Goal: Task Accomplishment & Management: Use online tool/utility

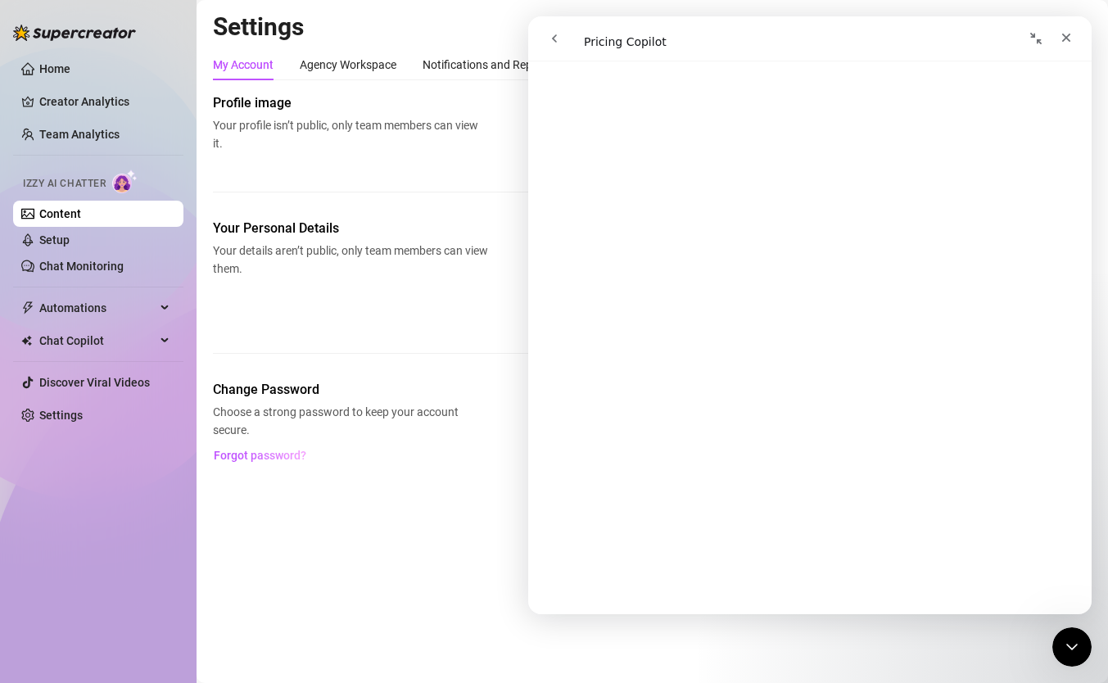
scroll to position [116, 0]
click at [1070, 39] on icon "Close" at bounding box center [1066, 37] width 13 height 13
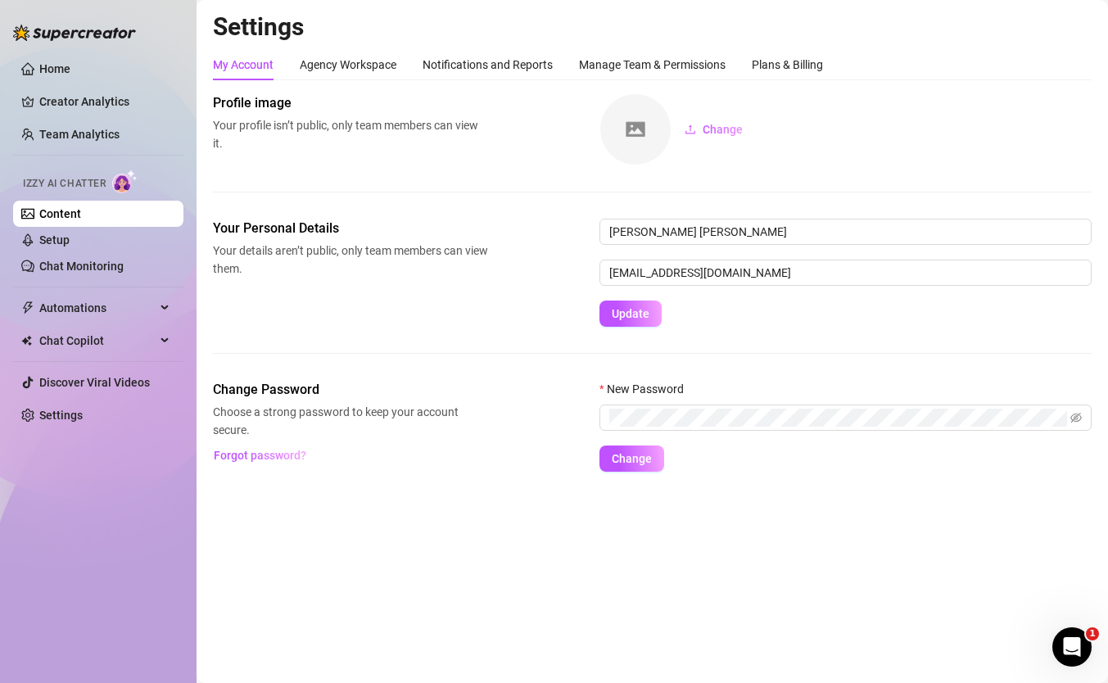
scroll to position [0, 0]
click at [52, 247] on link "Setup" at bounding box center [54, 239] width 30 height 13
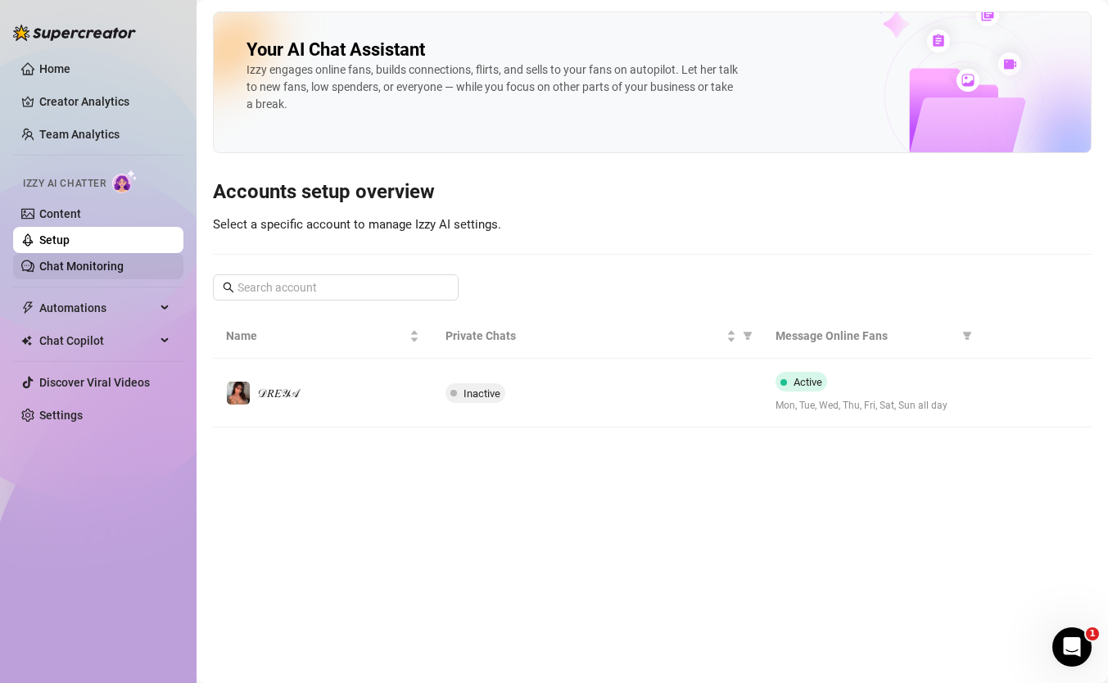
click at [69, 270] on link "Chat Monitoring" at bounding box center [81, 266] width 84 height 13
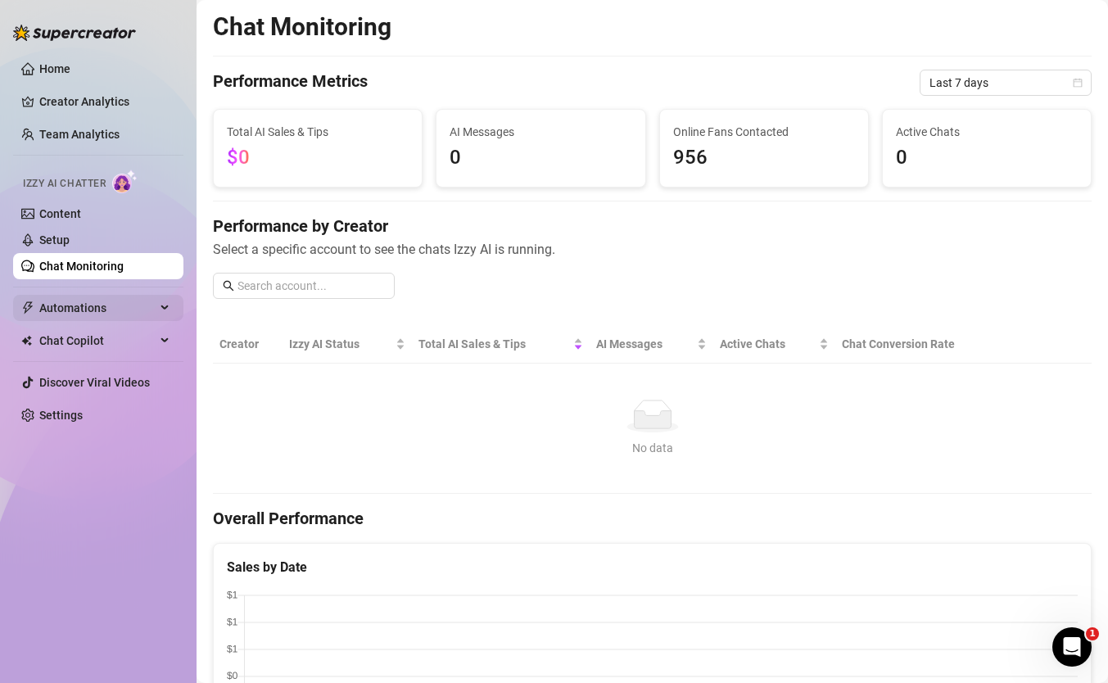
click at [69, 315] on span "Automations" at bounding box center [97, 308] width 116 height 26
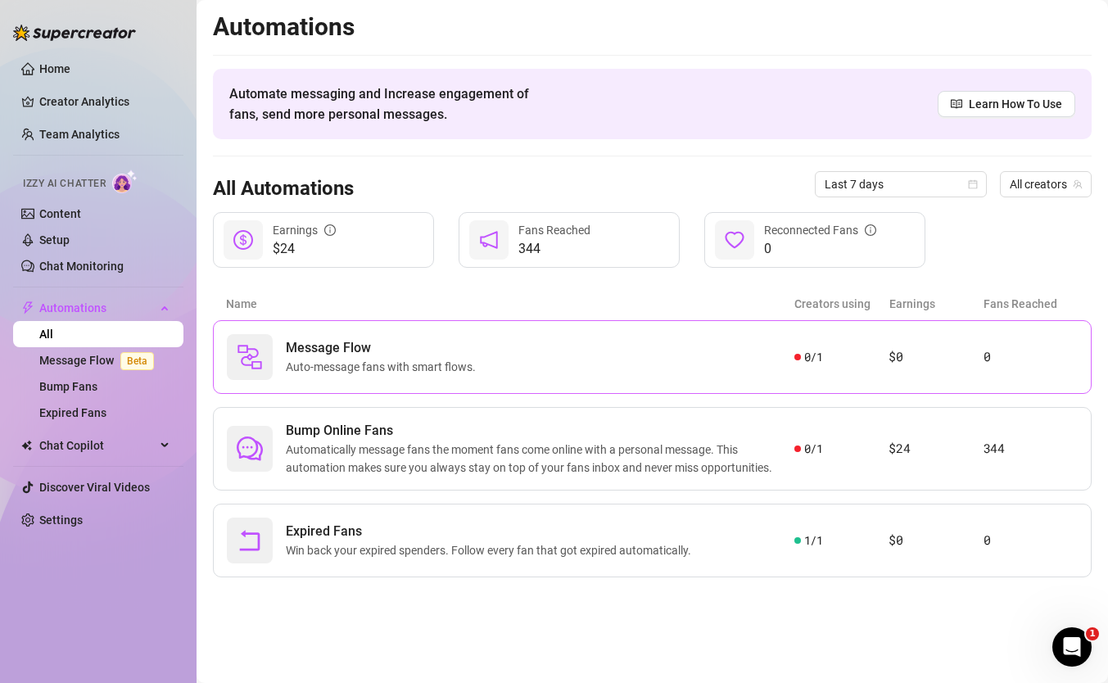
click at [512, 359] on div "Message Flow Auto-message fans with smart flows." at bounding box center [511, 357] width 568 height 46
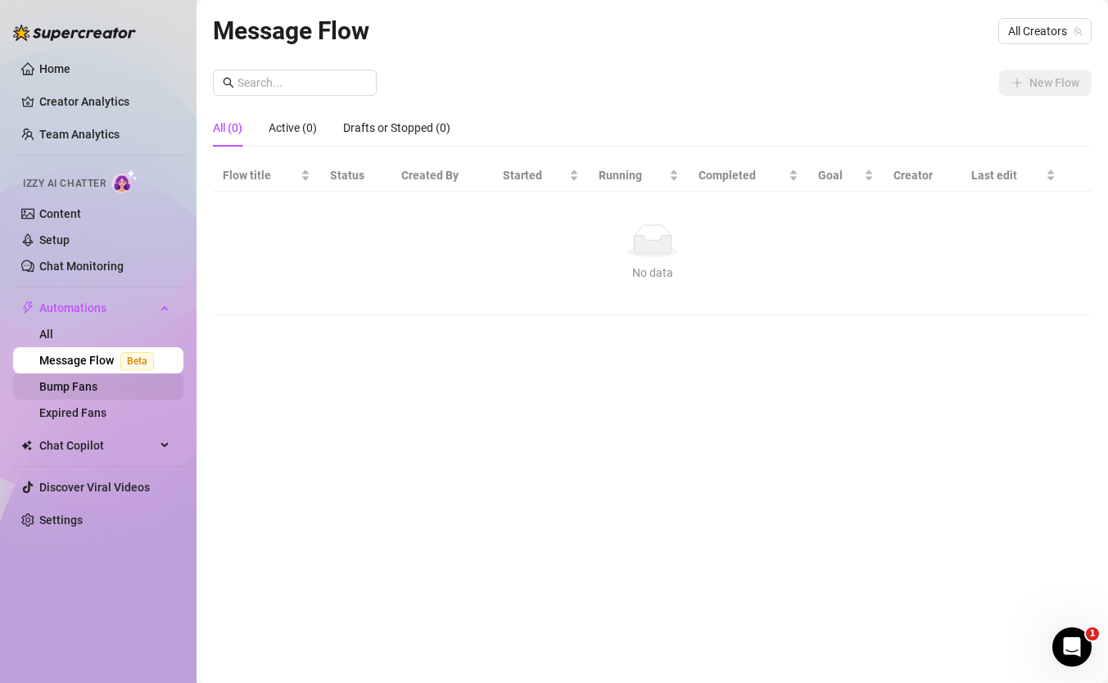
click at [81, 392] on link "Bump Fans" at bounding box center [68, 386] width 58 height 13
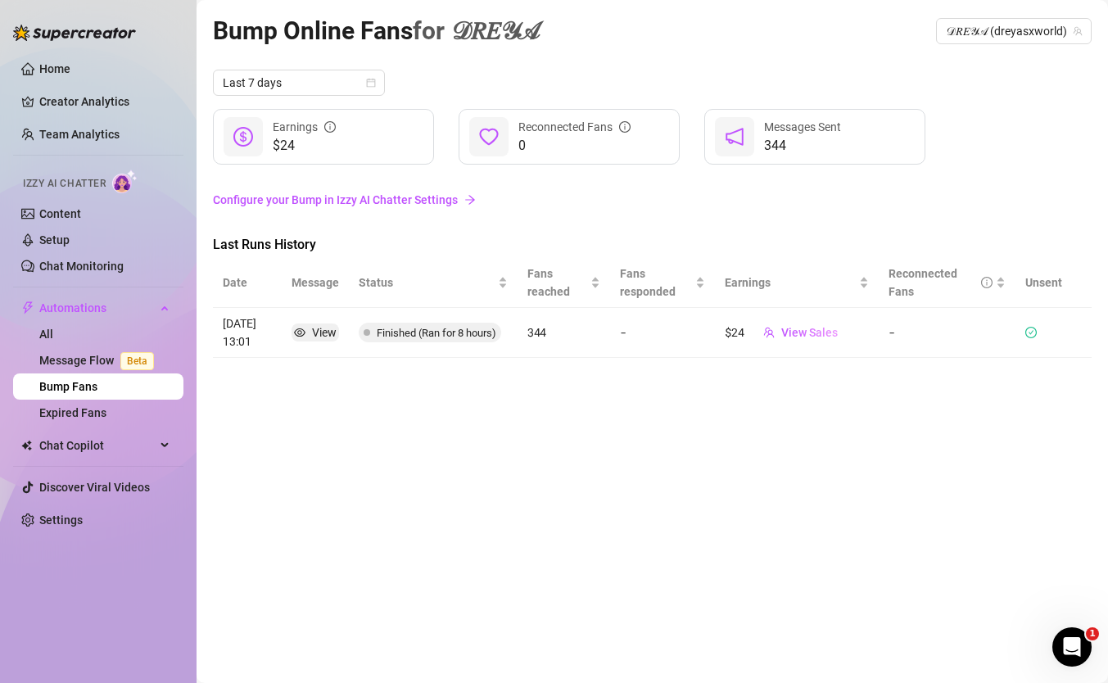
click at [340, 205] on link "Configure your Bump in Izzy AI Chatter Settings" at bounding box center [652, 200] width 879 height 18
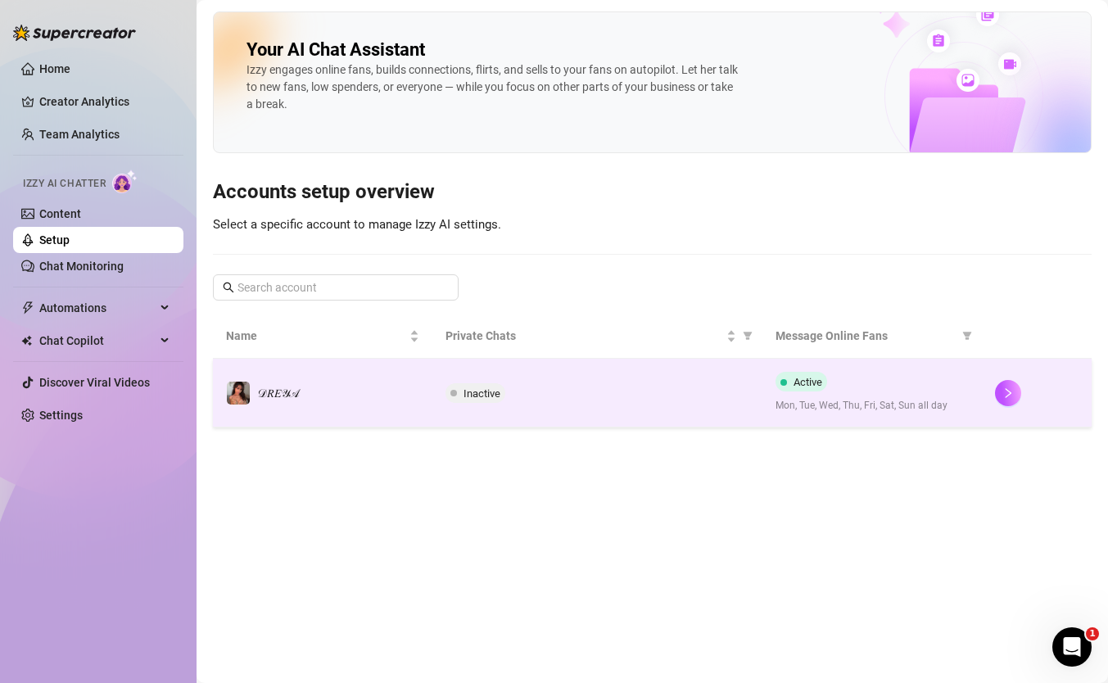
click at [554, 410] on td "Inactive" at bounding box center [597, 393] width 329 height 69
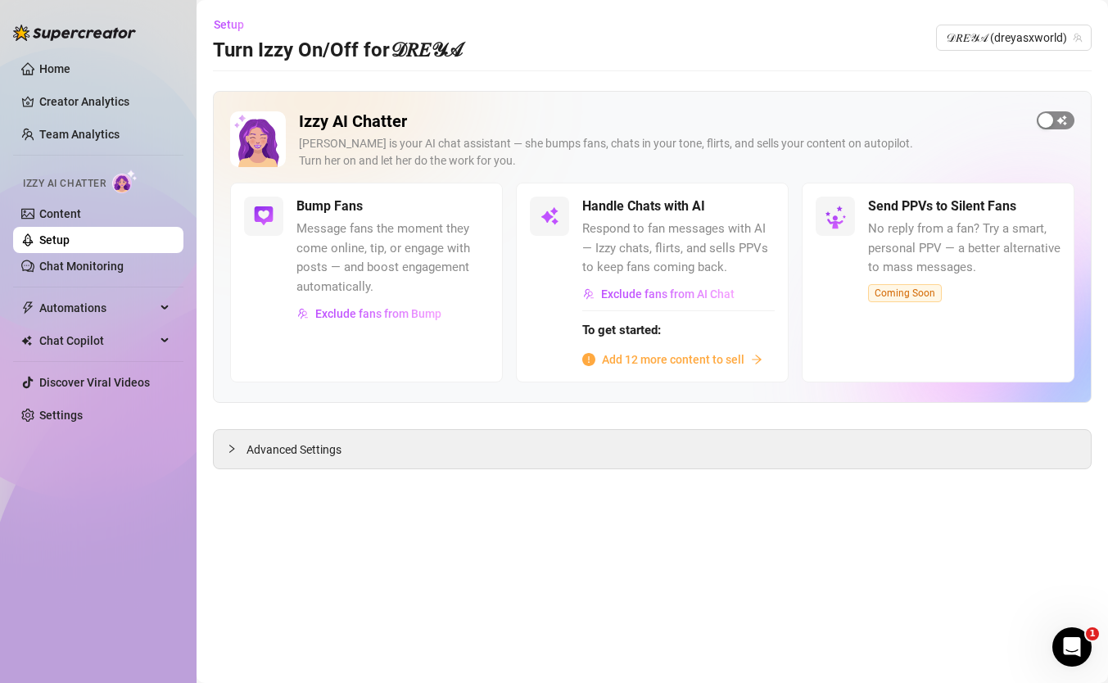
click at [1040, 124] on div "button" at bounding box center [1046, 120] width 15 height 15
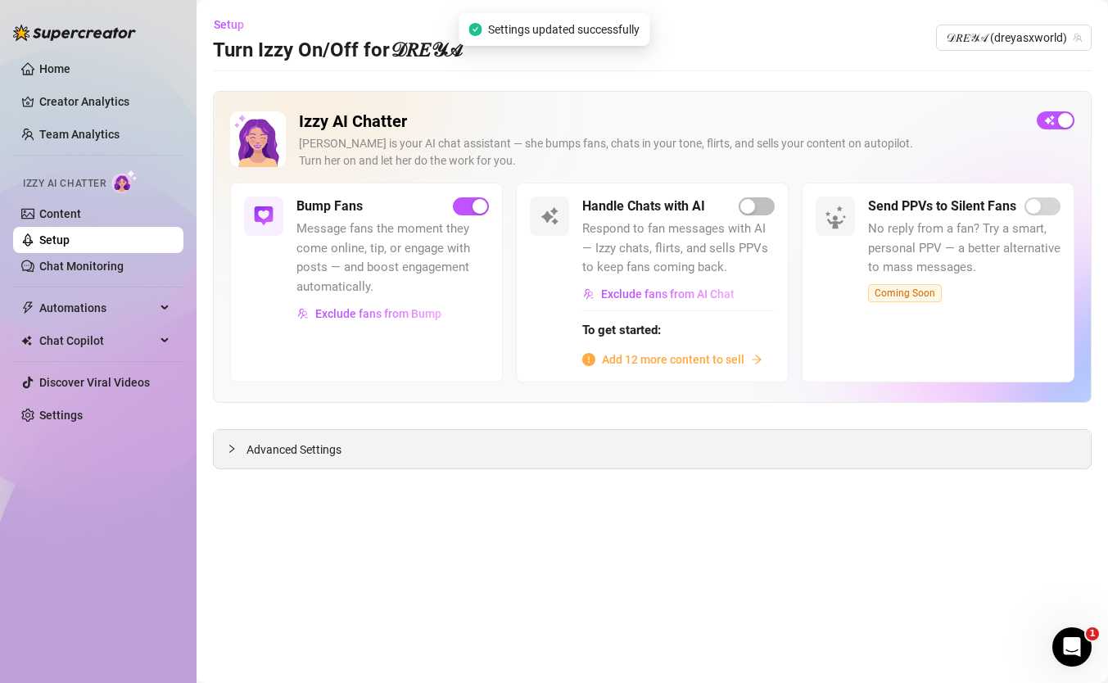
click at [392, 444] on div "Advanced Settings" at bounding box center [652, 449] width 877 height 39
click at [276, 451] on span "Advanced Settings" at bounding box center [294, 450] width 95 height 18
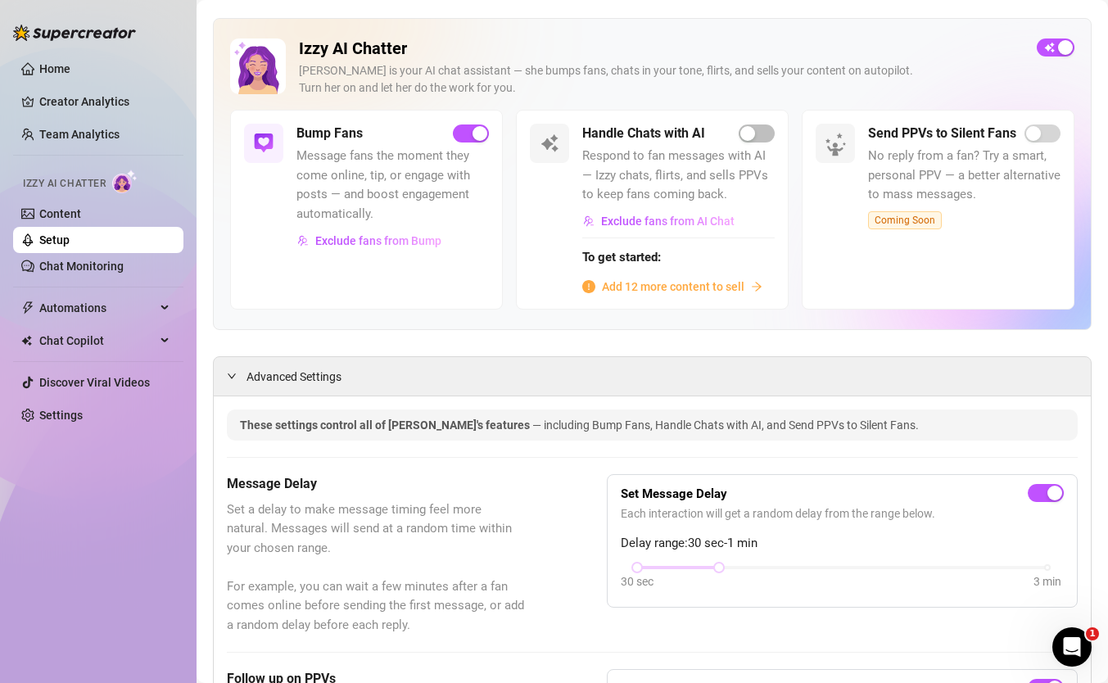
scroll to position [14, 0]
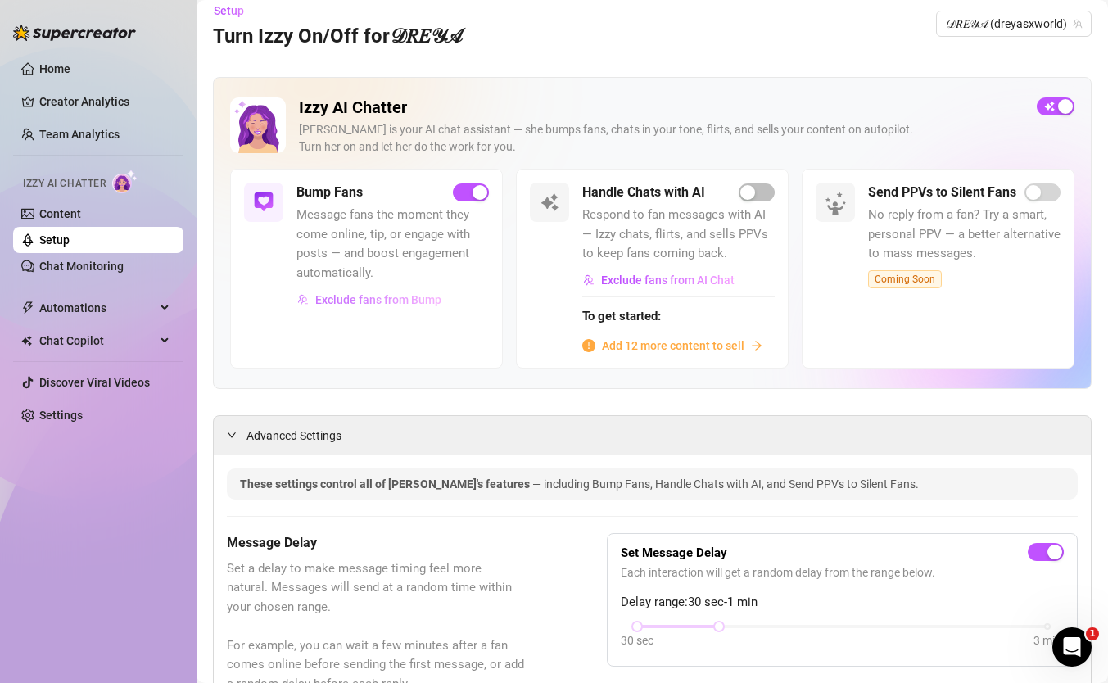
click at [383, 301] on span "Exclude fans from Bump" at bounding box center [378, 299] width 126 height 13
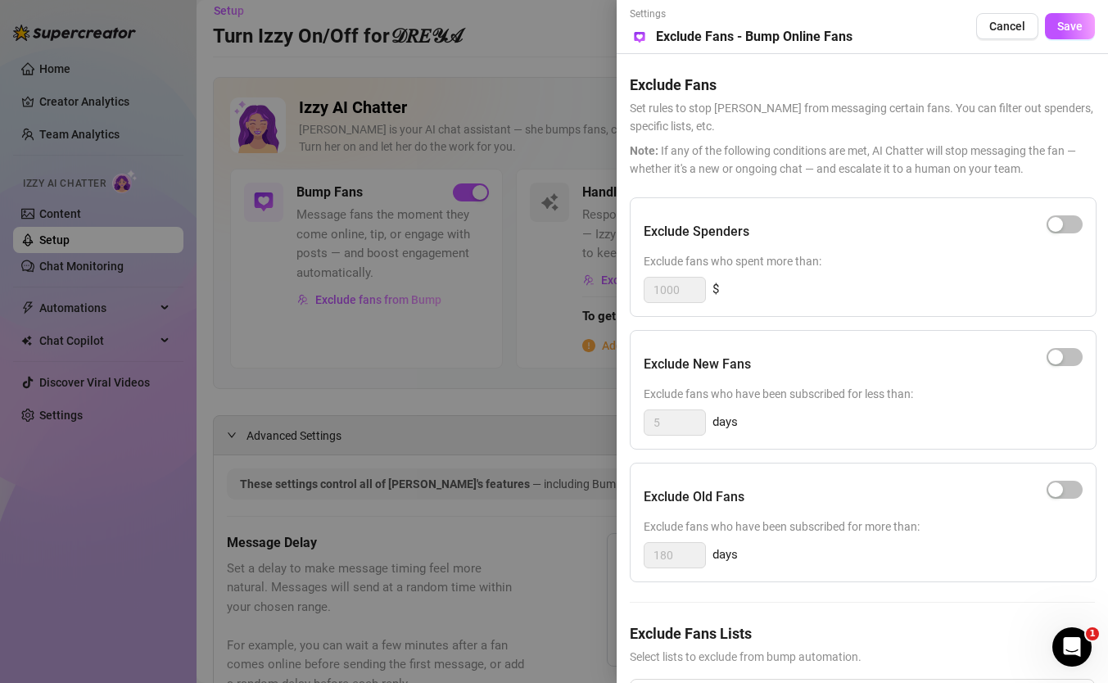
click at [438, 520] on div at bounding box center [554, 341] width 1108 height 683
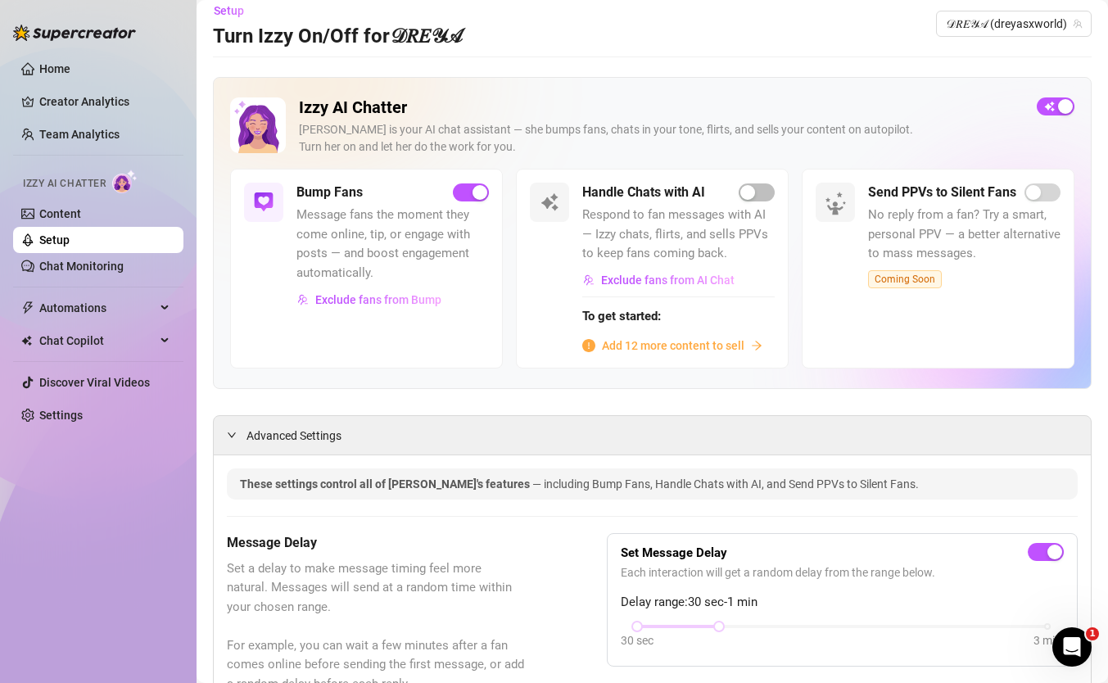
click at [658, 346] on span "Add 12 more content to sell" at bounding box center [673, 346] width 143 height 18
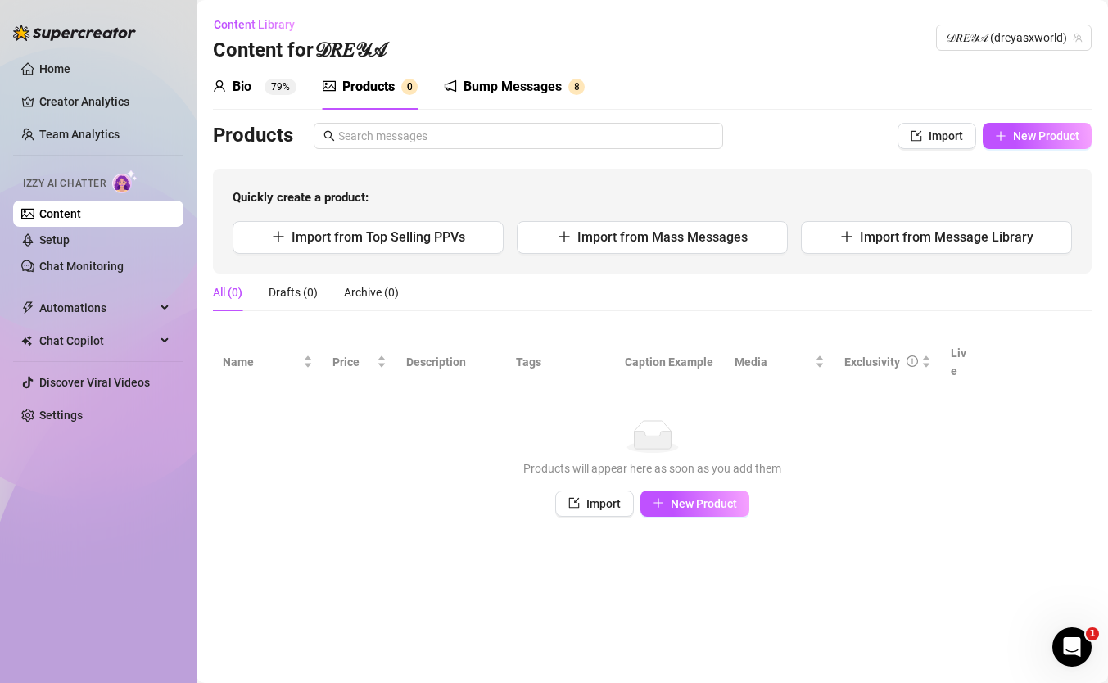
click at [472, 93] on div "Bump Messages" at bounding box center [513, 87] width 98 height 20
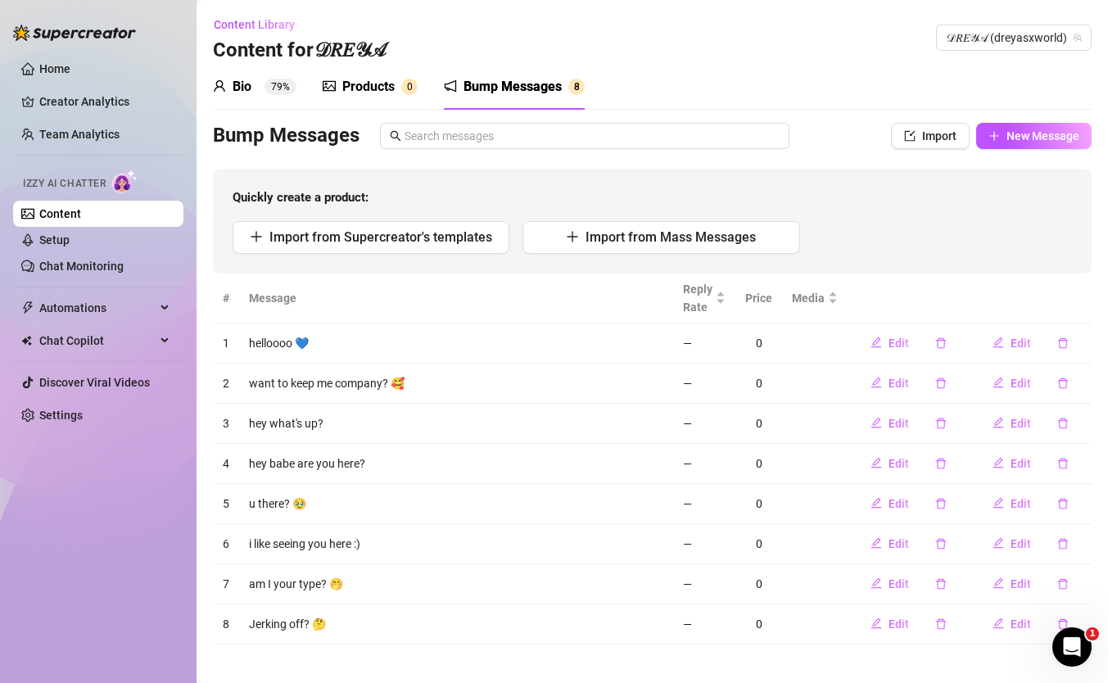
scroll to position [10, 0]
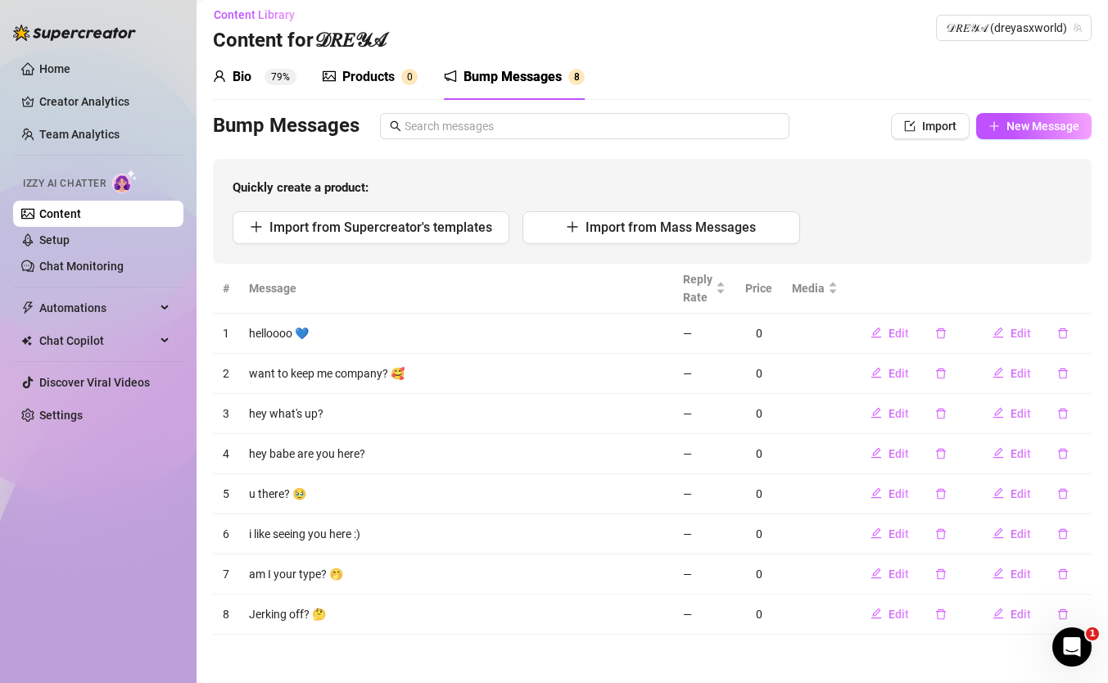
click at [373, 79] on div "Products" at bounding box center [368, 77] width 52 height 20
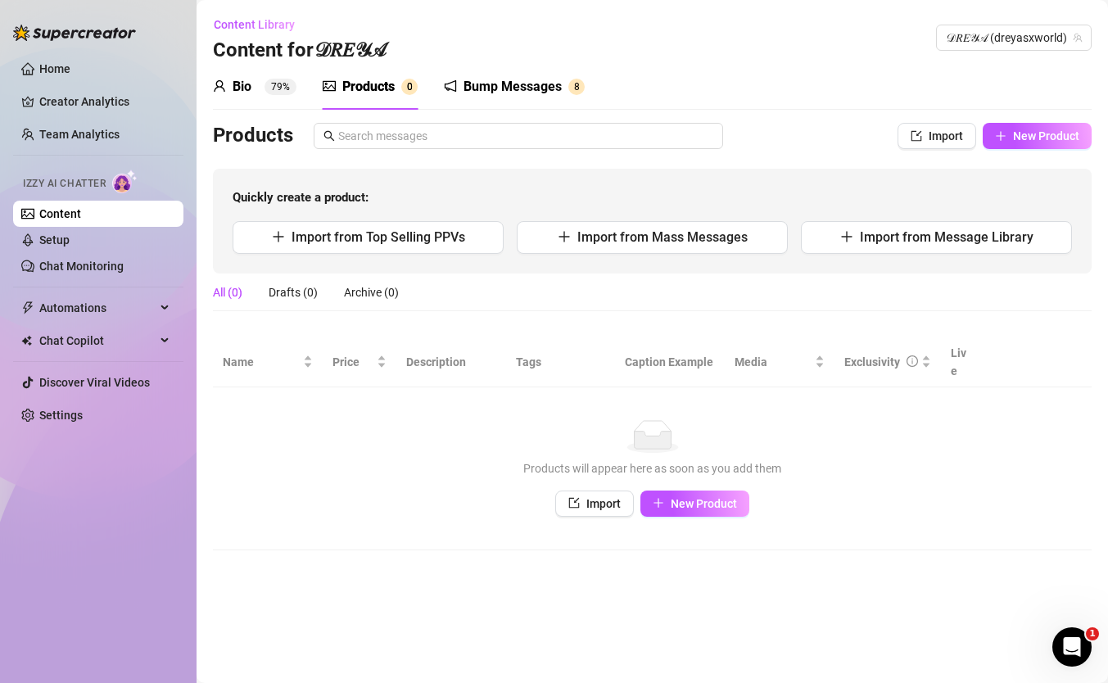
scroll to position [0, 0]
click at [433, 246] on button "Import from Top Selling PPVs" at bounding box center [368, 237] width 271 height 33
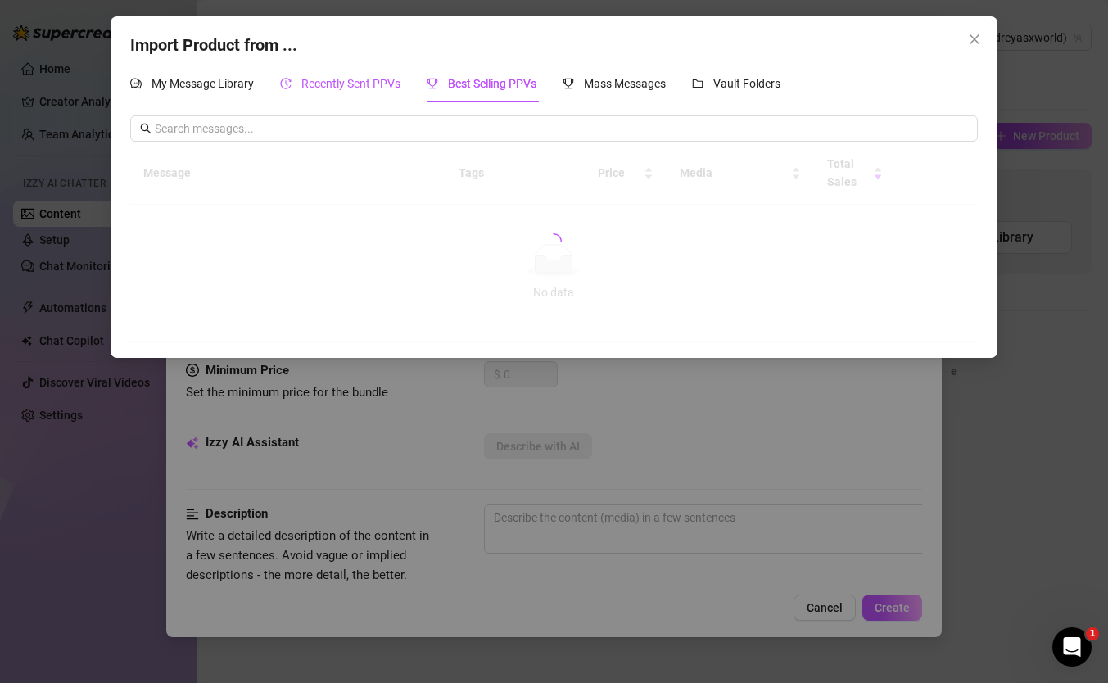
click at [328, 89] on span "Recently Sent PPVs" at bounding box center [350, 83] width 99 height 13
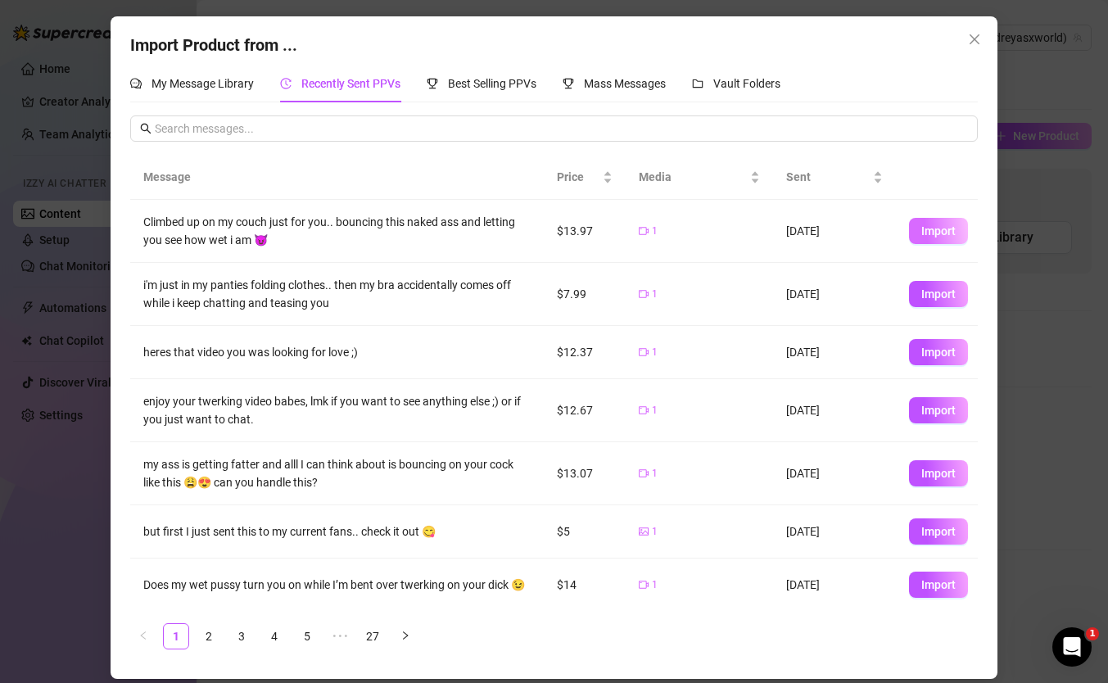
click at [942, 239] on button "Import" at bounding box center [938, 231] width 59 height 26
type textarea "Climbed up on my couch just for you.. bouncing this naked ass and letting you s…"
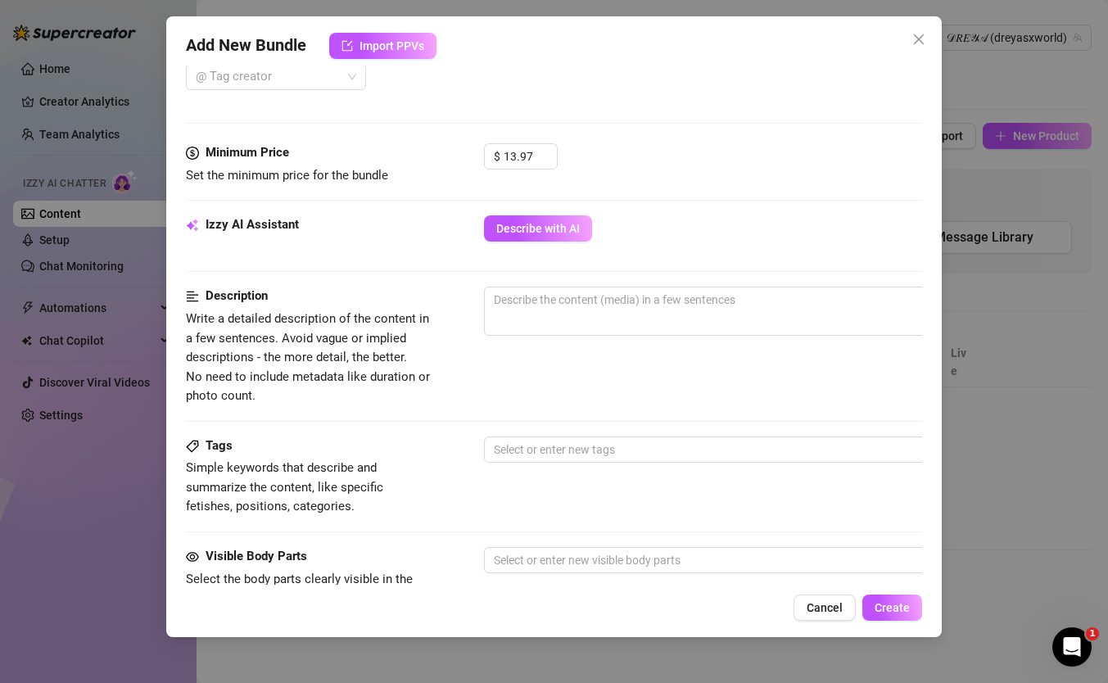
scroll to position [451, 0]
click at [537, 235] on span "Describe with AI" at bounding box center [538, 229] width 84 height 13
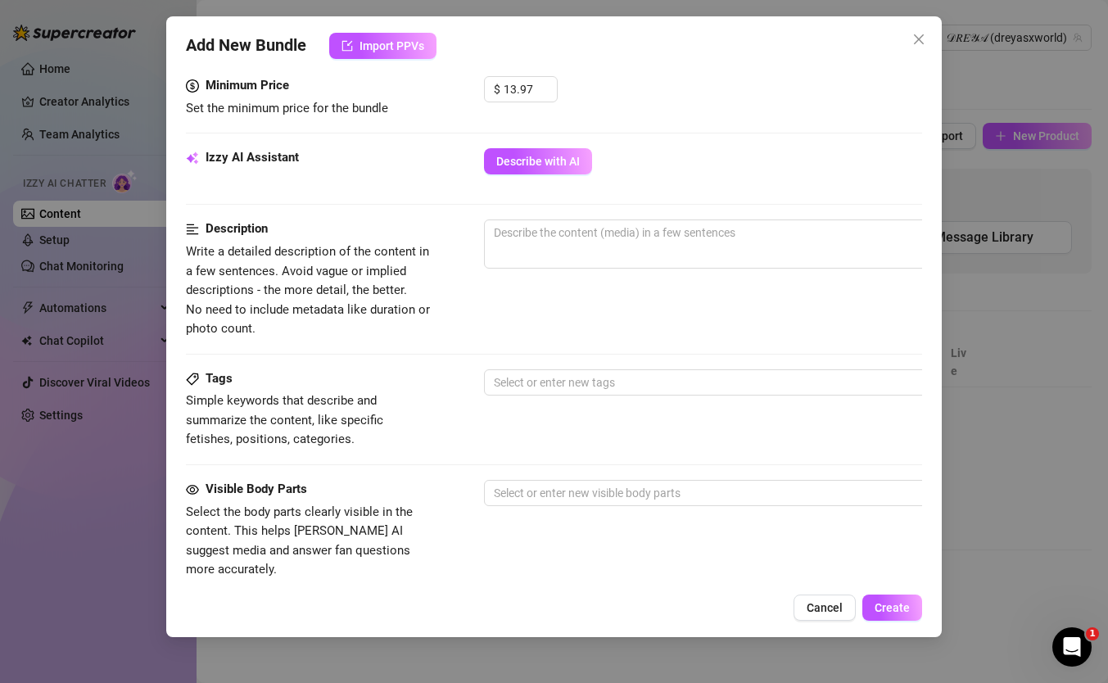
scroll to position [523, 0]
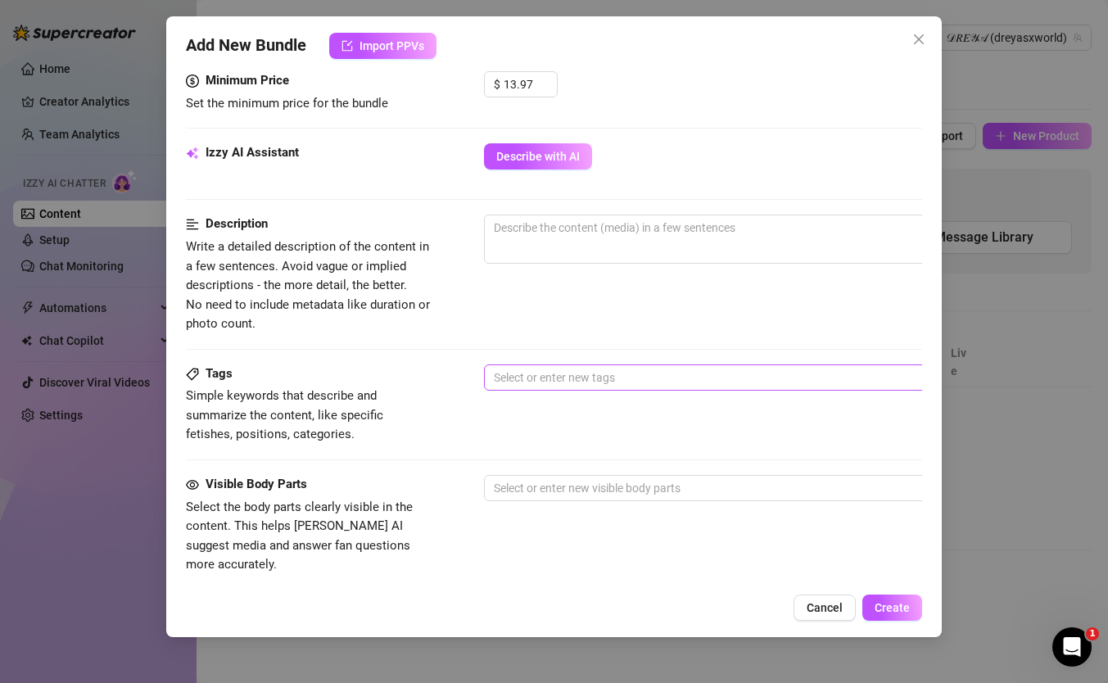
click at [553, 372] on div at bounding box center [762, 377] width 550 height 23
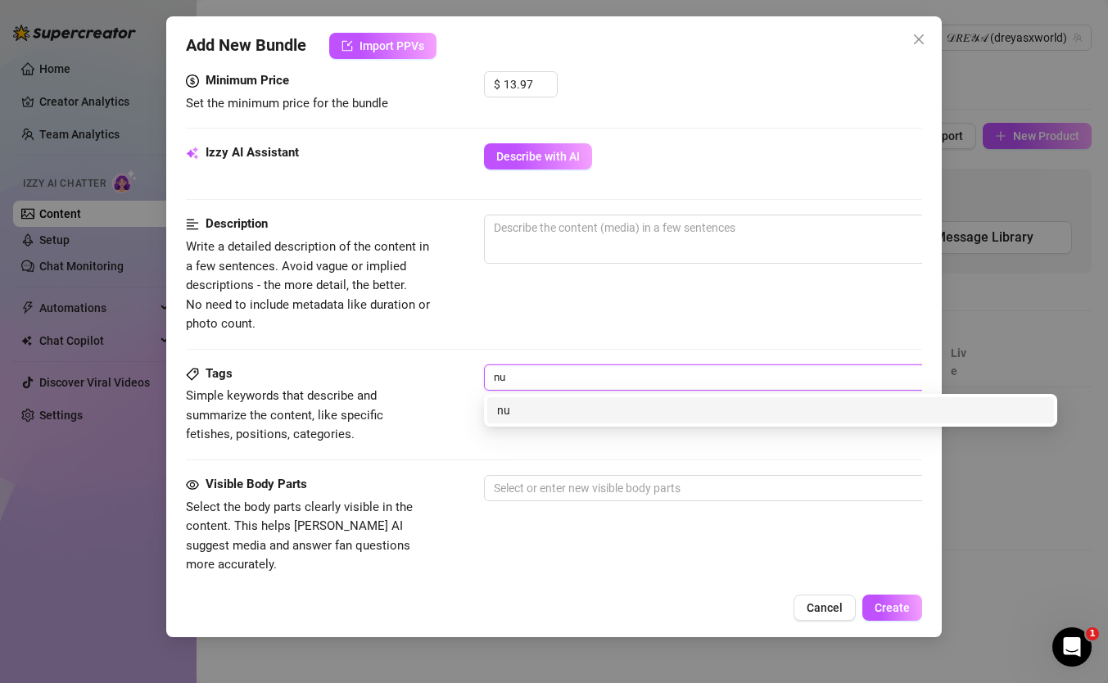
type input "n"
type input "Nude Twerk"
click at [428, 471] on div "Tags Simple keywords that describe and summarize the content, like specific fet…" at bounding box center [554, 420] width 736 height 111
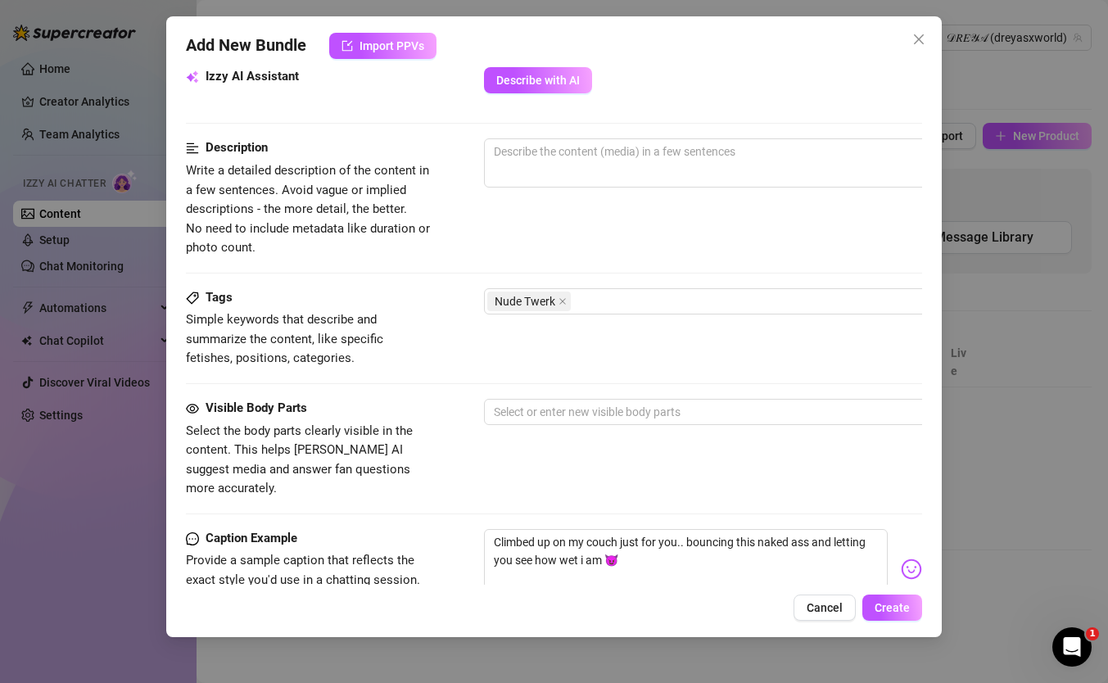
scroll to position [623, 0]
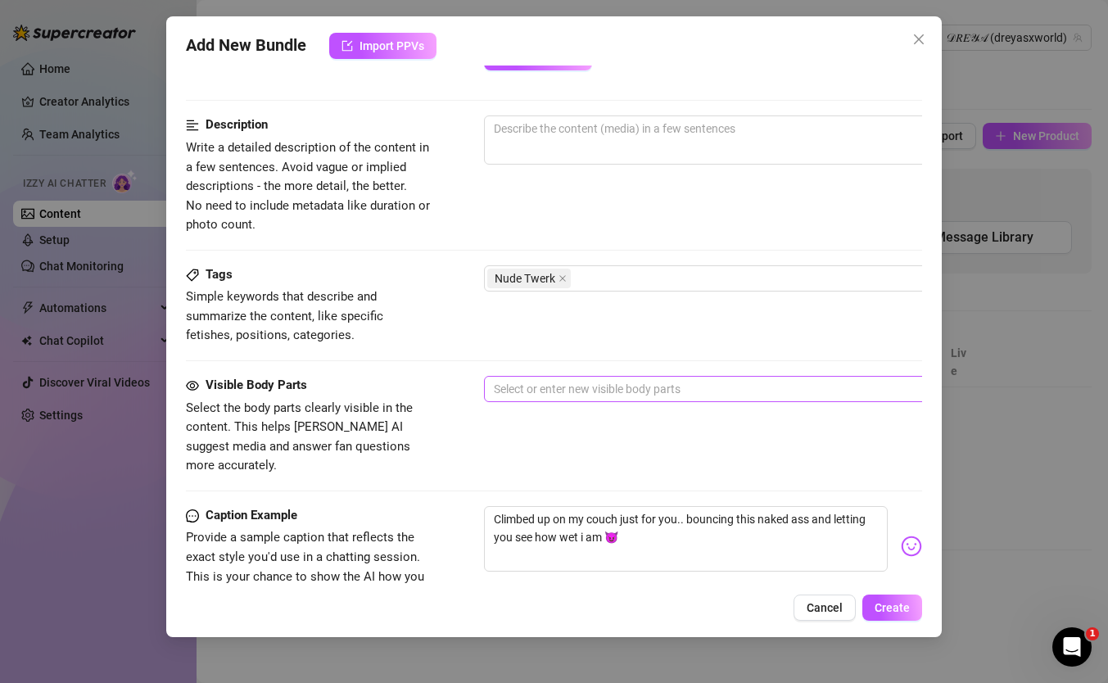
click at [541, 378] on div at bounding box center [762, 389] width 550 height 23
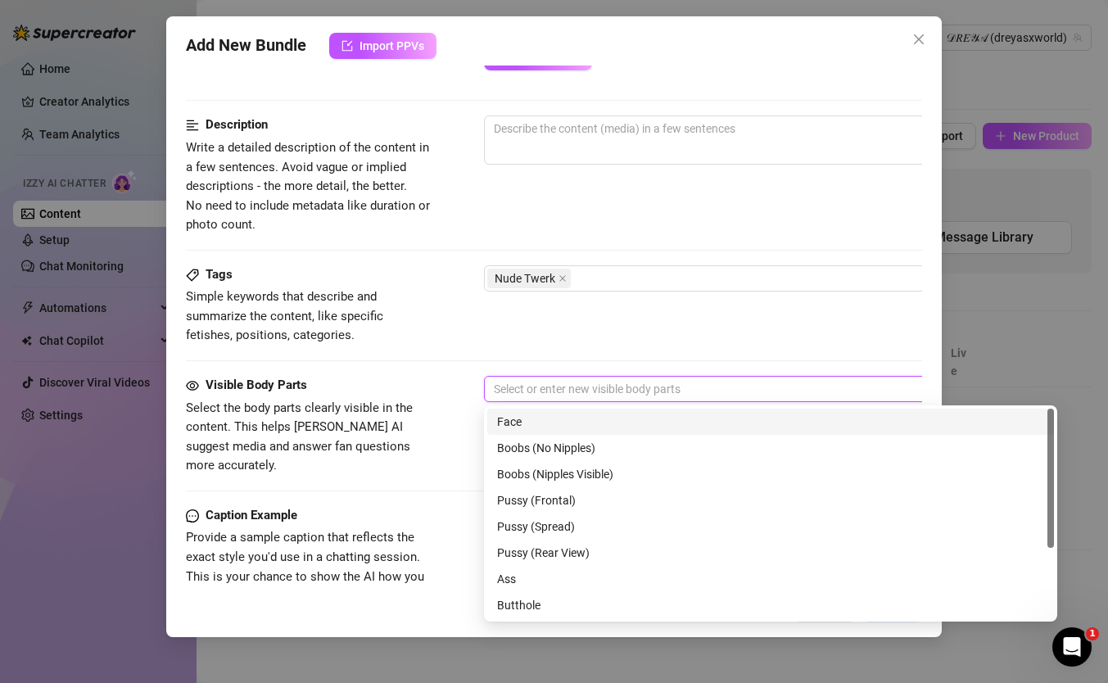
click at [533, 414] on div "Face" at bounding box center [770, 422] width 547 height 18
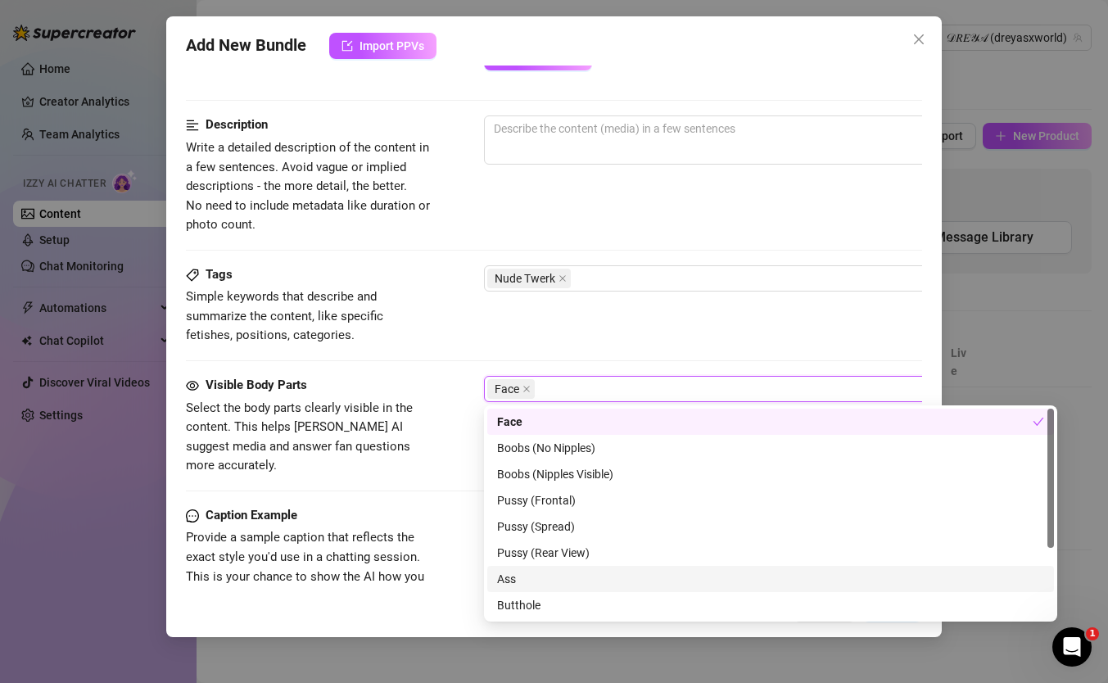
click at [530, 577] on div "Ass" at bounding box center [770, 579] width 547 height 18
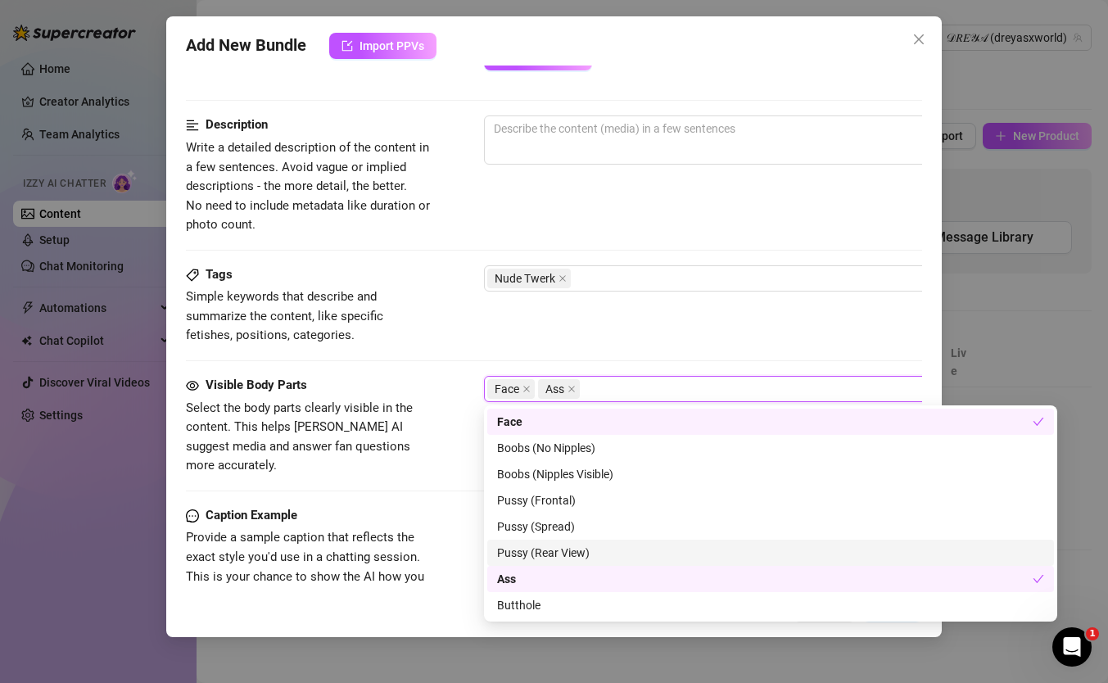
click at [538, 555] on div "Pussy (Rear View)" at bounding box center [770, 553] width 547 height 18
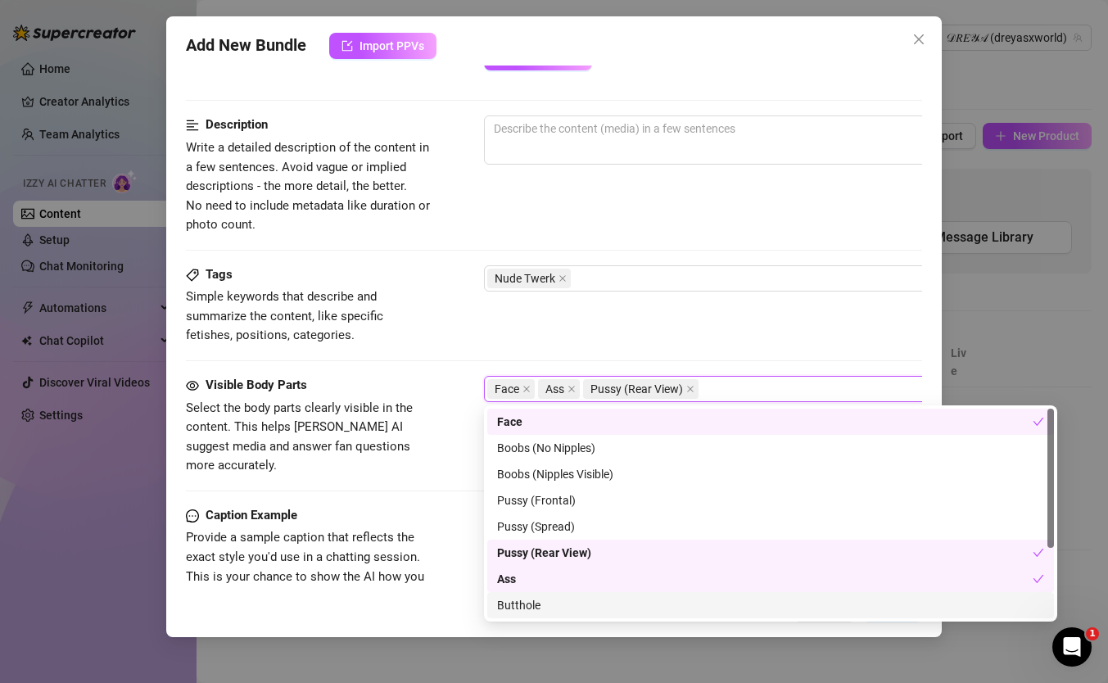
click at [532, 605] on div "Butthole" at bounding box center [770, 605] width 547 height 18
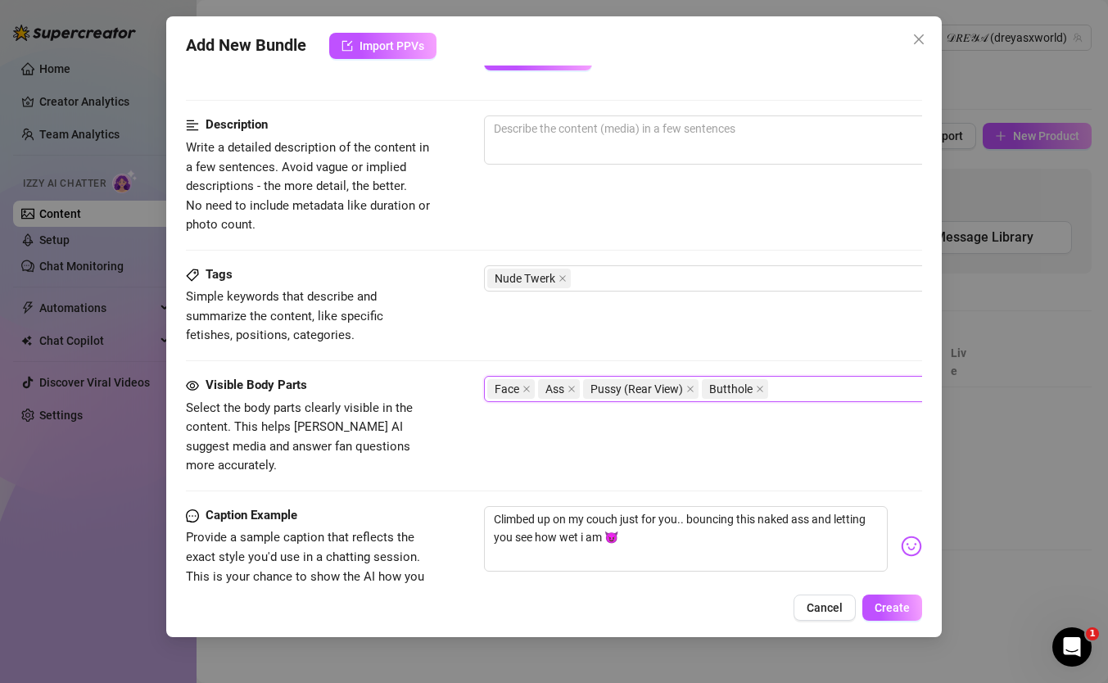
click at [428, 537] on span "Provide a sample caption that reflects the exact style you'd use in a chatting …" at bounding box center [309, 566] width 246 height 77
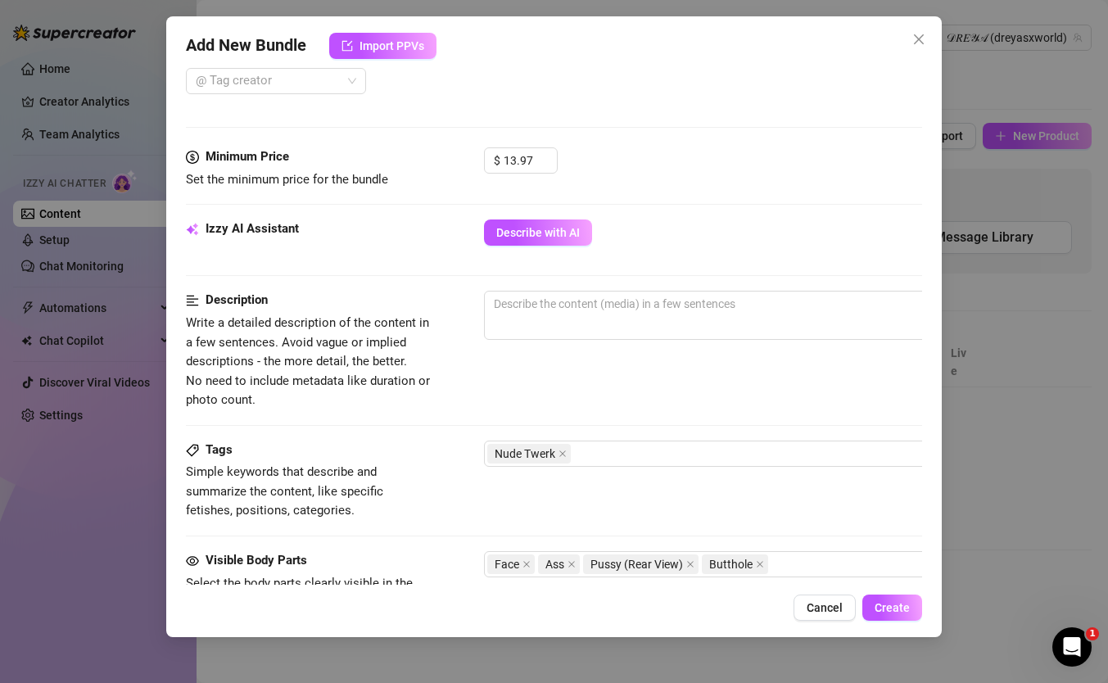
scroll to position [437, 0]
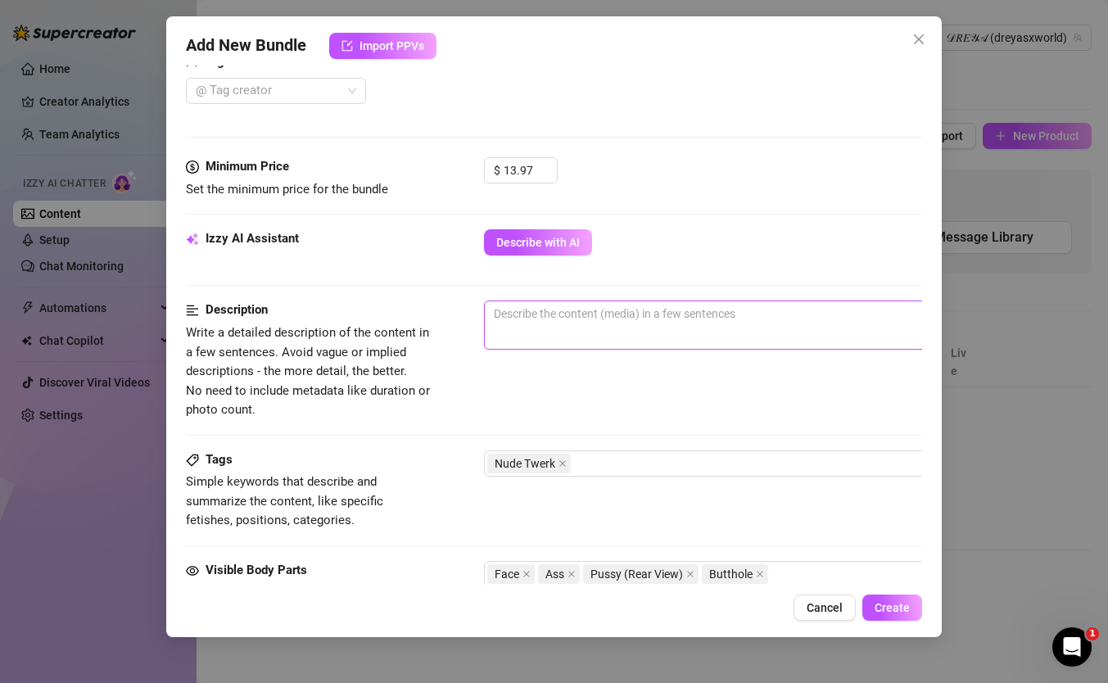
click at [542, 311] on textarea at bounding box center [771, 313] width 572 height 25
type textarea "t"
type textarea "tw"
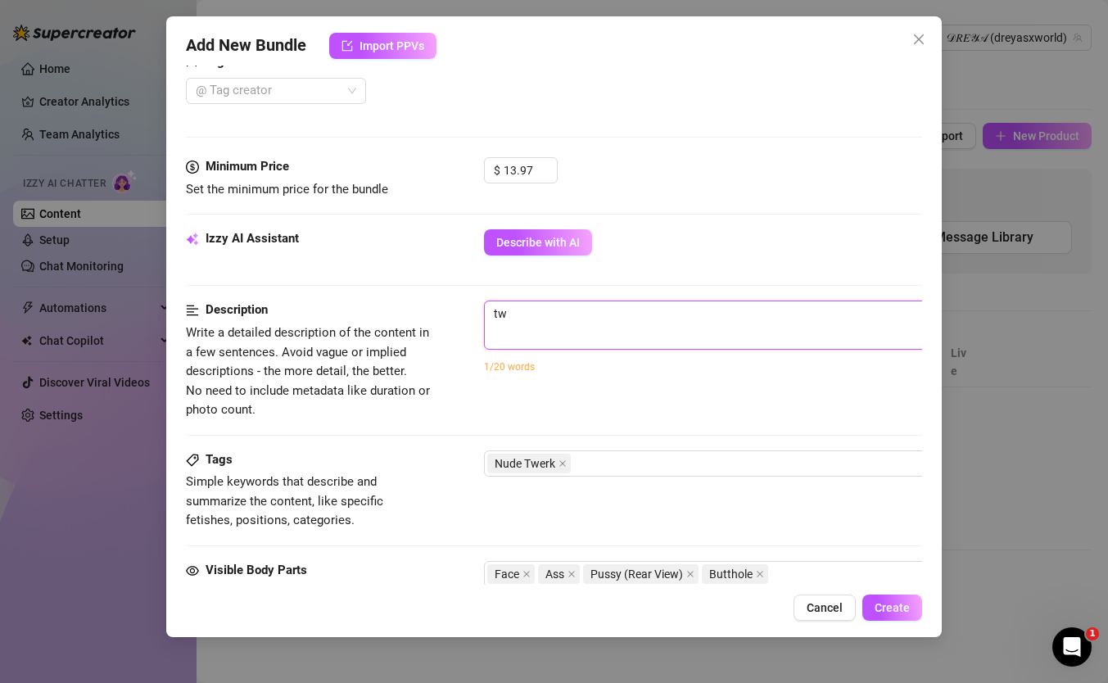
type textarea "twe"
type textarea "twer"
type textarea "twerk"
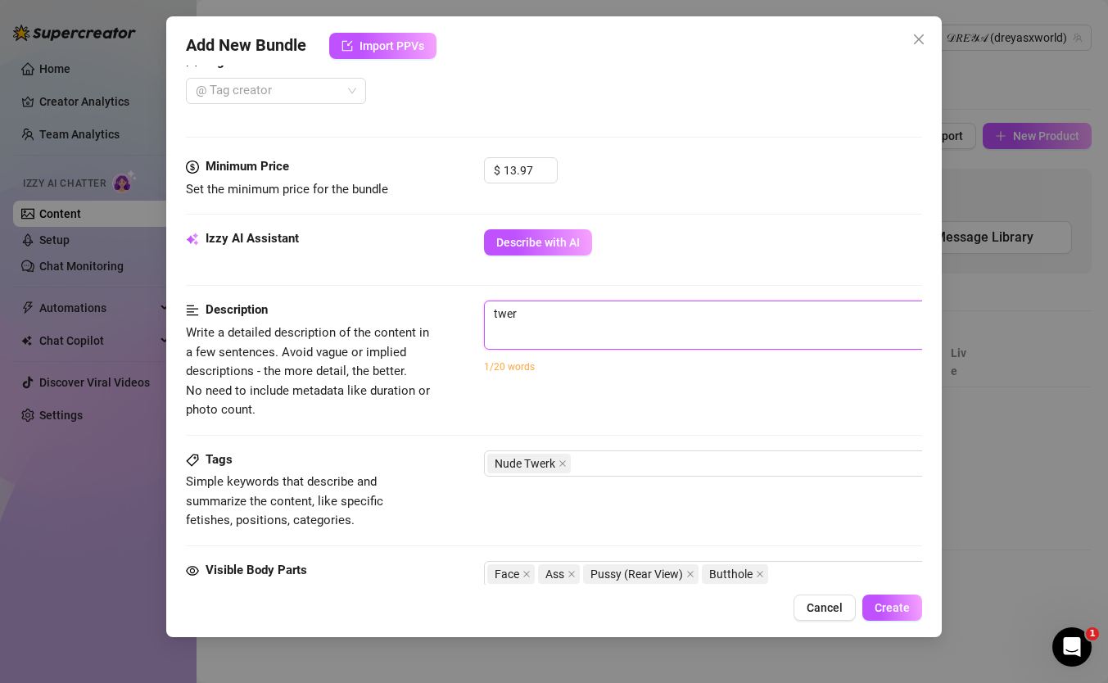
type textarea "twerk"
type textarea "twer"
type textarea "twe"
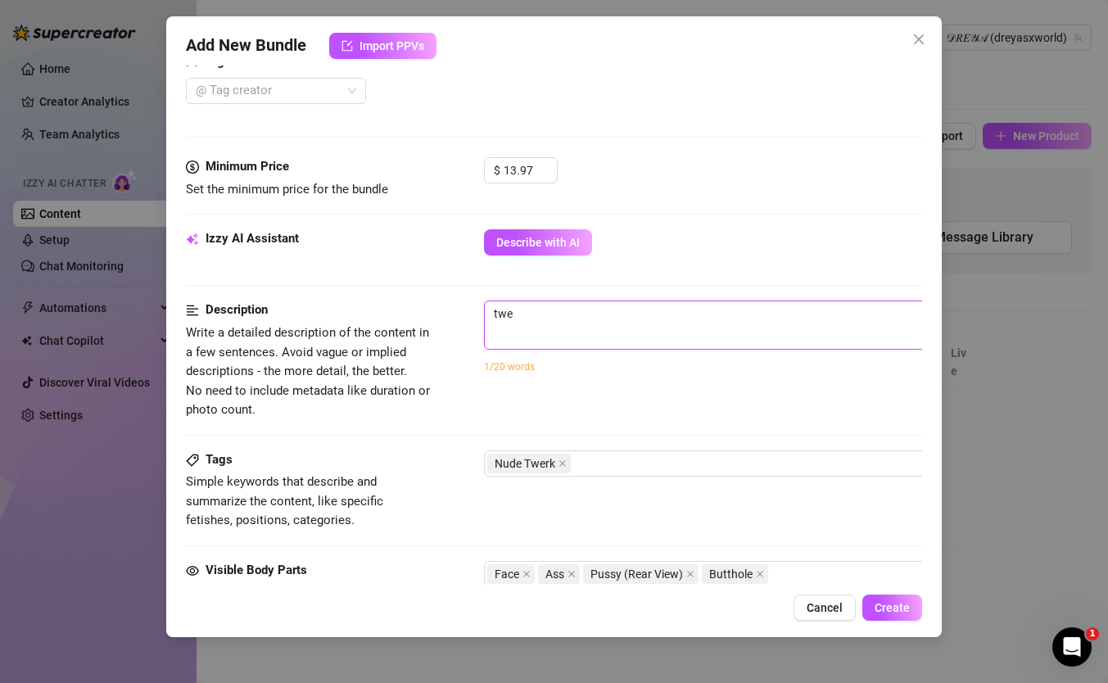
type textarea "tw"
type textarea "t"
type textarea "Describe the content (media) in a few sentences"
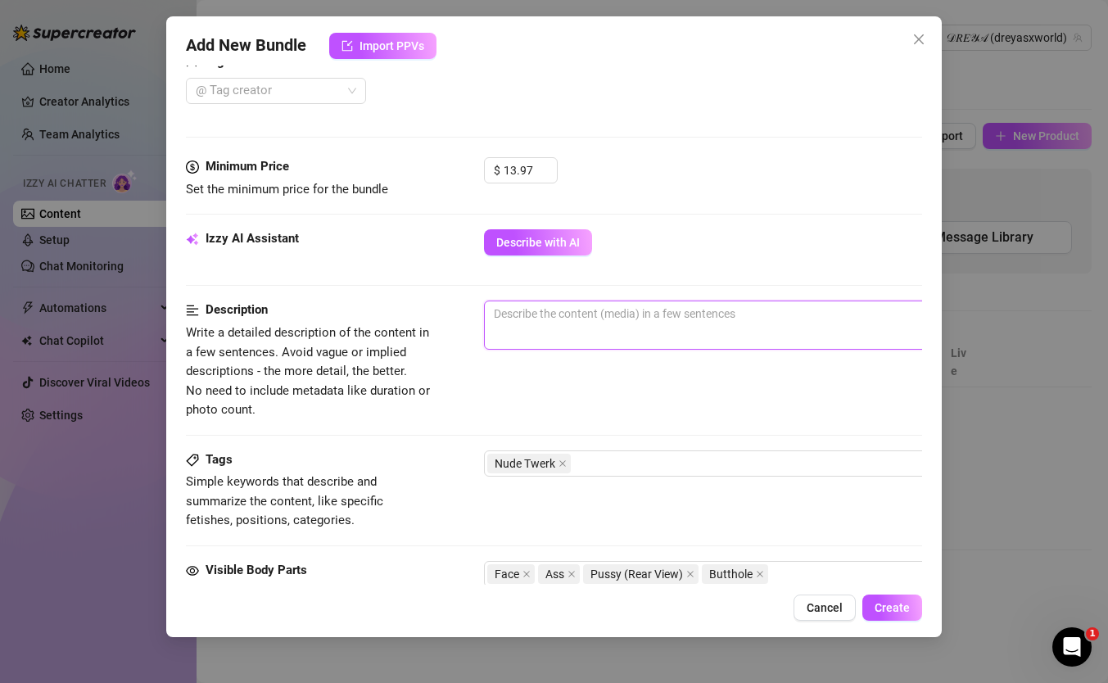
type textarea "t"
type textarea "tw"
type textarea "twe"
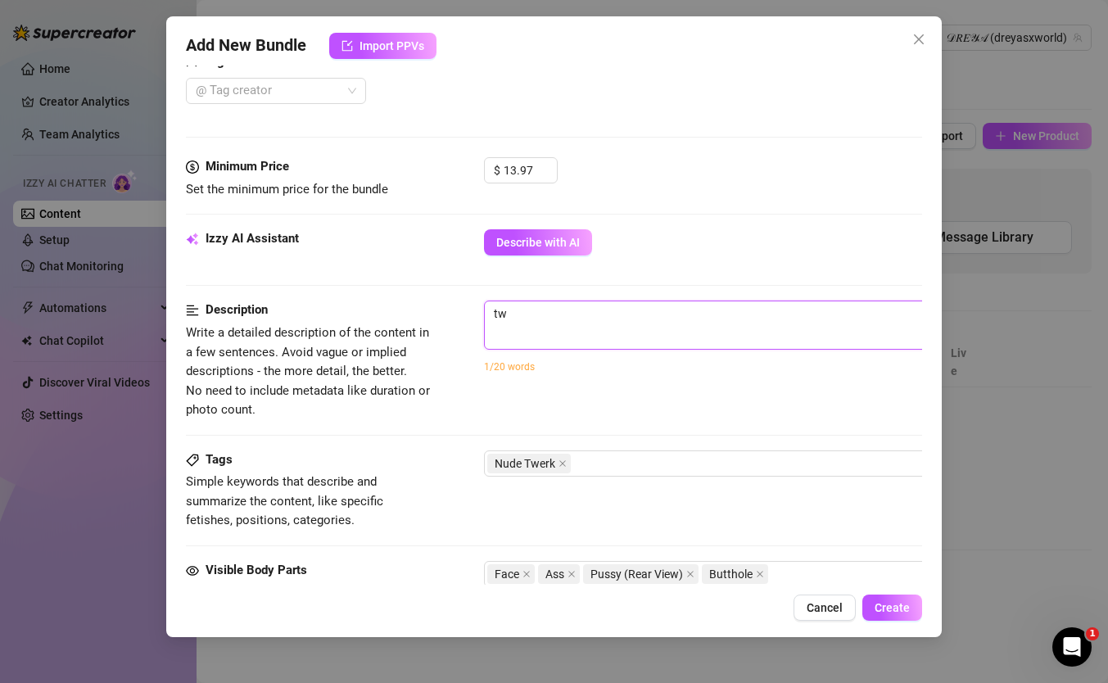
type textarea "twe"
type textarea "twer"
type textarea "twerk"
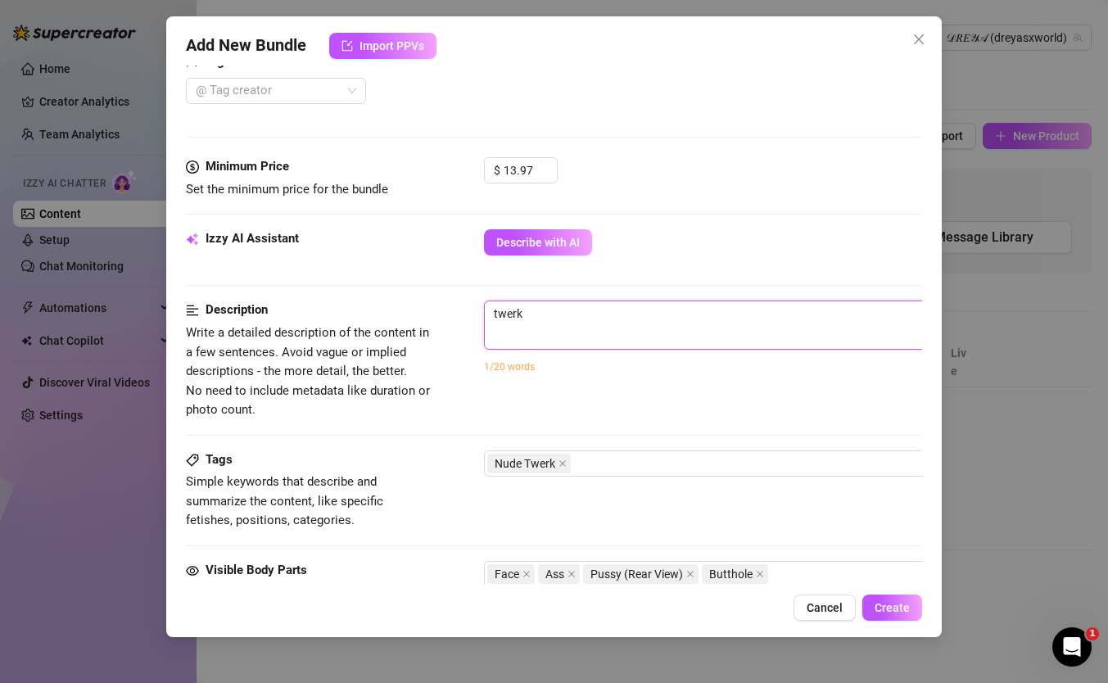
type textarea "twerki"
type textarea "twerkin"
type textarea "twerking"
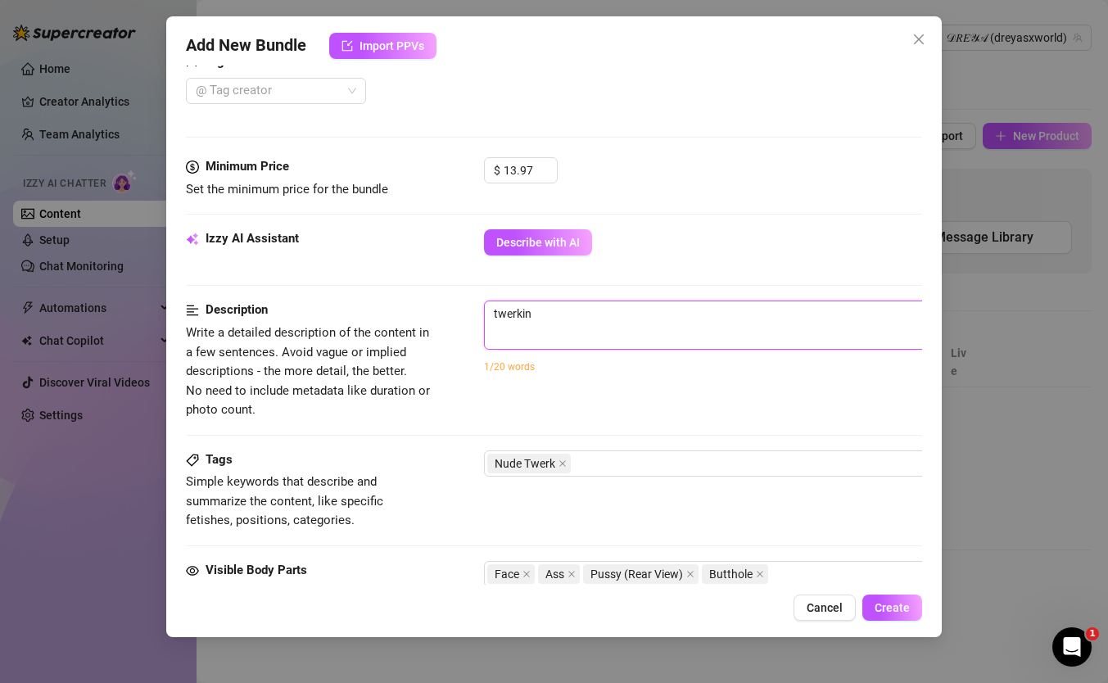
type textarea "twerking"
type textarea "twerking n"
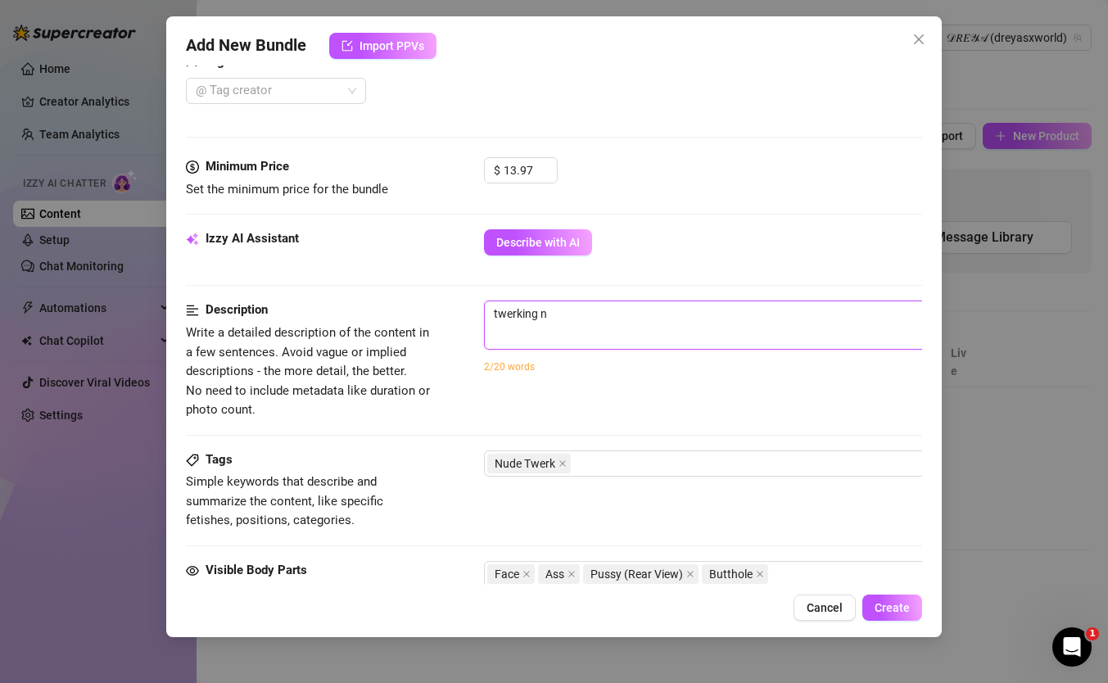
type textarea "twerking nu"
type textarea "twerking nud"
type textarea "twerking nude"
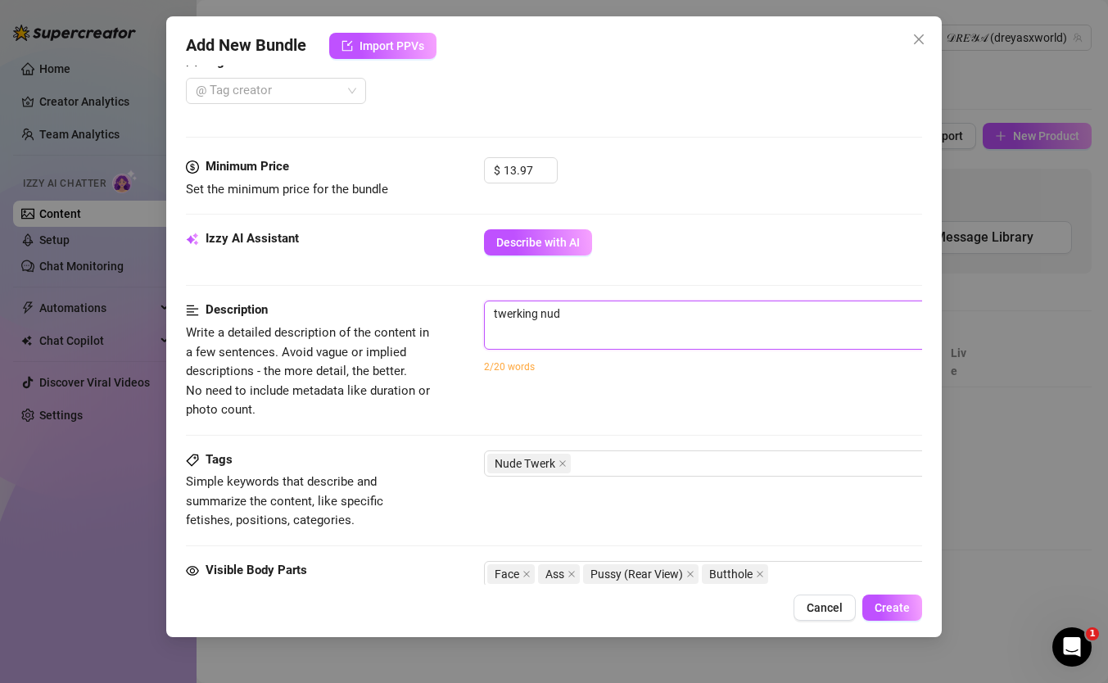
type textarea "twerking nude"
type textarea "twerking nude i"
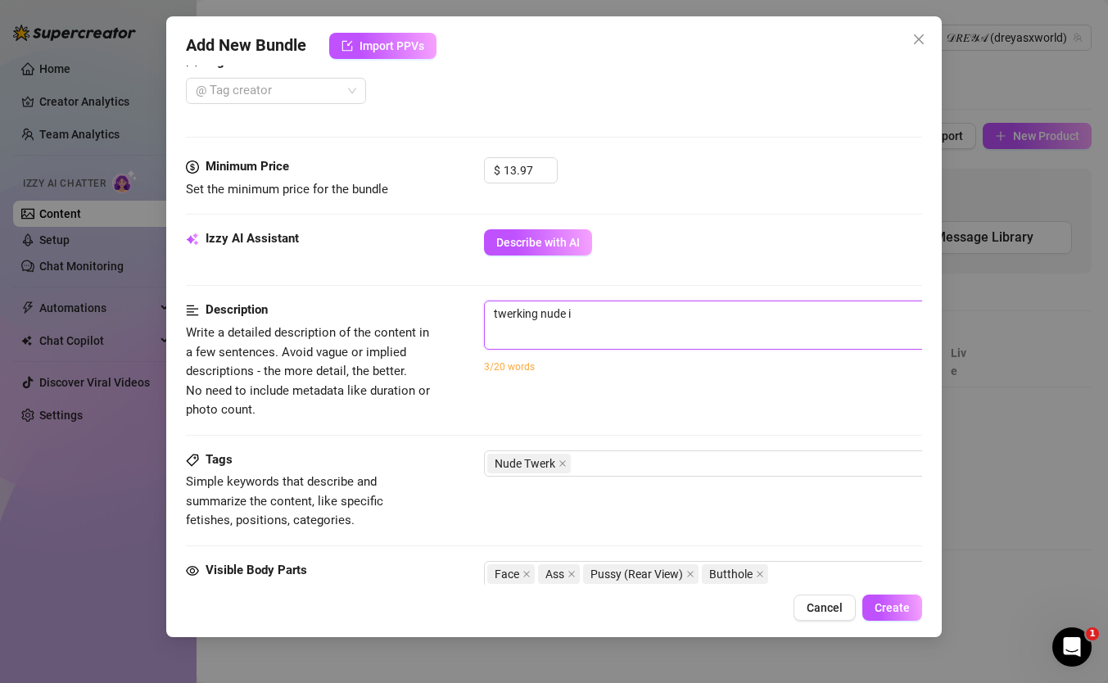
type textarea "twerking nude in"
type textarea "twerking nude in m"
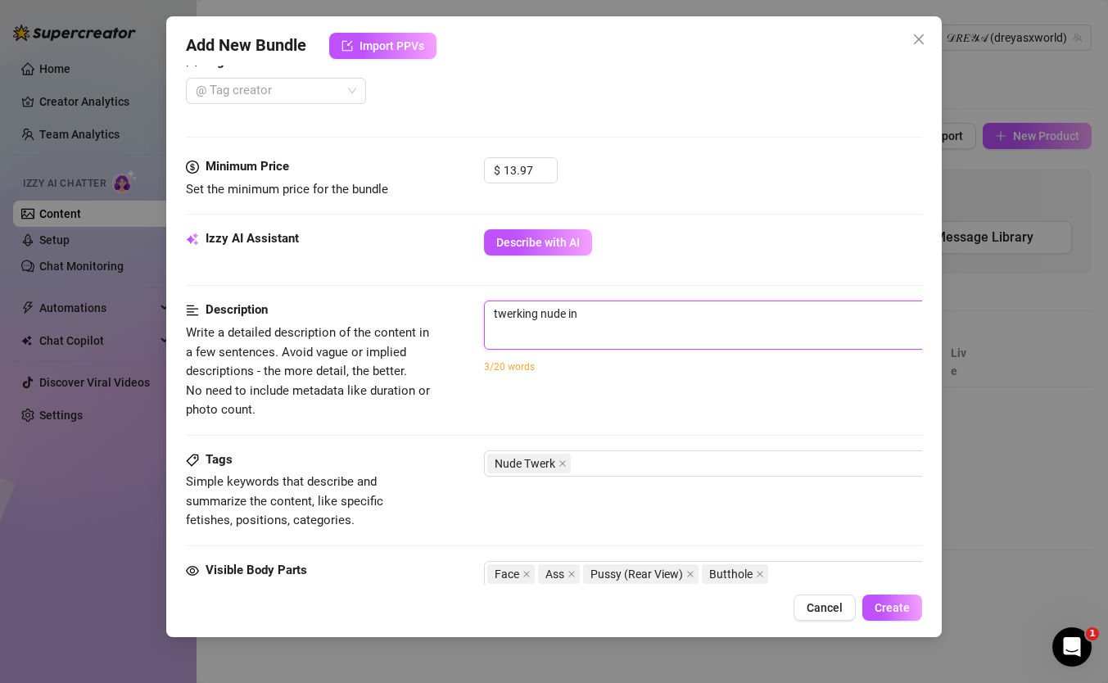
type textarea "twerking nude in m"
type textarea "twerking nude in my"
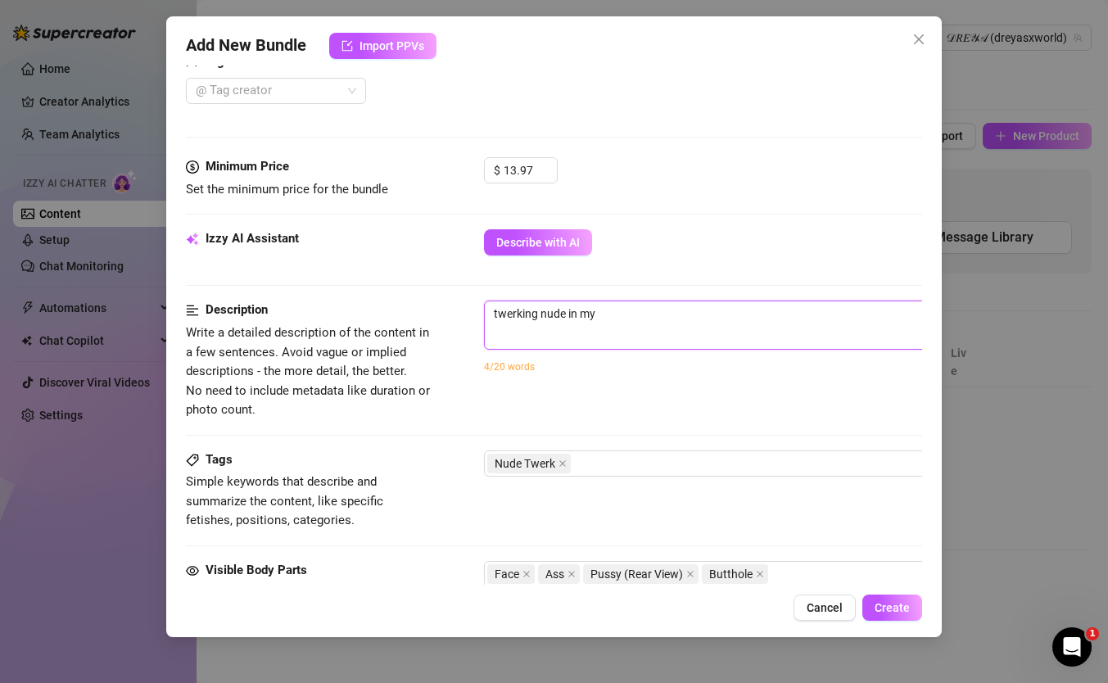
type textarea "twerking nude in my l"
type textarea "twerking nude in my li"
type textarea "twerking nude in my lif"
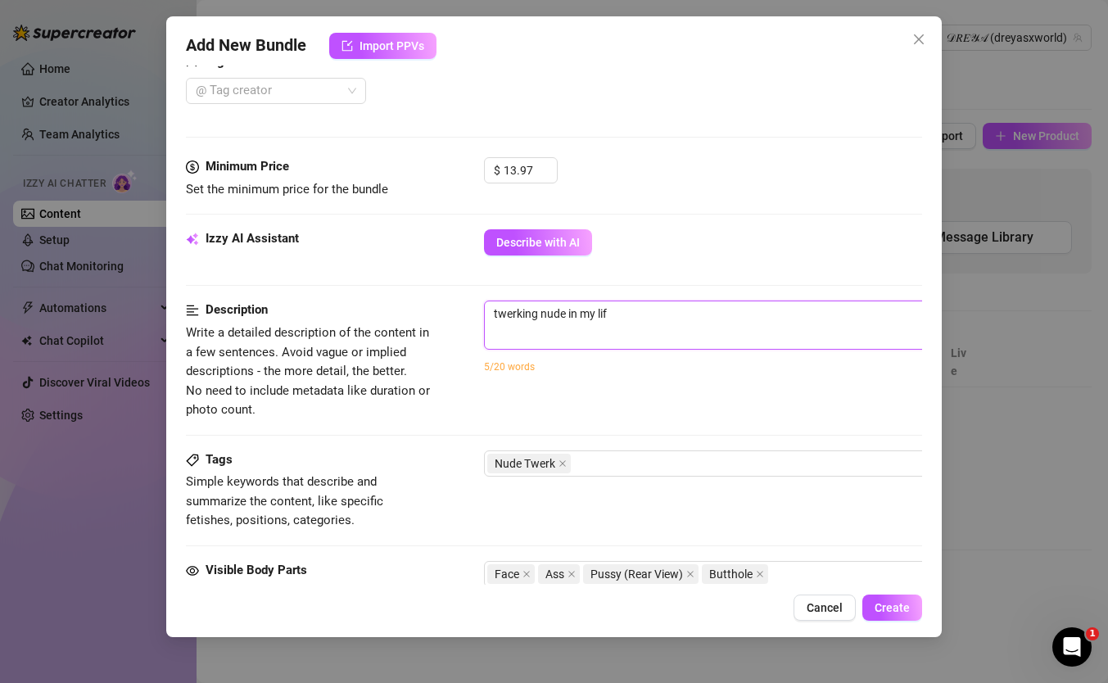
type textarea "twerking nude in my li"
type textarea "twerking nude in my li="
type textarea "twerking nude in my li=v"
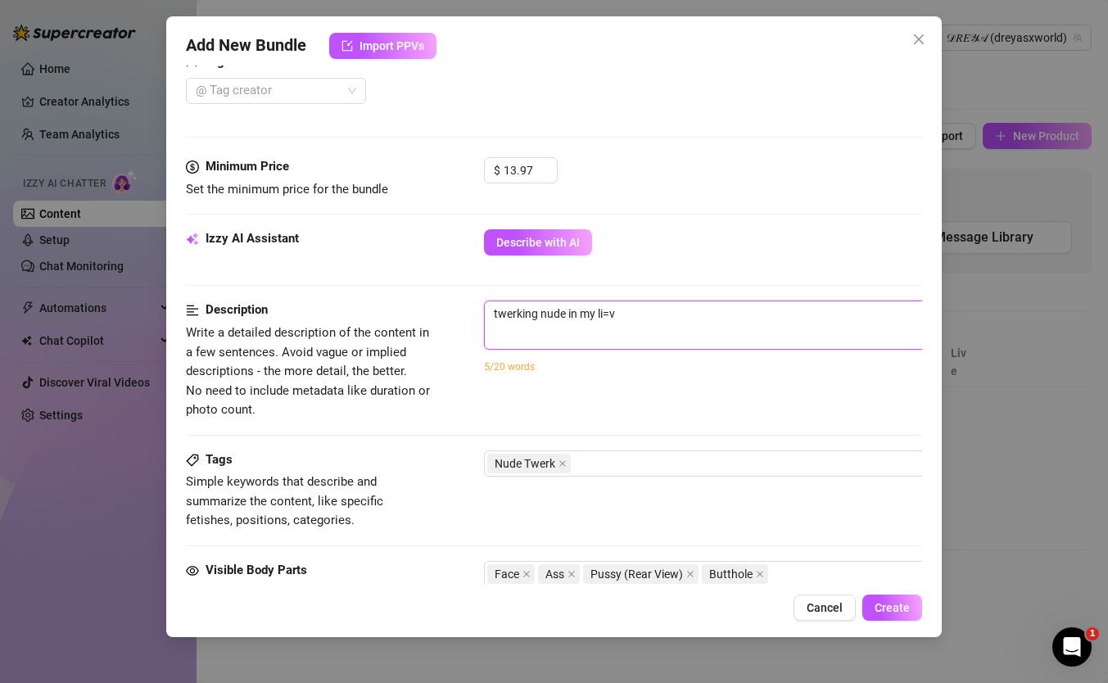
type textarea "twerking nude in my li="
type textarea "twerking nude in my li"
type textarea "twerking nude in my l"
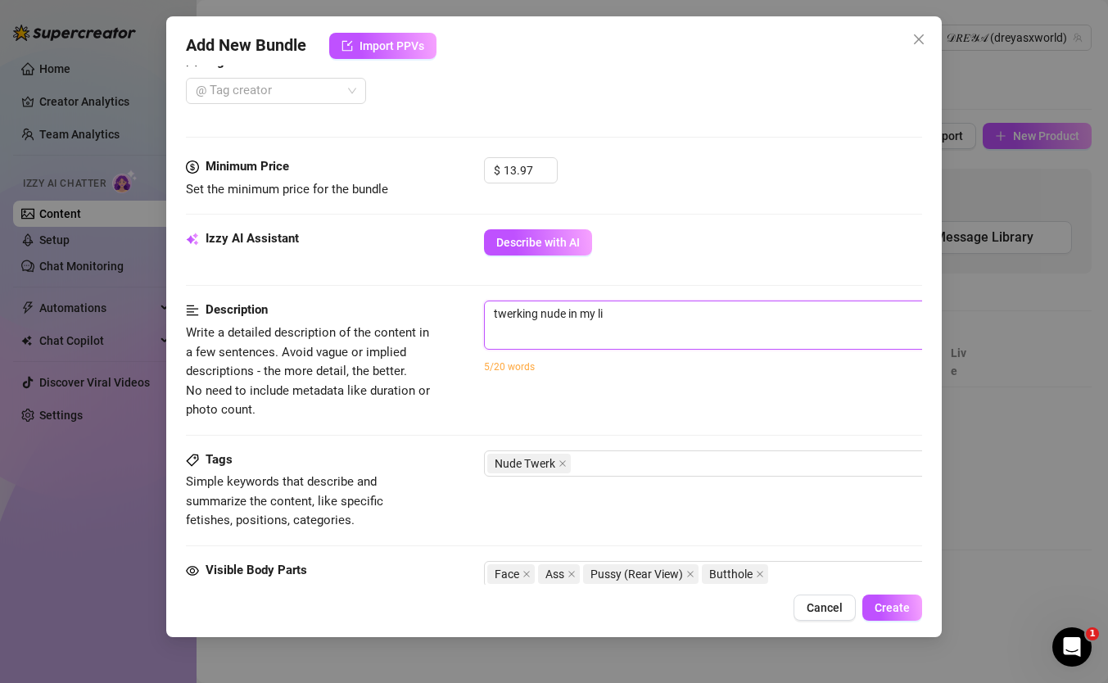
type textarea "twerking nude in my l"
type textarea "twerking nude in my li"
type textarea "twerking nude in my liv"
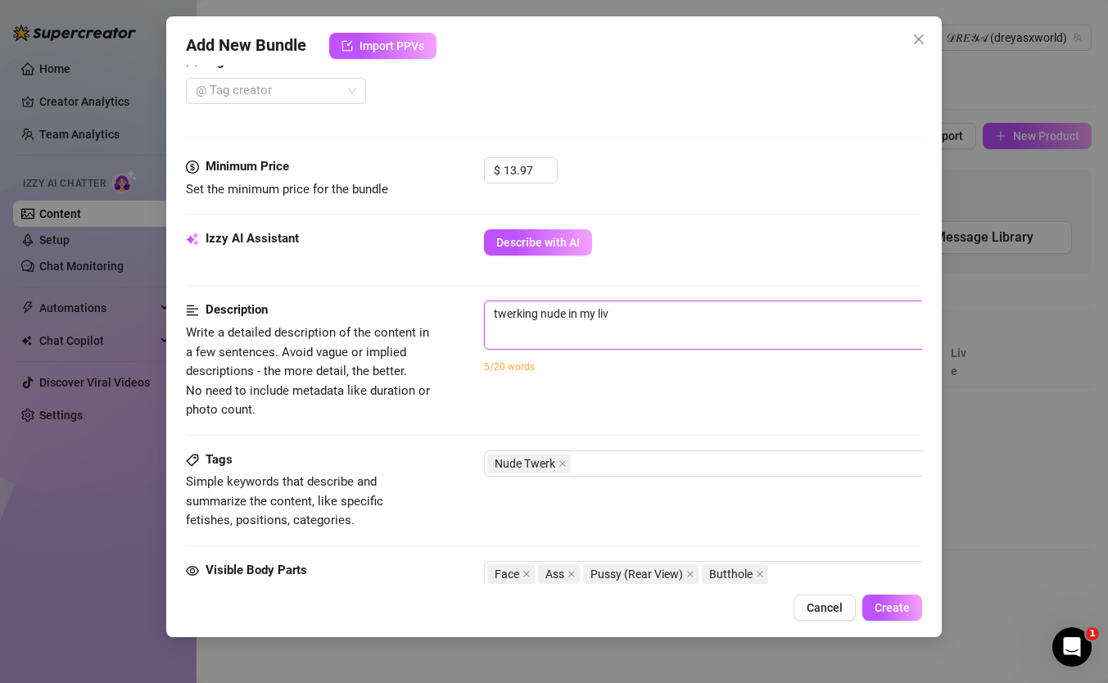
type textarea "twerking nude in my livi"
type textarea "twerking nude in my livin"
type textarea "twerking nude in my living"
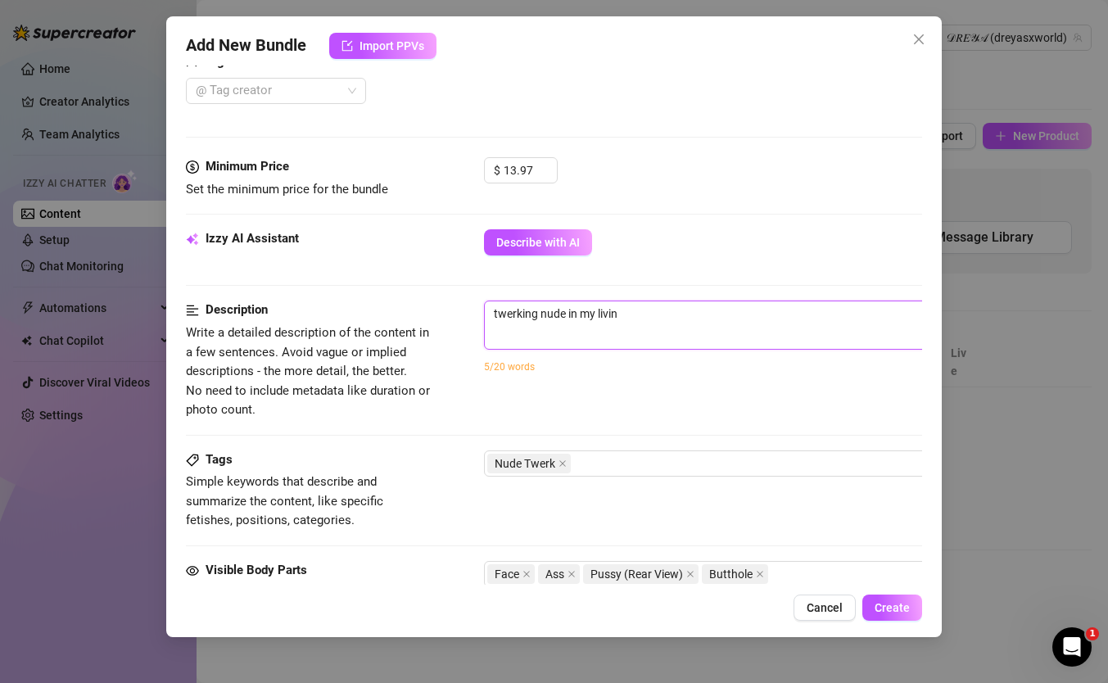
type textarea "twerking nude in my living"
type textarea "twerking nude in my living r"
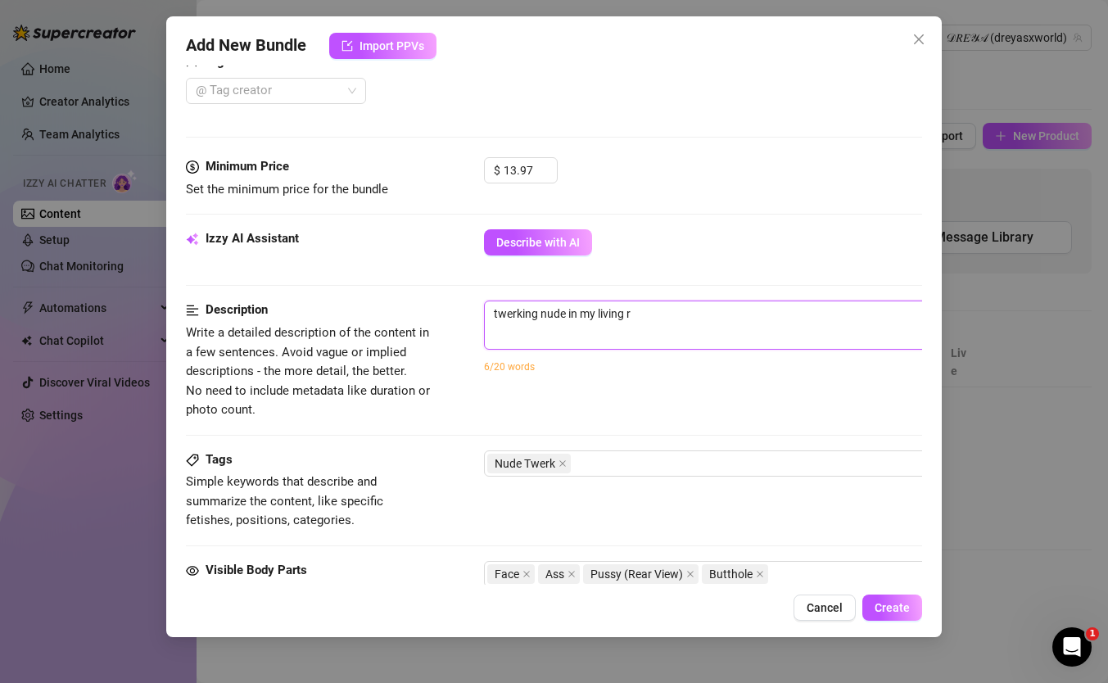
type textarea "twerking nude in my living ro"
type textarea "twerking nude in my living roo"
type textarea "twerking nude in my living room"
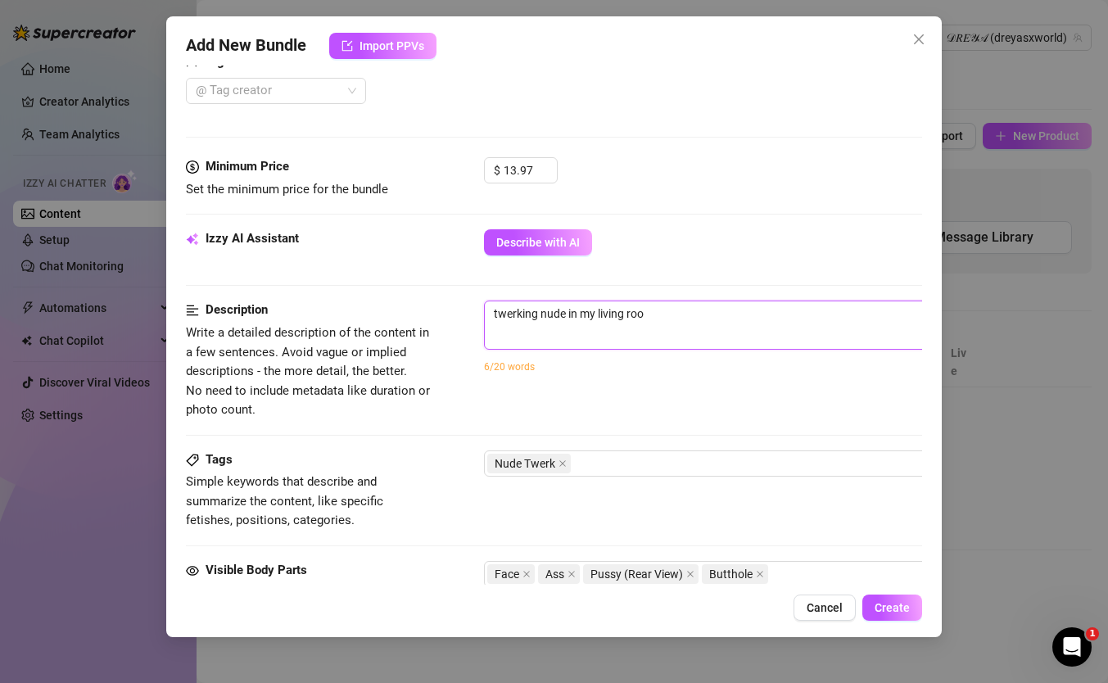
type textarea "twerking nude in my living room"
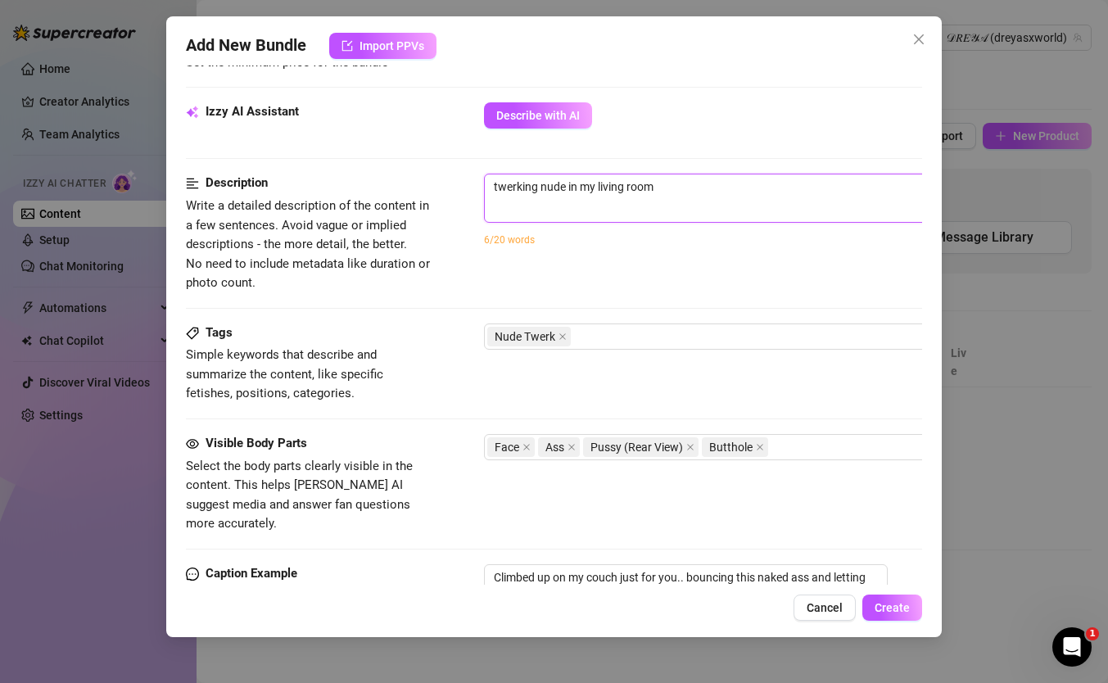
scroll to position [563, 0]
type textarea "twerking nude in my living room,"
type textarea "twerking nude in my living room"
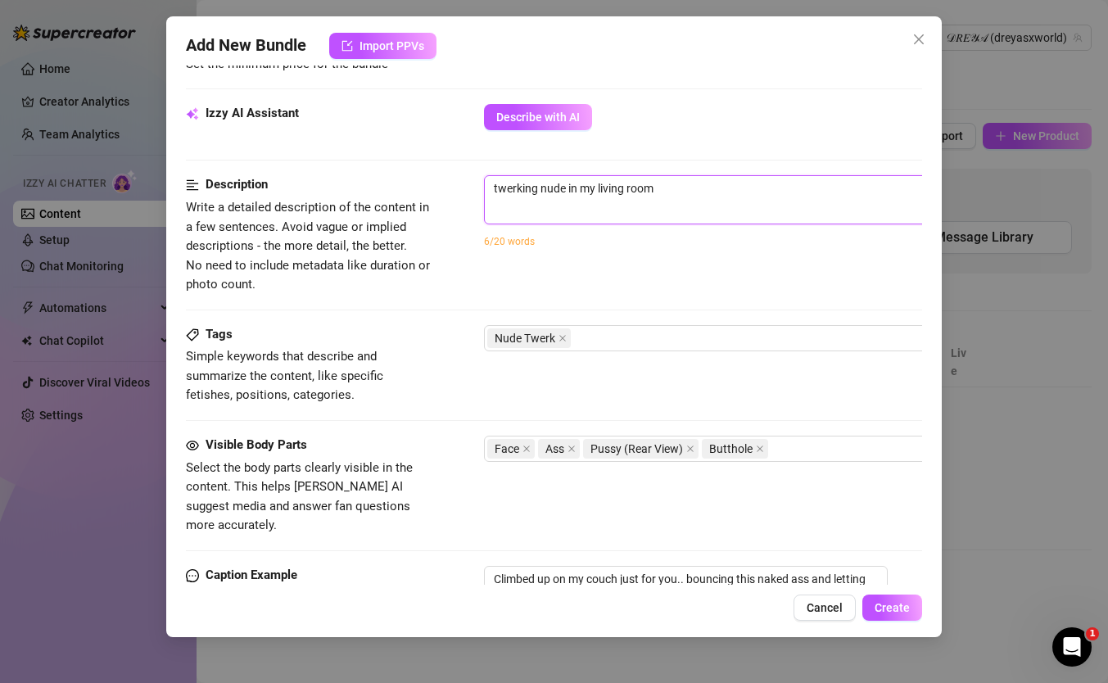
type textarea "twerking nude in my living room"
type textarea "twerking nude in my living room o"
type textarea "twerking nude in my living room on"
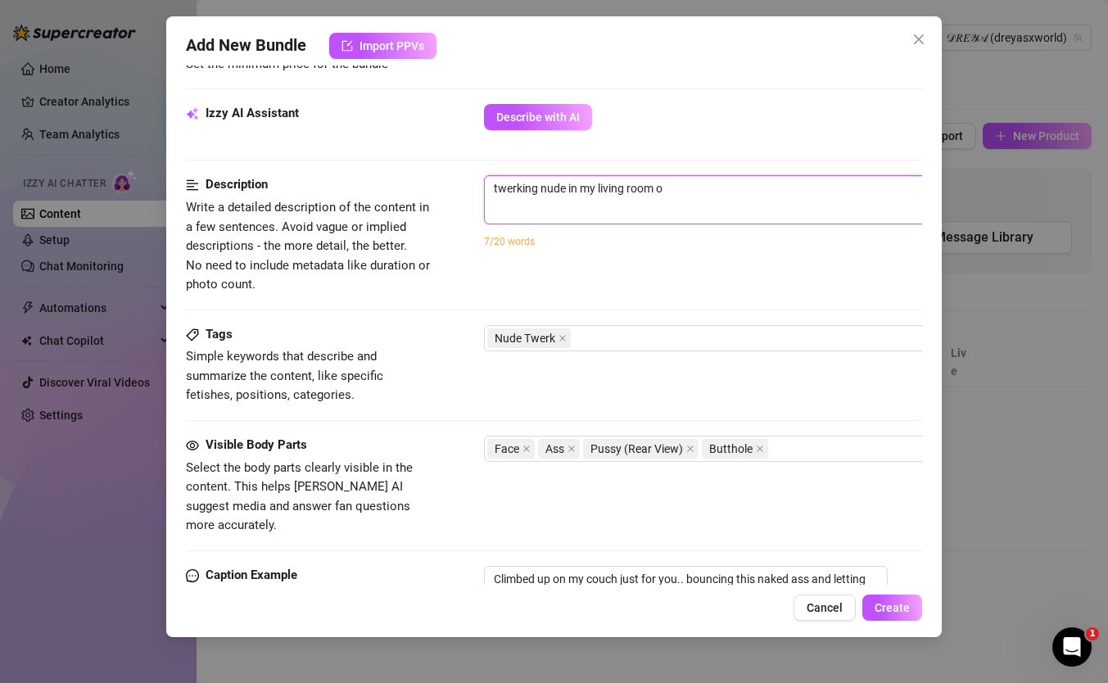
type textarea "twerking nude in my living room on"
type textarea "twerking nude in my living room on t"
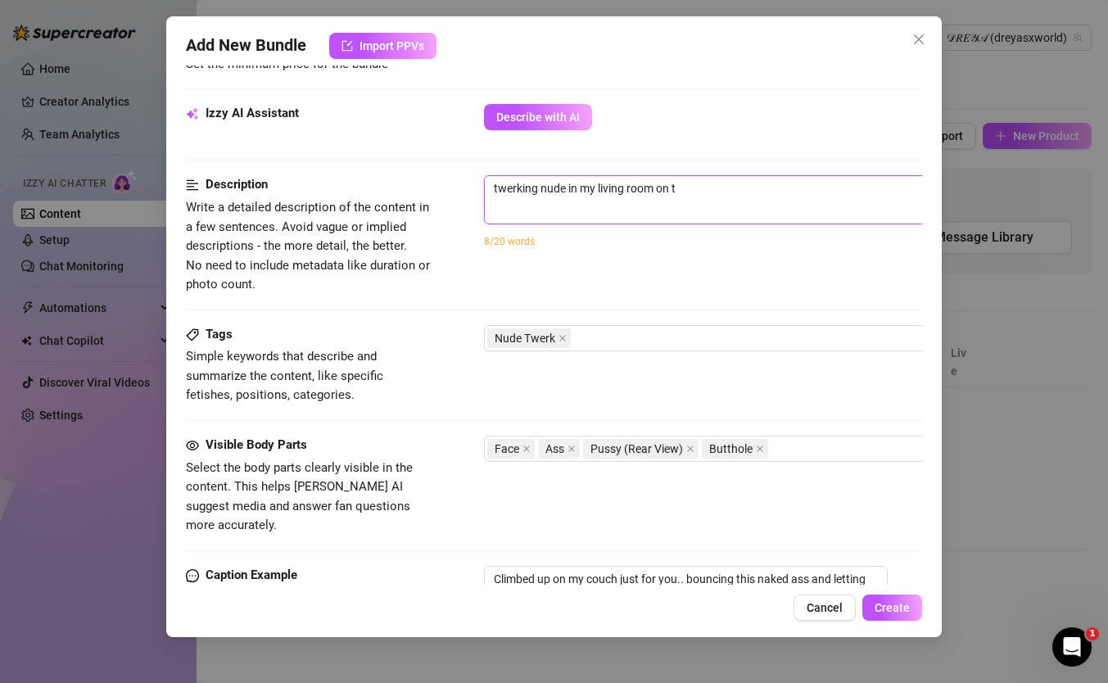
type textarea "twerking nude in my living room on th"
type textarea "twerking nude in my living room on the"
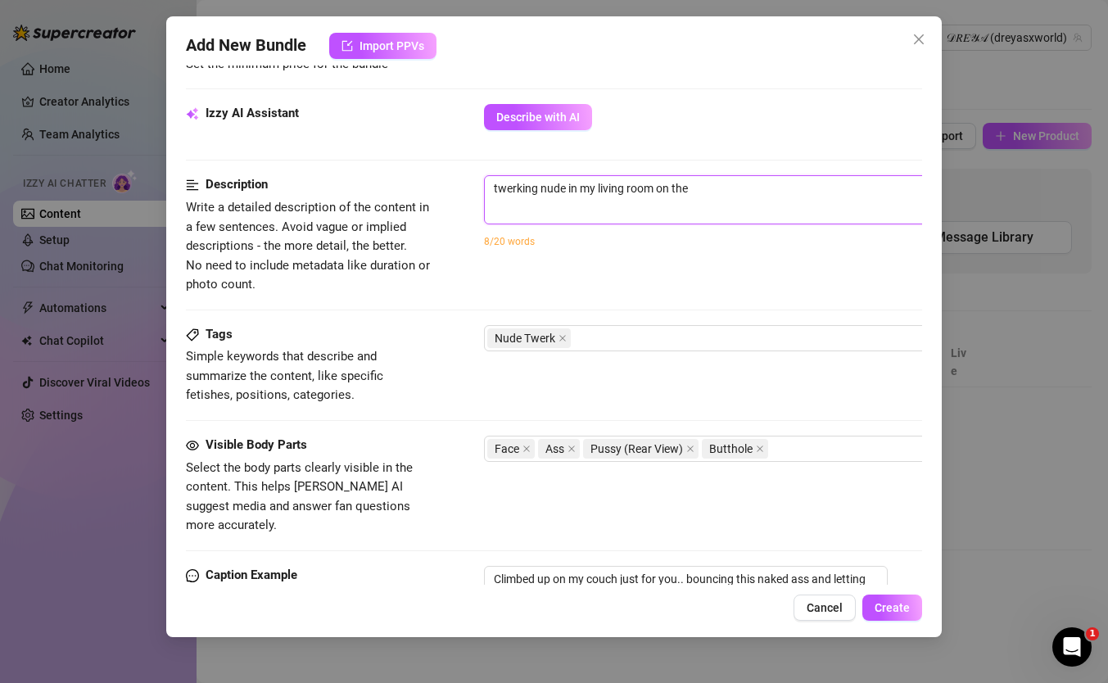
type textarea "twerking nude in my living room on the"
type textarea "twerking nude in my living room on the c"
type textarea "twerking nude in my living room on the co"
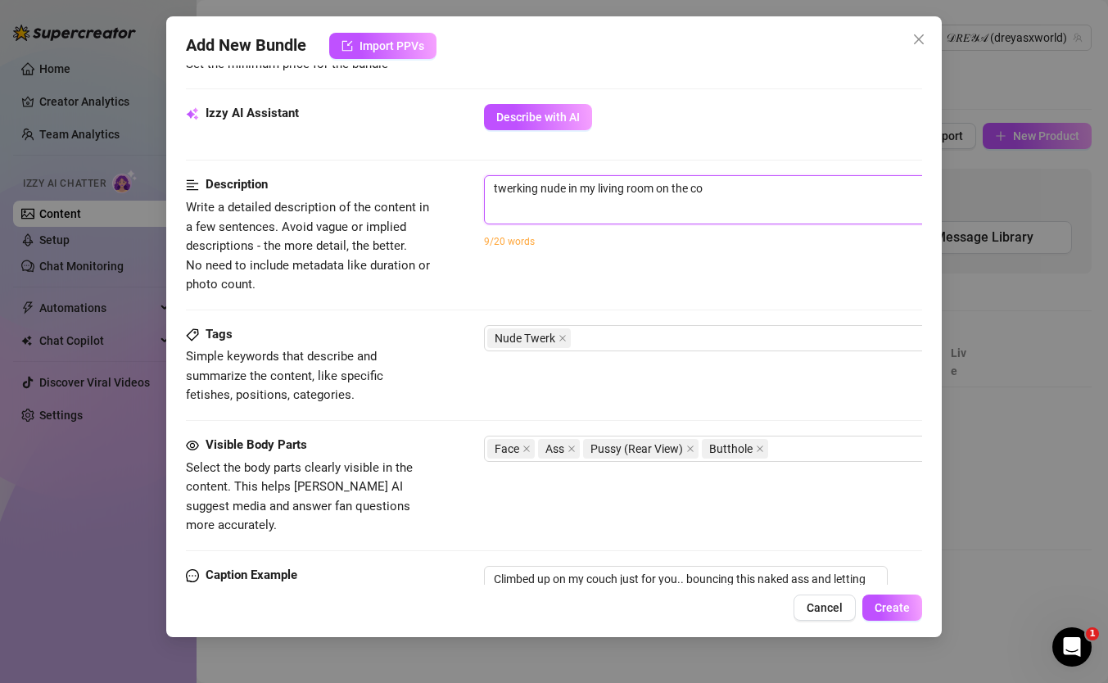
type textarea "twerking nude in my living room on the cou"
type textarea "twerking nude in my living room on the couc"
type textarea "twerking nude in my living room on the couch"
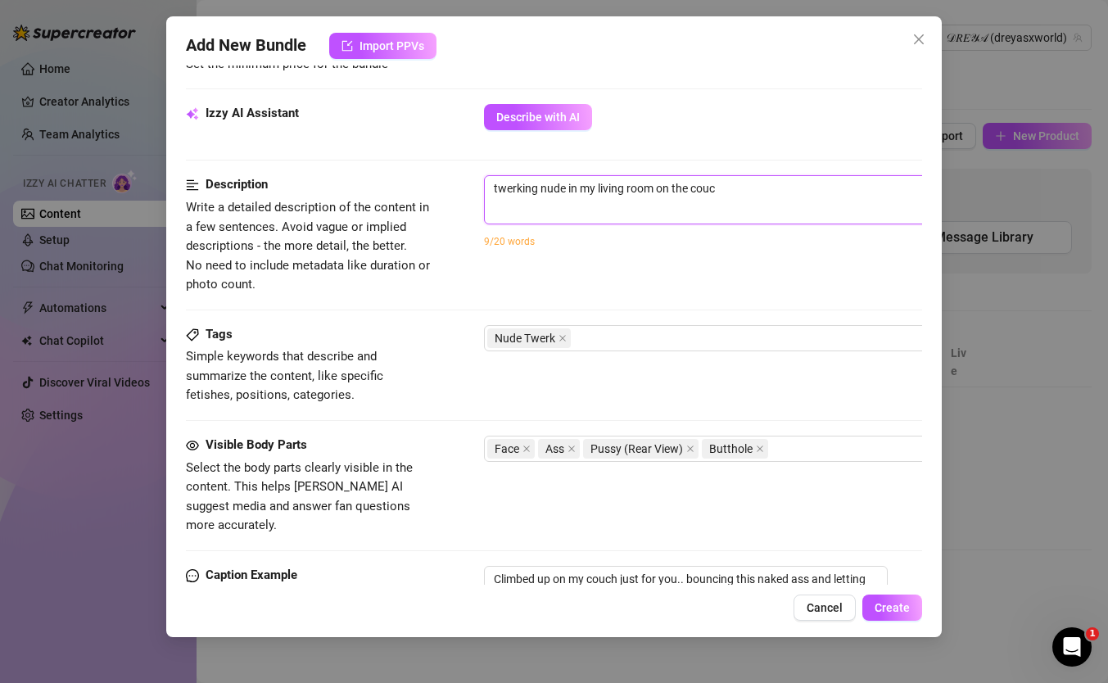
type textarea "twerking nude in my living room on the couch"
type textarea "twerking nude in my living room on the couch b"
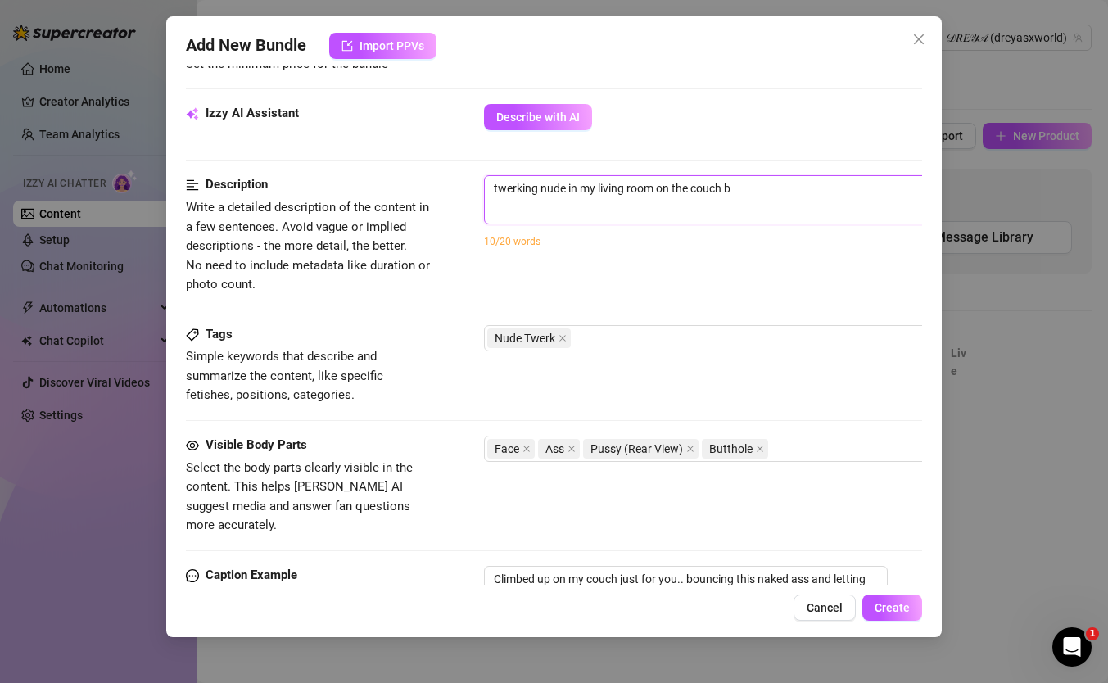
type textarea "twerking nude in my living room on the [PERSON_NAME]"
type textarea "twerking nude in my living room on the couch bou"
type textarea "twerking nude in my living room on the [PERSON_NAME]"
type textarea "twerking nude in my living room on the couch bounc"
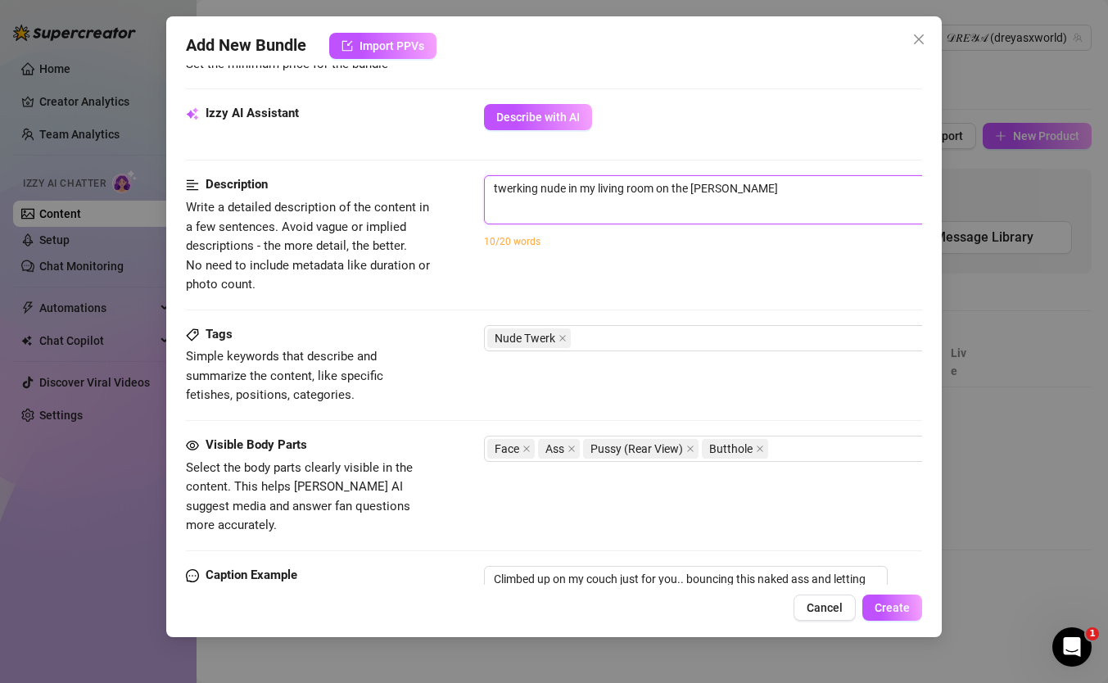
type textarea "twerking nude in my living room on the couch bounc"
type textarea "twerking nude in my living room on the couch bounci"
type textarea "twerking nude in my living room on the couch bouncin"
type textarea "twerking nude in my living room on the couch bouncing"
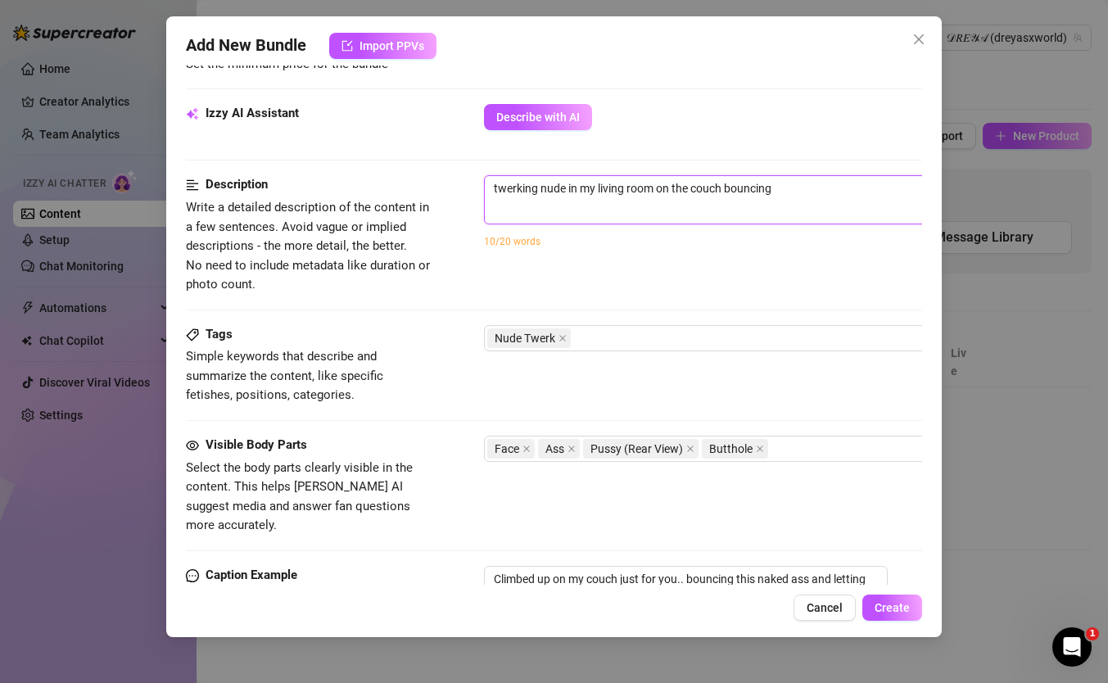
type textarea "twerking nude in my living room on the couch bouncing"
type textarea "twerking nude in my living room on the couch bouncing m"
type textarea "twerking nude in my living room on the couch bouncing my"
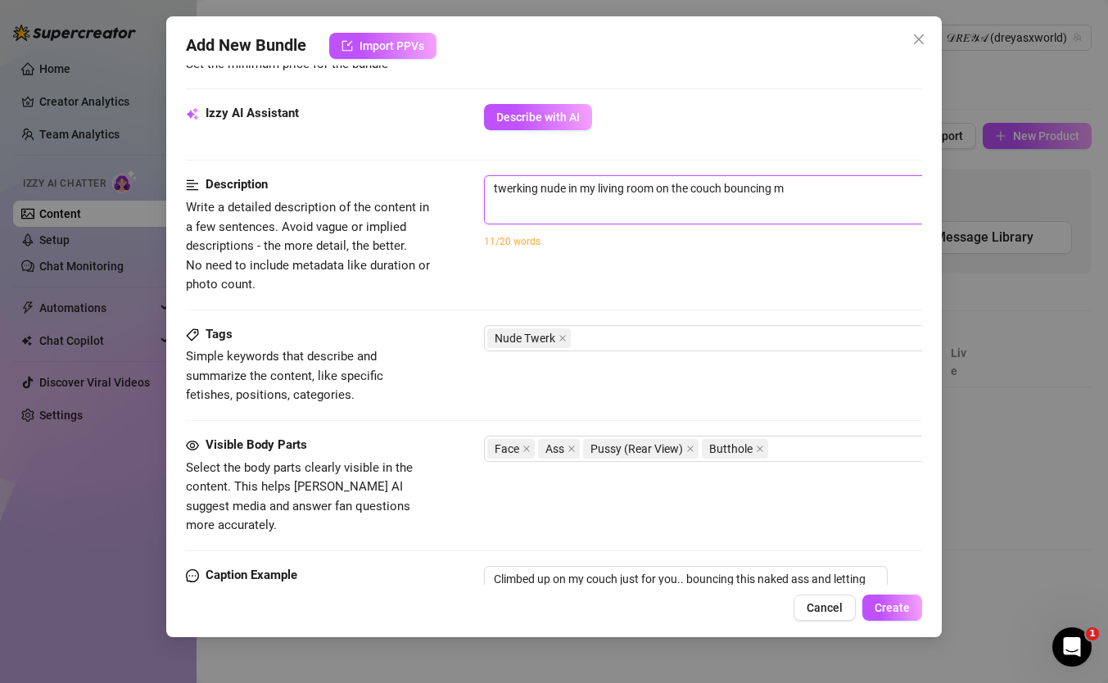
type textarea "twerking nude in my living room on the couch bouncing my"
type textarea "twerking nude in my living room on the couch bouncing my a"
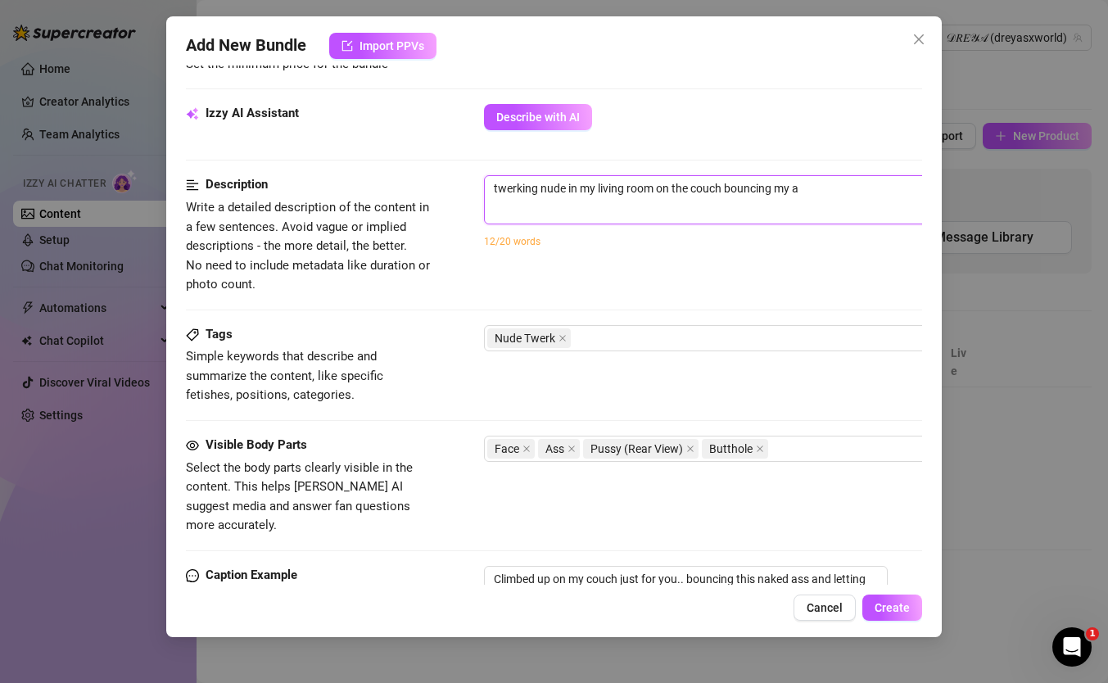
type textarea "twerking nude in my living room on the couch bouncing my as"
type textarea "twerking nude in my living room on the couch bouncing my ass"
type textarea "twerking nude in my living room on the couch bouncing my as"
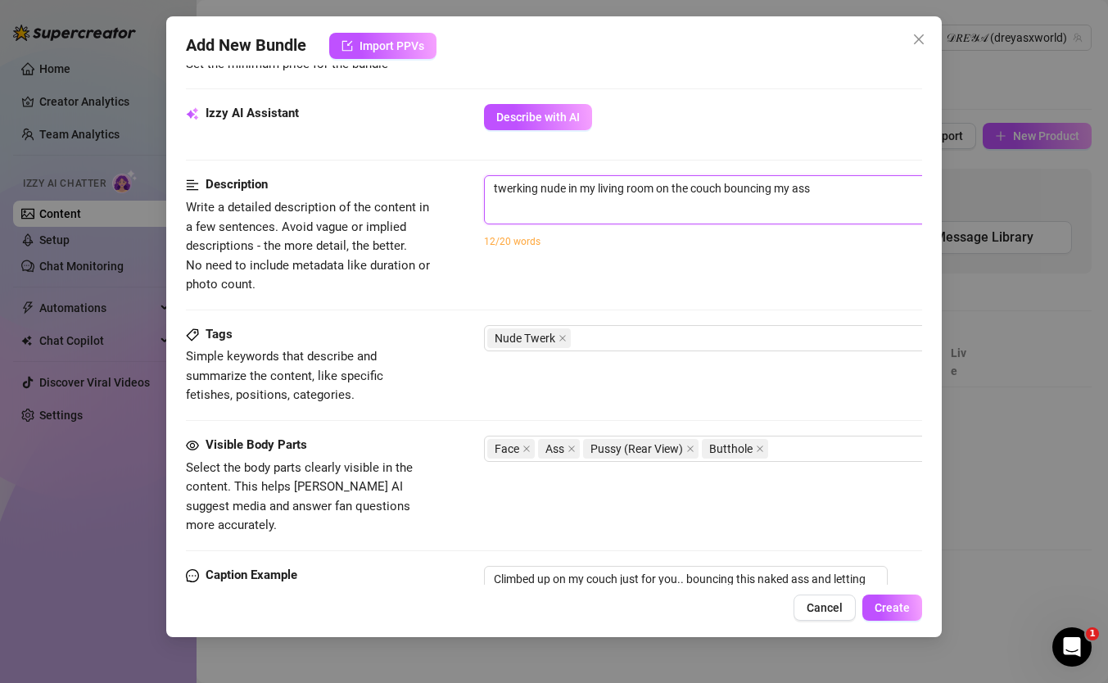
type textarea "twerking nude in my living room on the couch bouncing my as"
type textarea "twerking nude in my living room on the couch bouncing my a"
type textarea "twerking nude in my living room on the couch bouncing my"
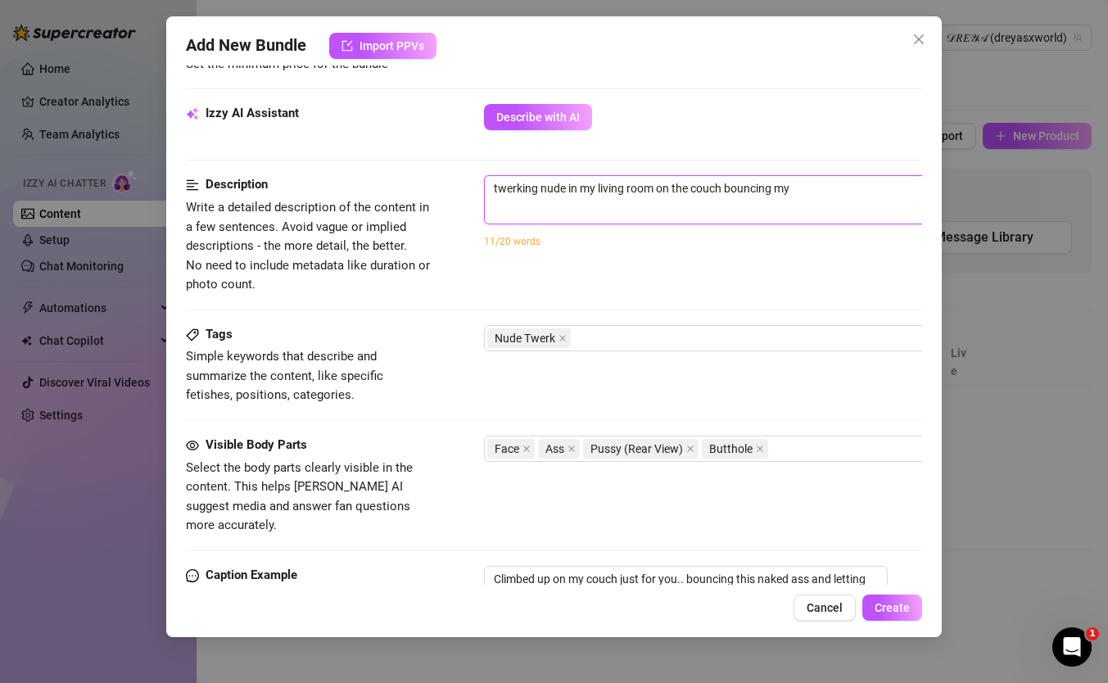
type textarea "twerking nude in my living room on the couch bouncing my n"
type textarea "twerking nude in my living room on the couch bouncing my na"
type textarea "twerking nude in my living room on the couch bouncing my nak"
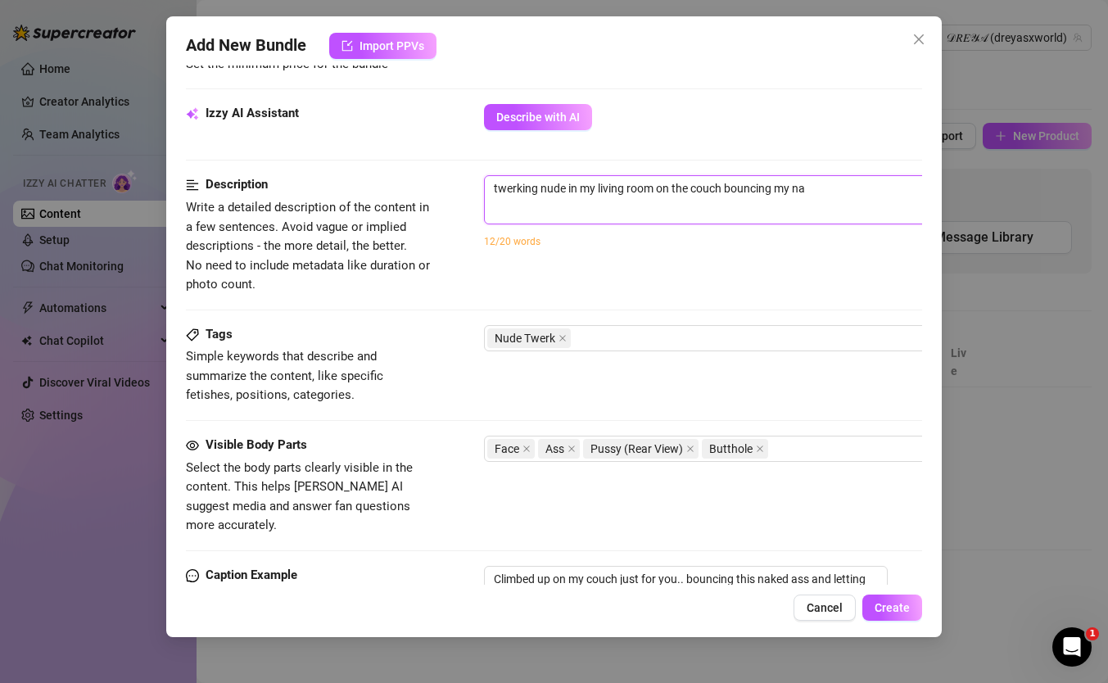
type textarea "twerking nude in my living room on the couch bouncing my nak"
type textarea "twerking nude in my living room on the couch bouncing my nake"
type textarea "twerking nude in my living room on the couch bouncing my naked"
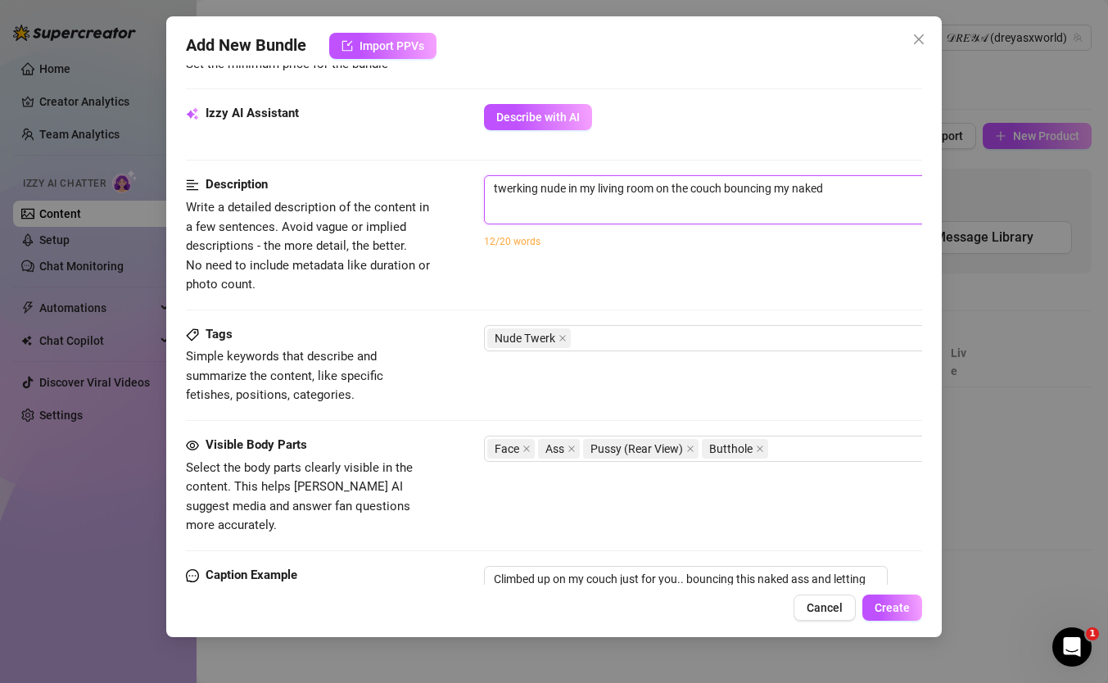
type textarea "twerking nude in my living room on the couch bouncing my naked"
type textarea "twerking nude in my living room on the couch bouncing my naked a"
type textarea "twerking nude in my living room on the couch bouncing my naked as"
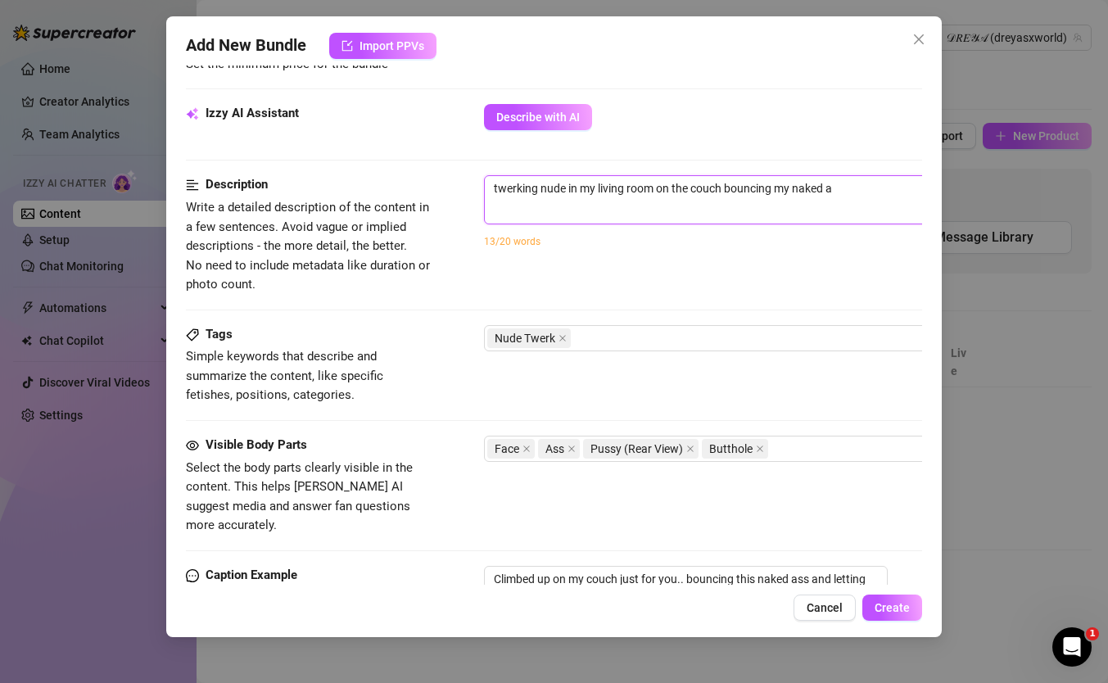
type textarea "twerking nude in my living room on the couch bouncing my naked as"
type textarea "twerking nude in my living room on the couch bouncing my naked ass"
type textarea "twerking nude in my living room on the couch bouncing my naked ass a"
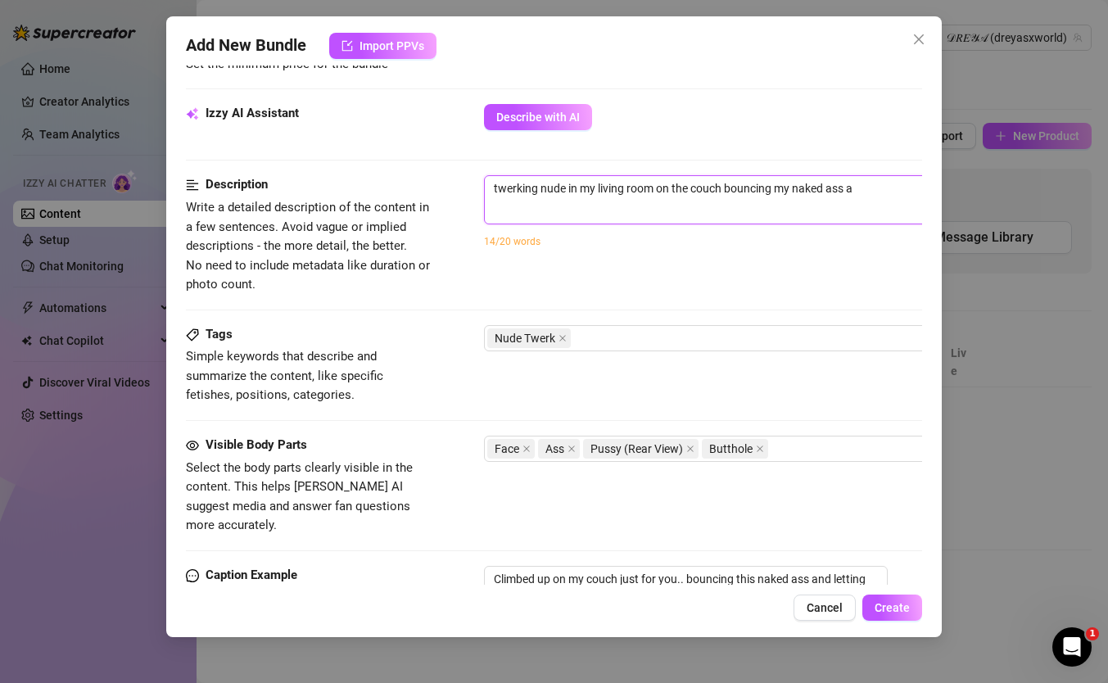
type textarea "twerking nude in my living room on the couch bouncing my naked ass an"
type textarea "twerking nude in my living room on the couch bouncing my naked ass and"
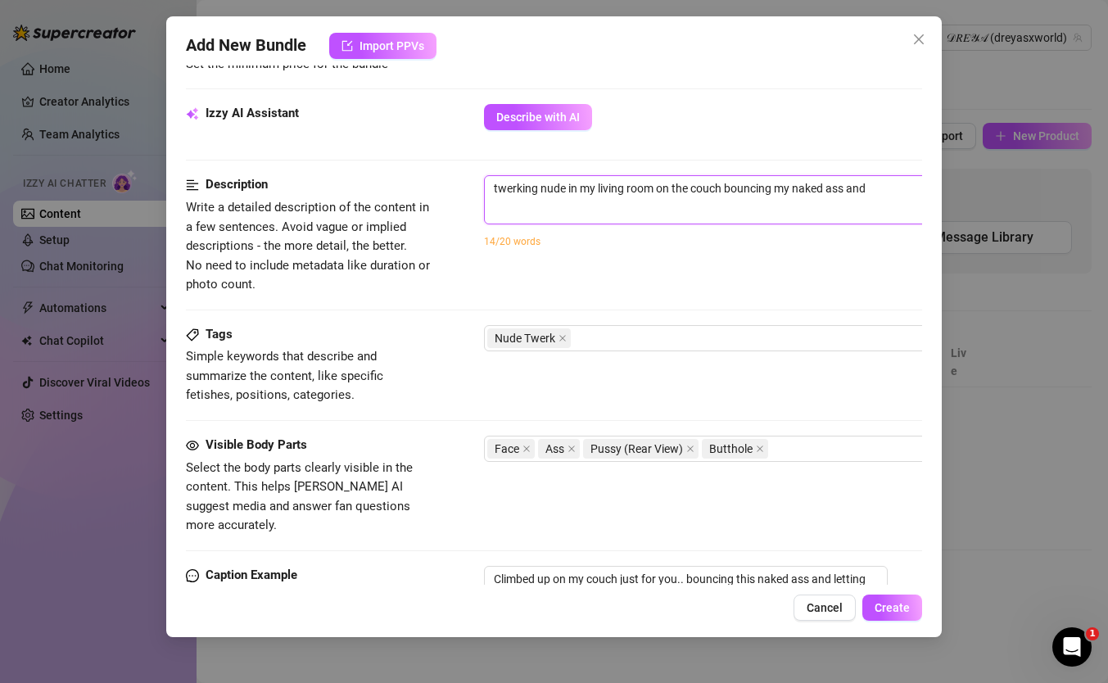
type textarea "twerking nude in my living room on the couch bouncing my naked ass and"
type textarea "twerking nude in my living room on the couch bouncing my naked ass and p"
type textarea "twerking nude in my living room on the couch bouncing my naked ass and pu"
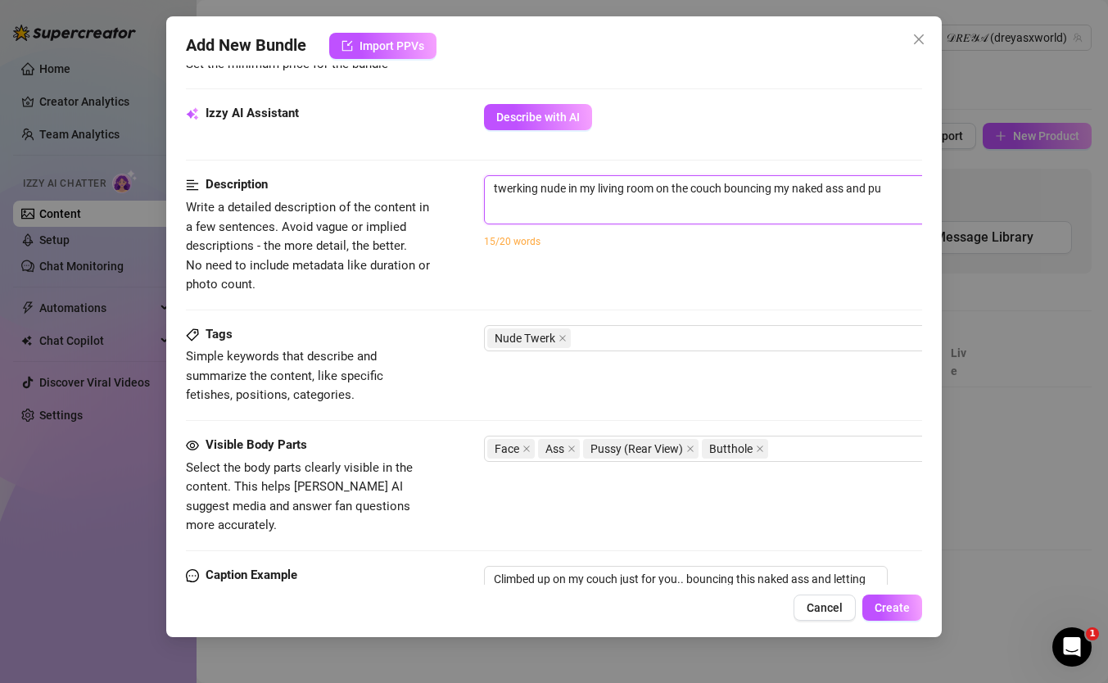
type textarea "twerking nude in my living room on the couch bouncing my naked ass and pus"
type textarea "twerking nude in my living room on the couch bouncing my naked ass and puss"
type textarea "twerking nude in my living room on the couch bouncing my naked ass and pussy"
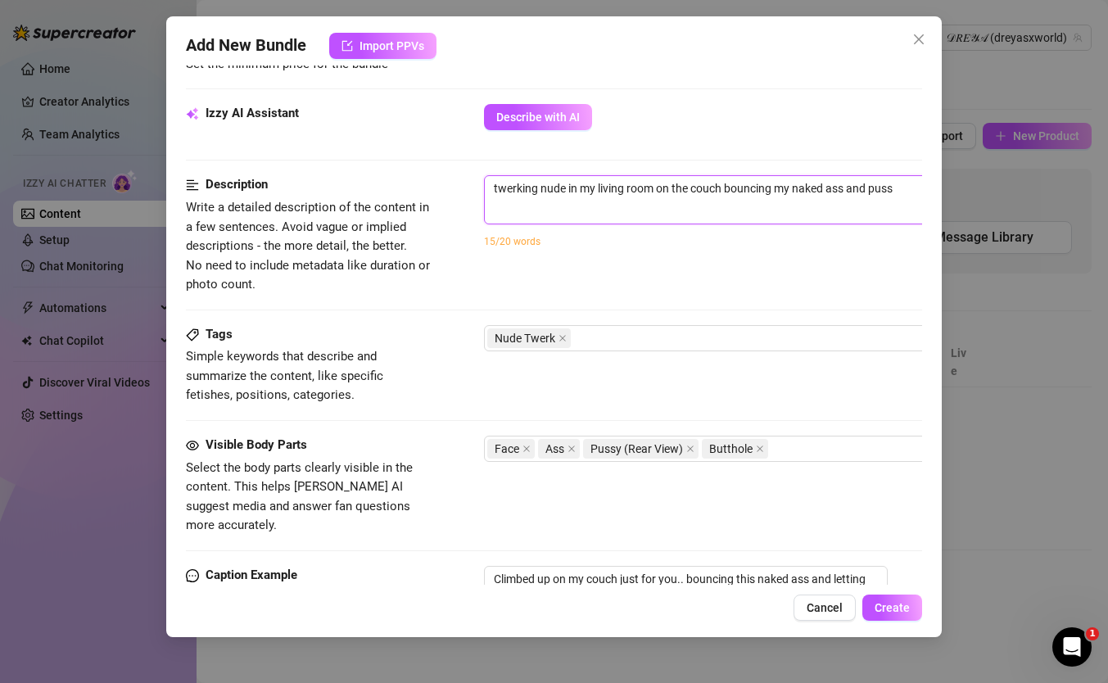
type textarea "twerking nude in my living room on the couch bouncing my naked ass and pussy"
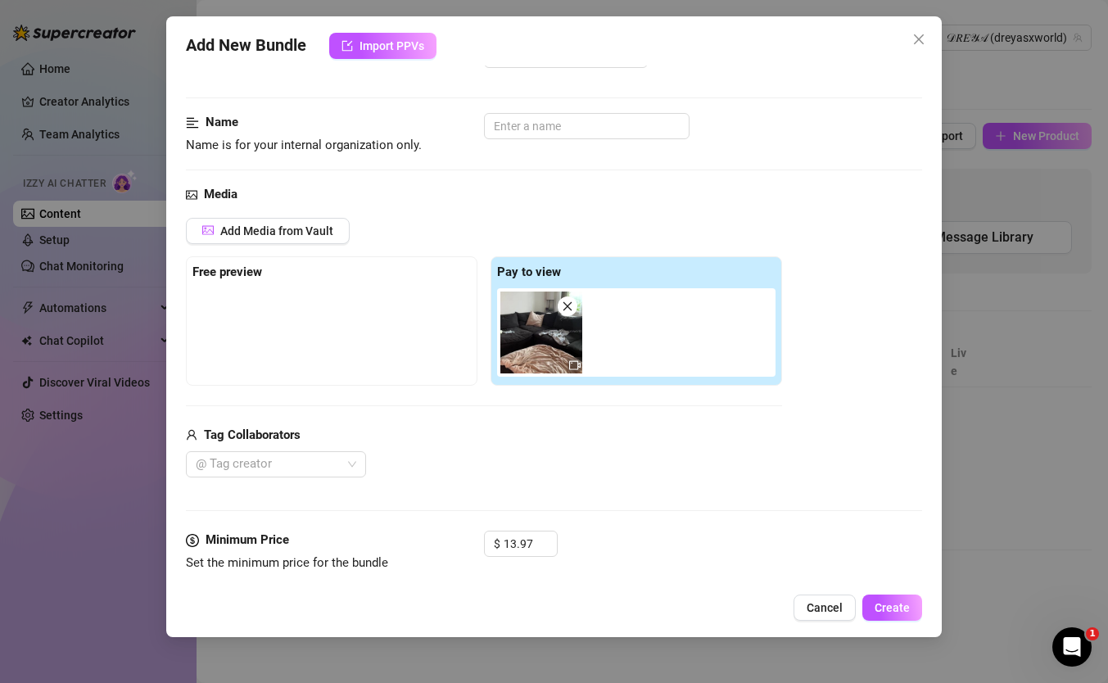
scroll to position [0, 0]
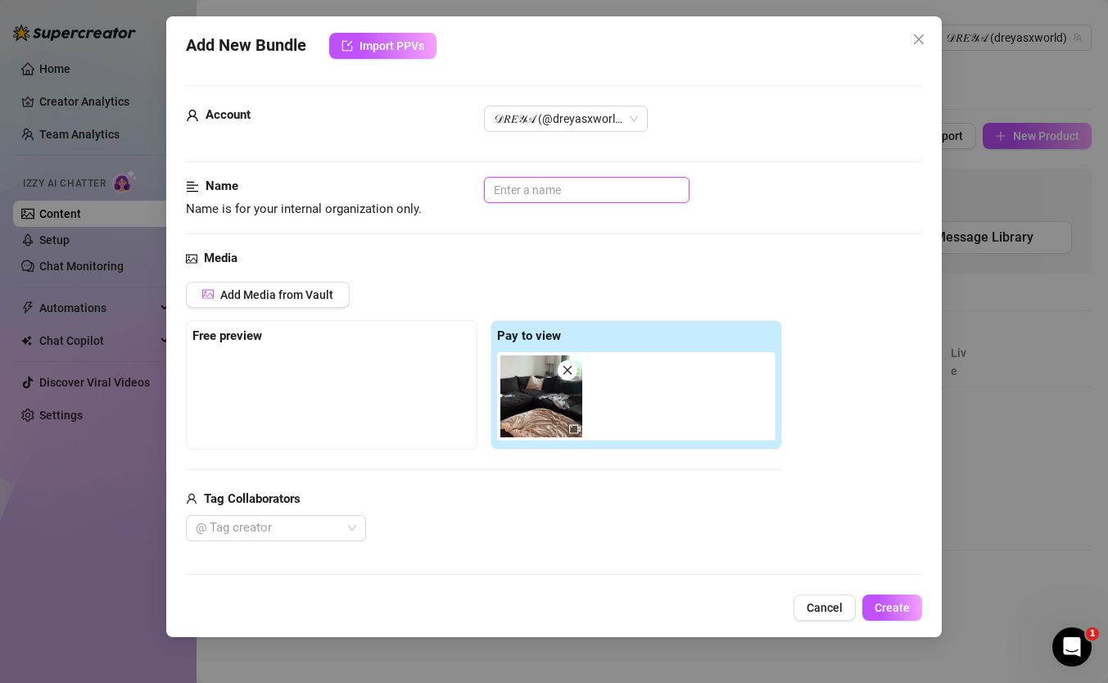
click at [503, 192] on input "text" at bounding box center [587, 190] width 206 height 26
click at [498, 193] on input "nude couch twerk" at bounding box center [587, 190] width 206 height 26
click at [532, 190] on input "Nude couch twerk" at bounding box center [587, 190] width 206 height 26
click at [563, 190] on input "Nude Couch twerk" at bounding box center [587, 190] width 206 height 26
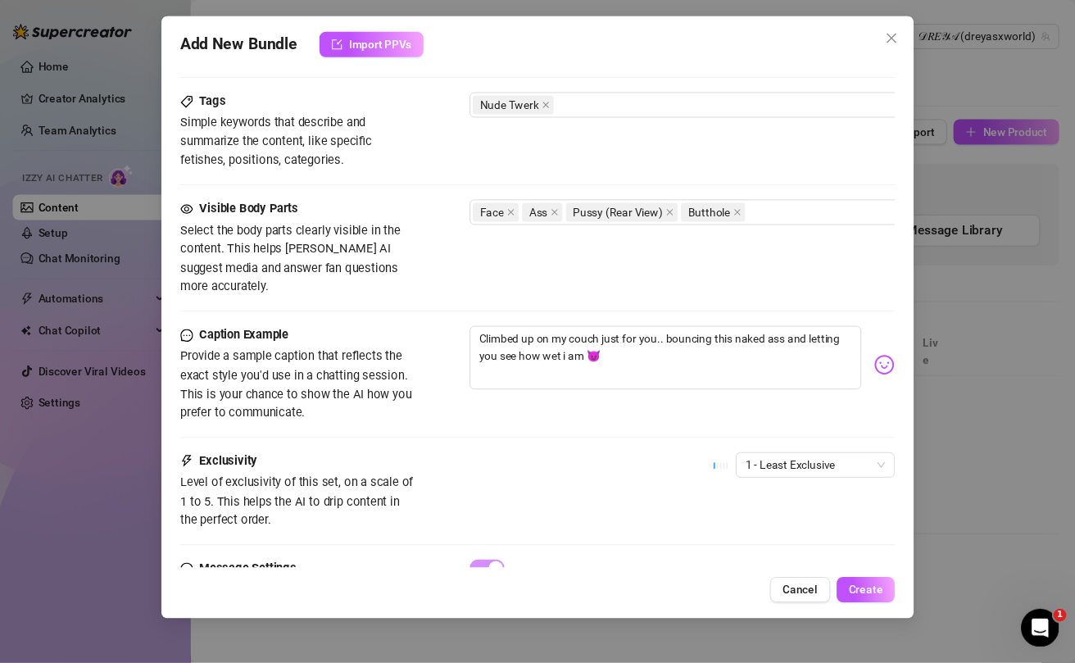
scroll to position [289, 0]
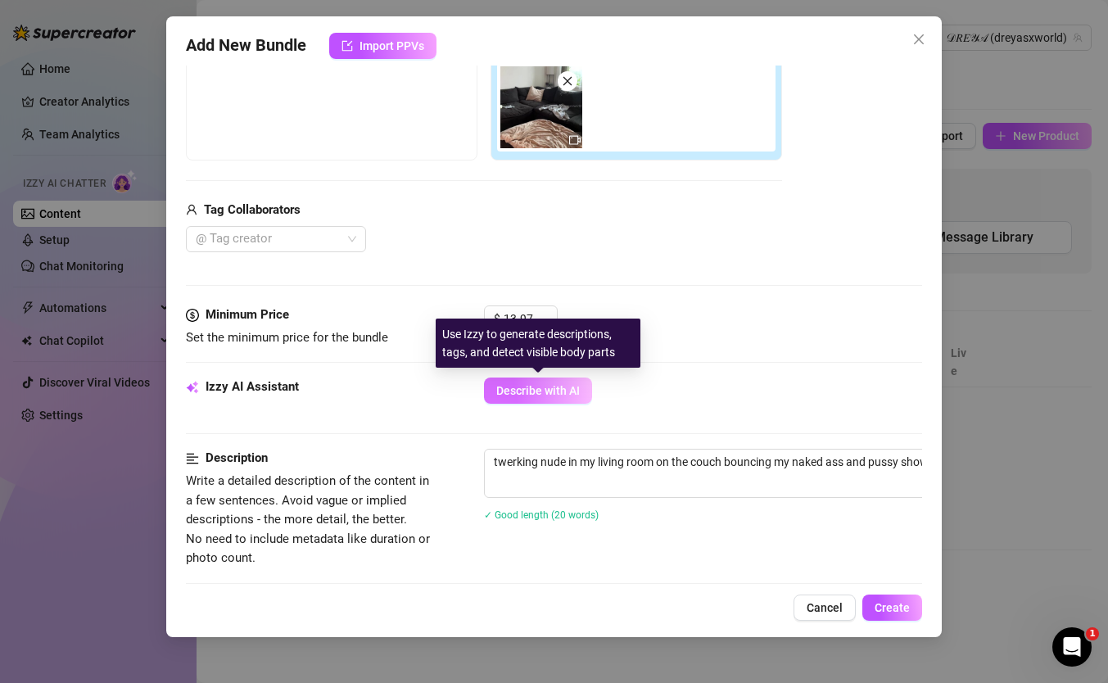
click at [551, 393] on span "Describe with AI" at bounding box center [538, 390] width 84 height 13
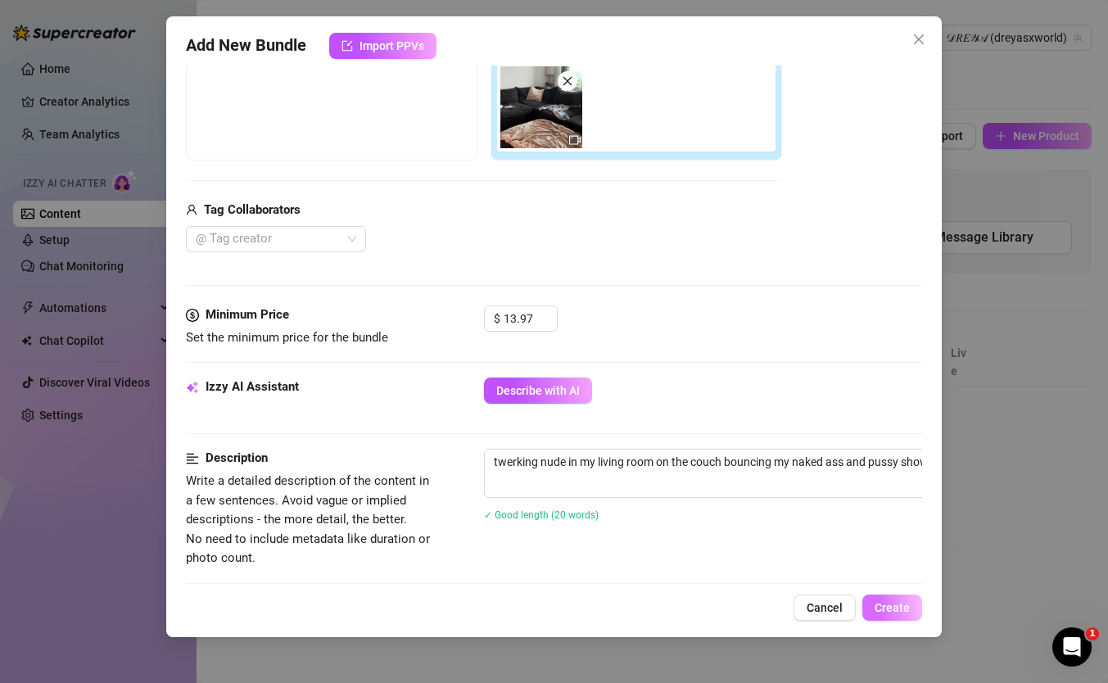
click at [899, 607] on span "Create" at bounding box center [892, 607] width 35 height 13
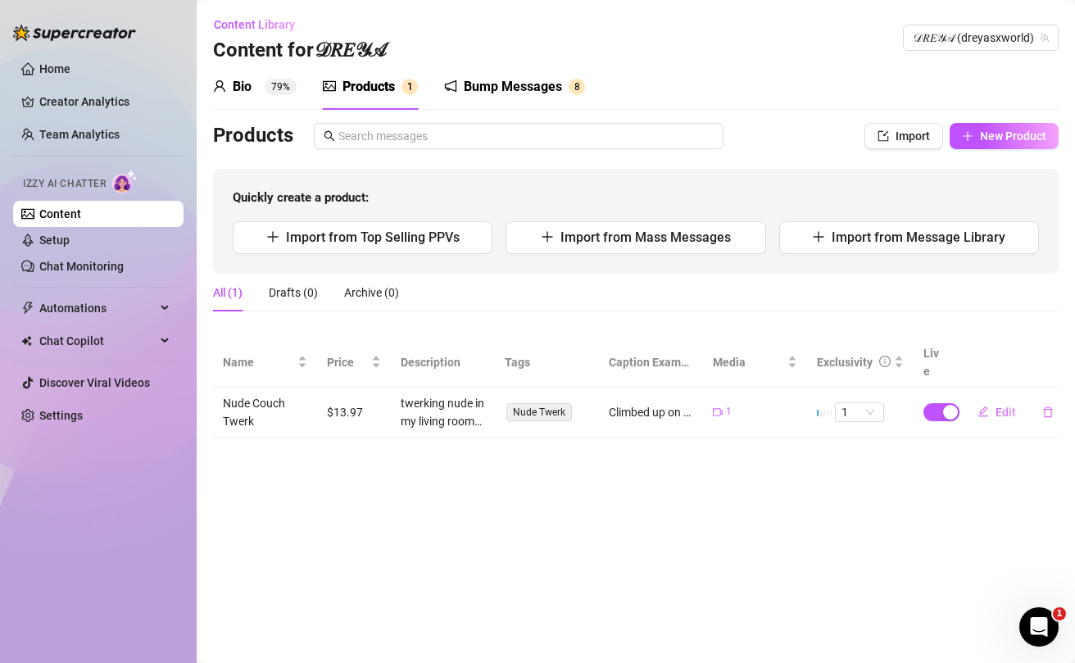
click at [622, 403] on div "Climbed up on my couch just for you.. bouncing this naked ass and letting you s…" at bounding box center [651, 412] width 84 height 18
click at [1002, 406] on span "Edit" at bounding box center [1005, 412] width 20 height 13
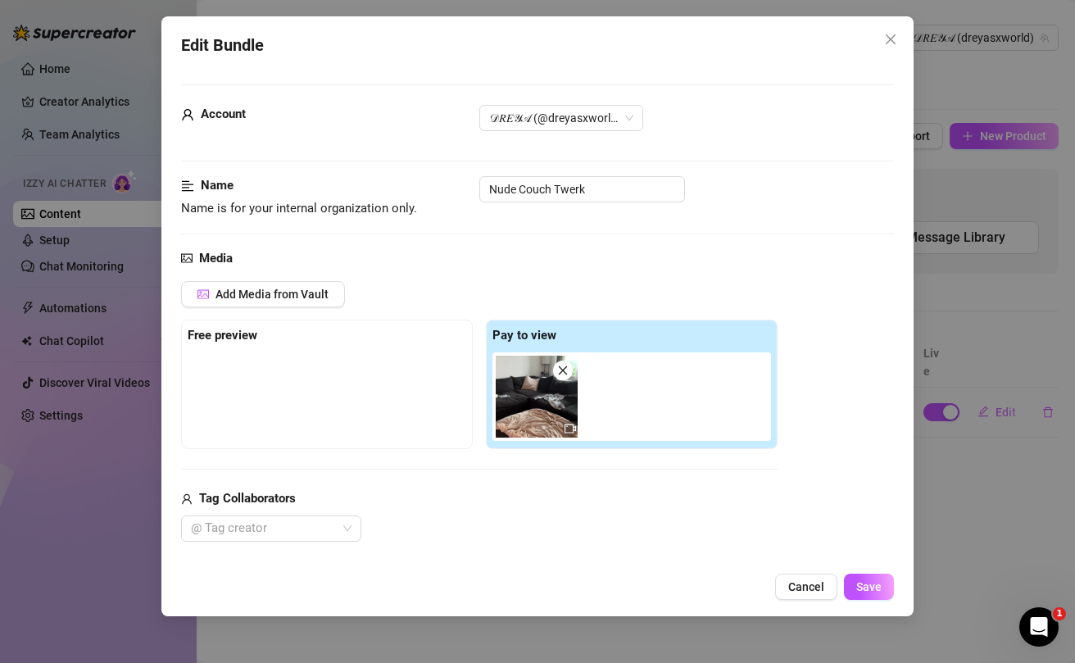
scroll to position [316, 0]
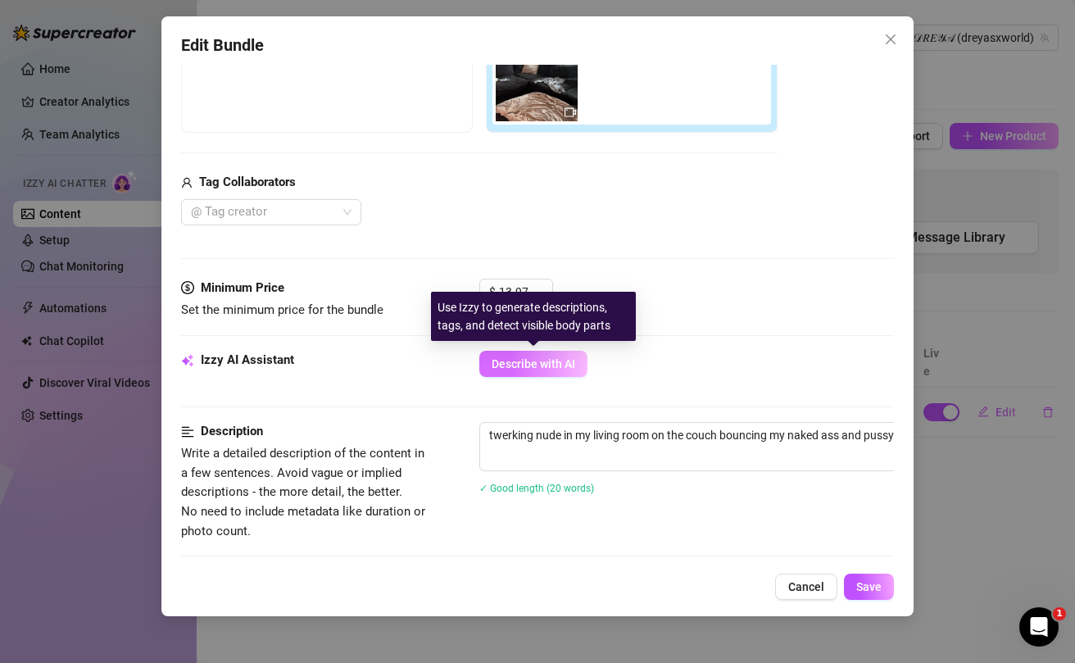
click at [569, 369] on span "Describe with AI" at bounding box center [534, 363] width 84 height 13
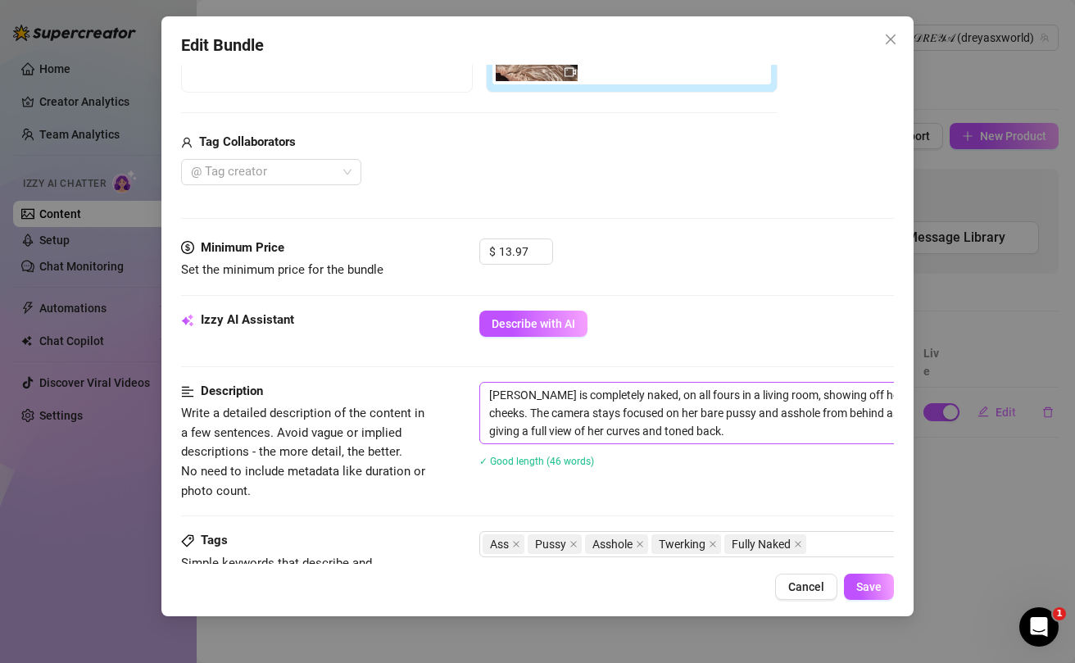
scroll to position [359, 0]
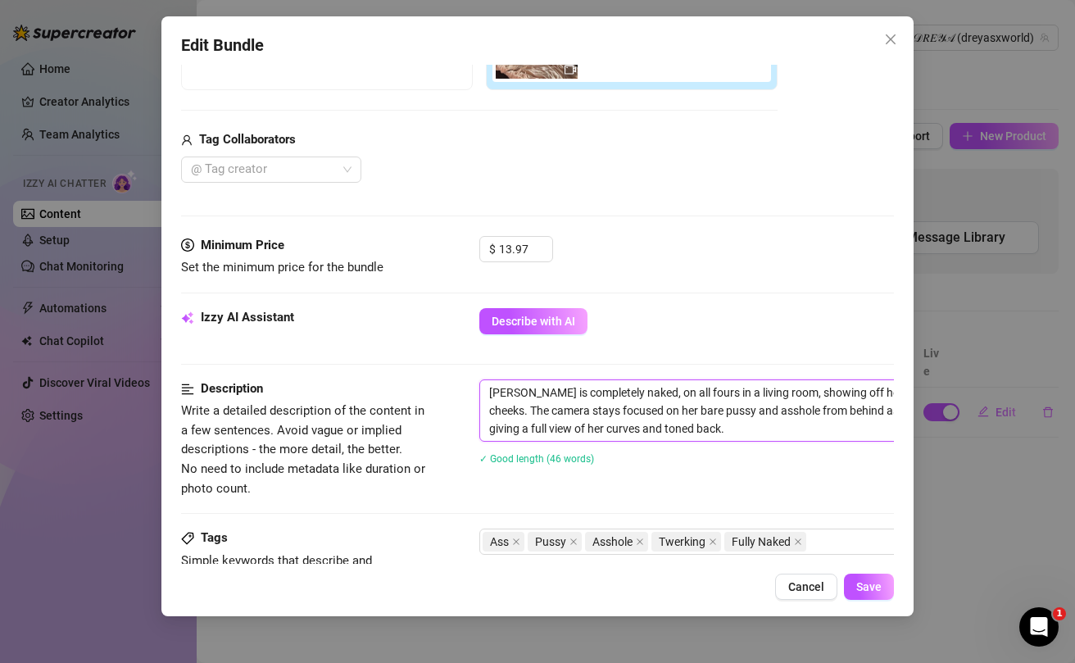
drag, startPoint x: 515, startPoint y: 396, endPoint x: 480, endPoint y: 390, distance: 35.7
click at [480, 390] on textarea "[PERSON_NAME] is completely naked, on all fours in a living room, showing off h…" at bounding box center [766, 410] width 572 height 61
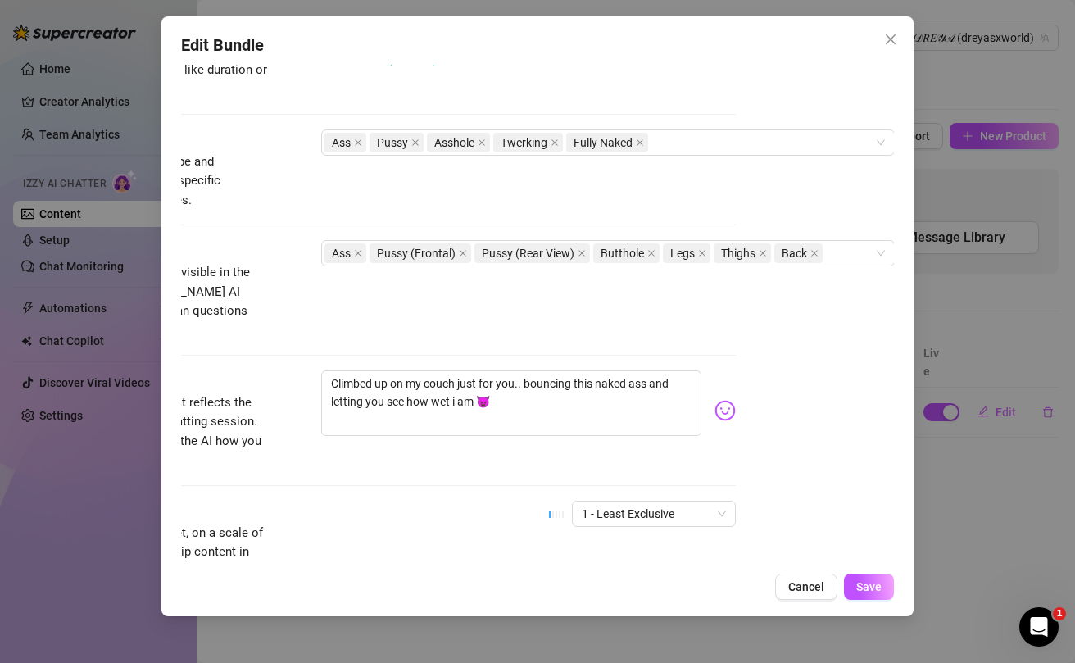
scroll to position [877, 158]
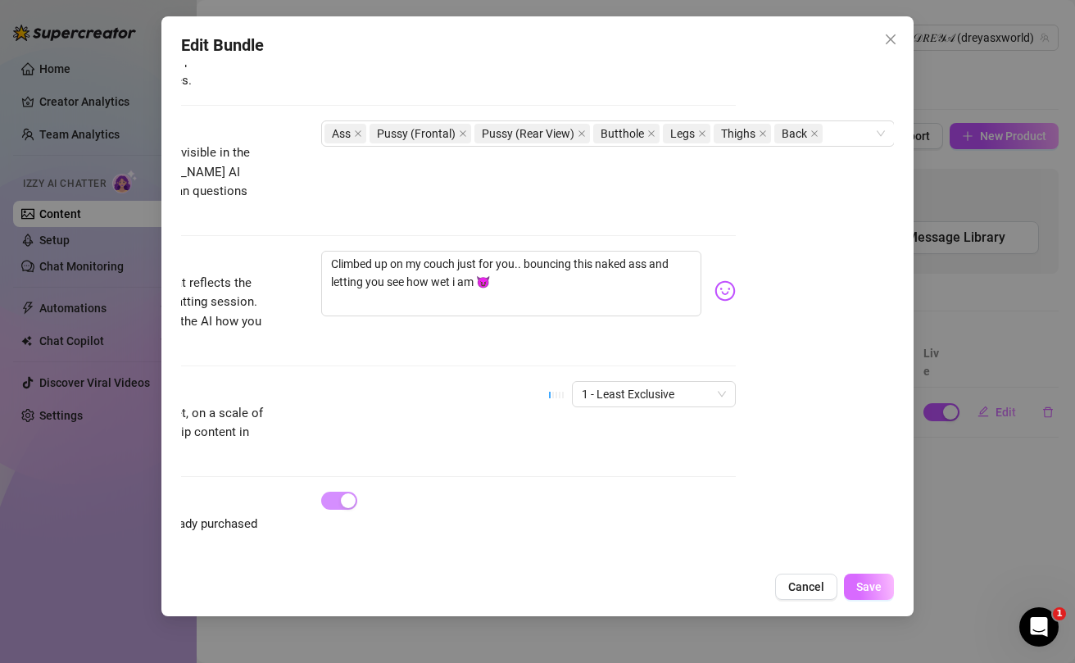
click at [860, 583] on span "Save" at bounding box center [868, 586] width 25 height 13
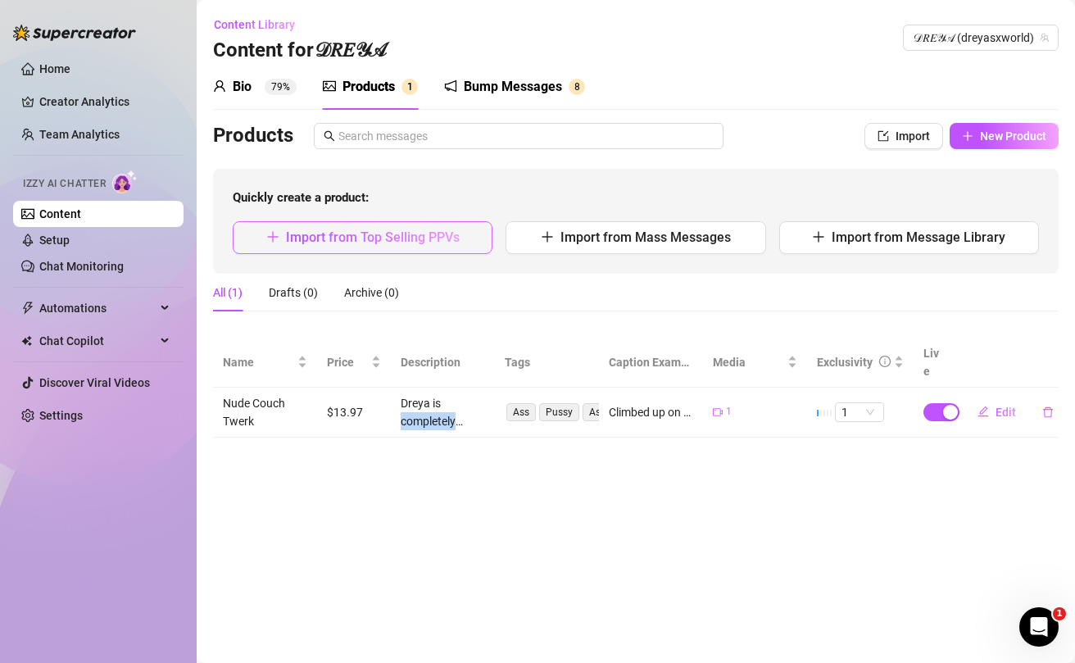
click at [415, 247] on button "Import from Top Selling PPVs" at bounding box center [363, 237] width 260 height 33
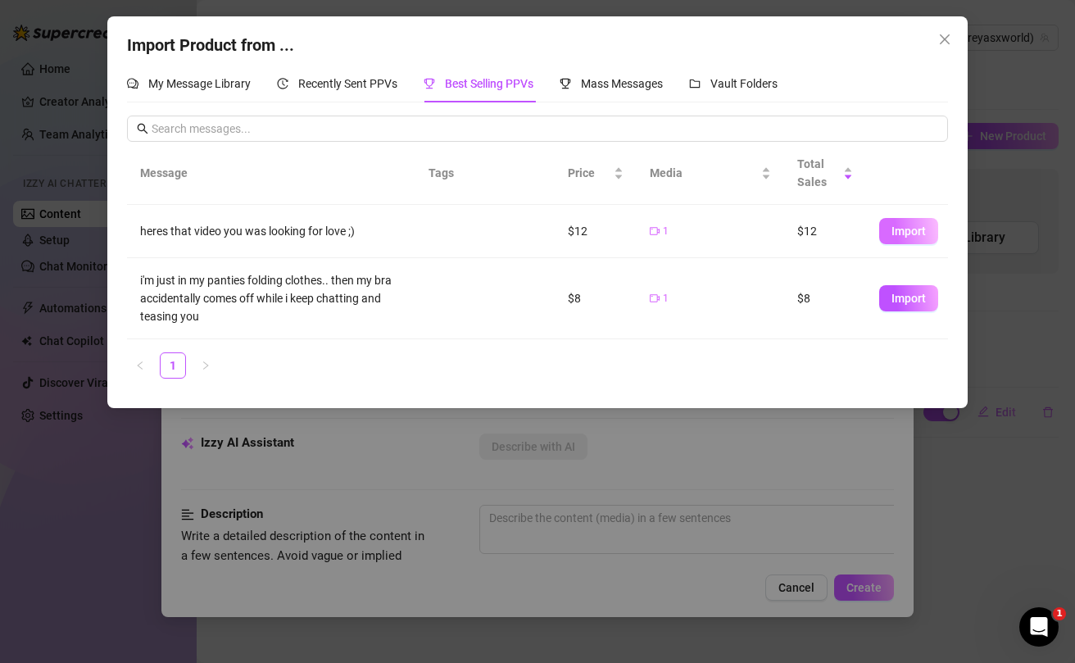
click at [917, 234] on span "Import" at bounding box center [908, 230] width 34 height 13
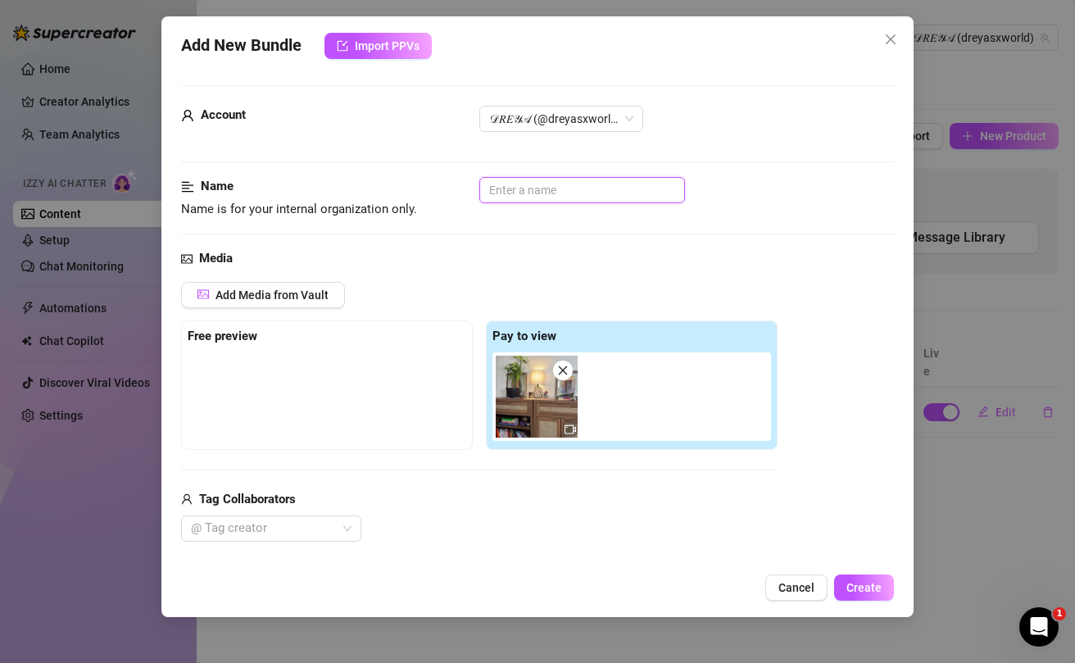
click at [554, 193] on input "text" at bounding box center [582, 190] width 206 height 26
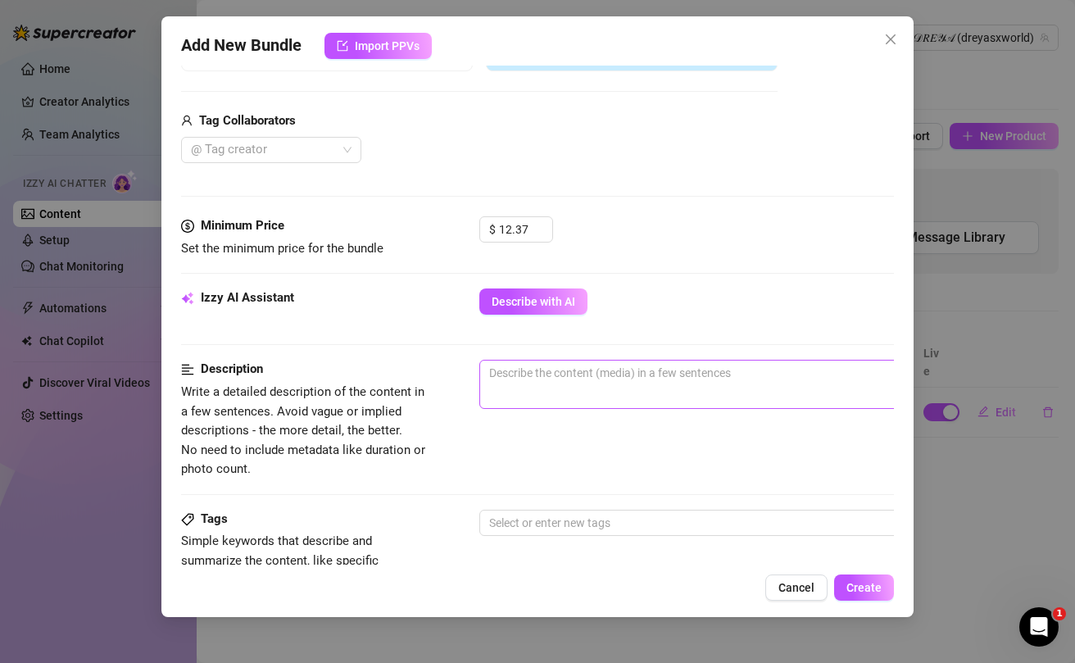
scroll to position [401, 0]
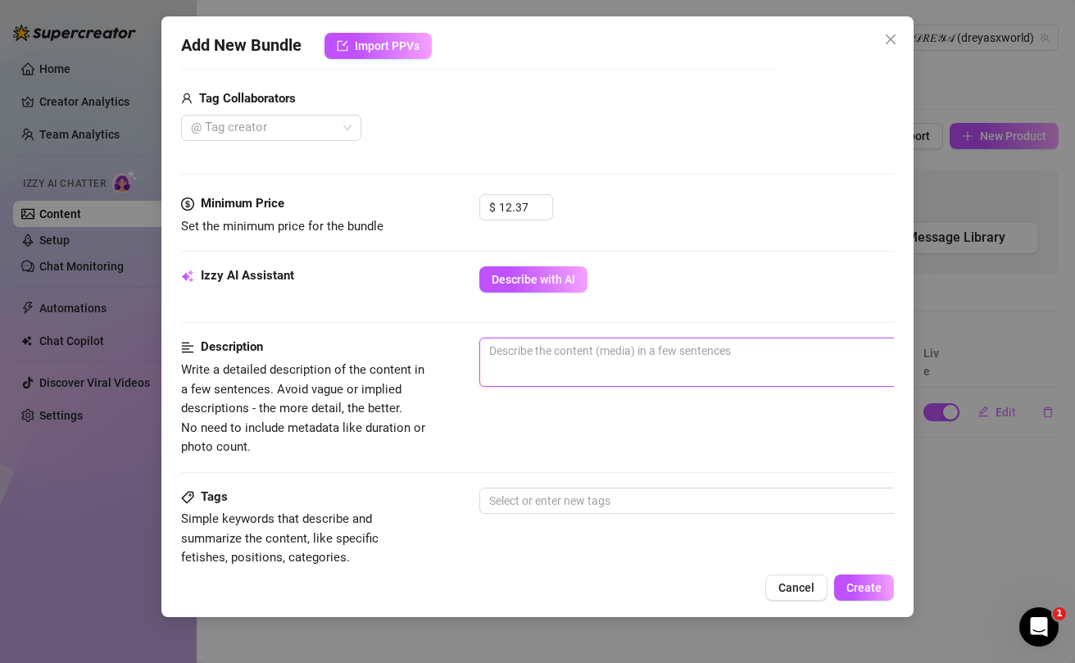
click at [531, 360] on textarea at bounding box center [766, 350] width 572 height 25
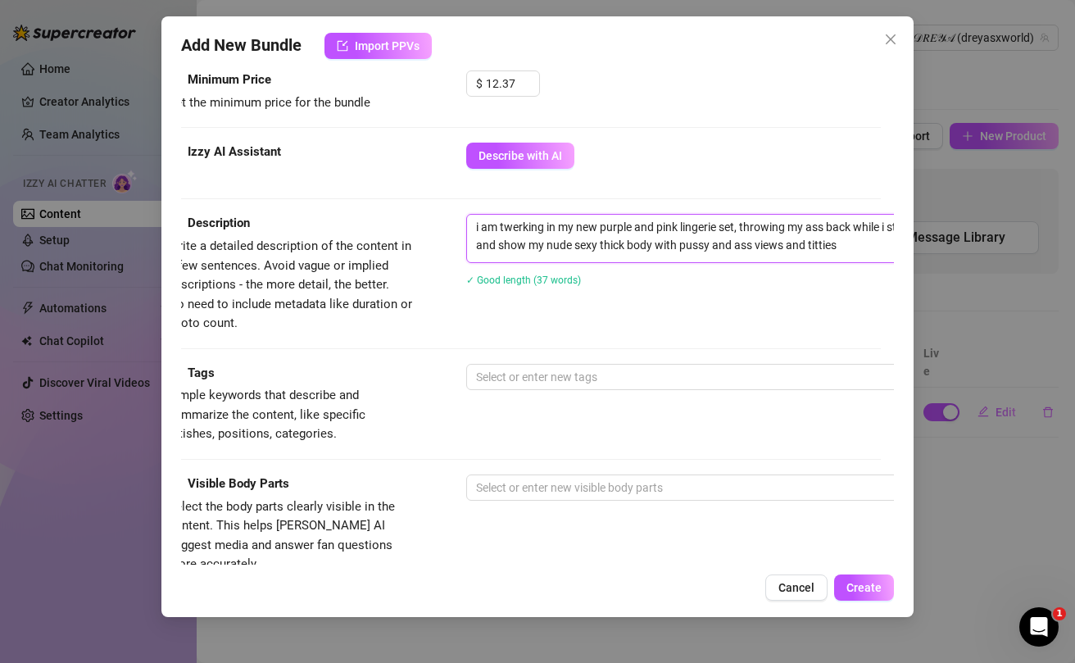
scroll to position [524, 0]
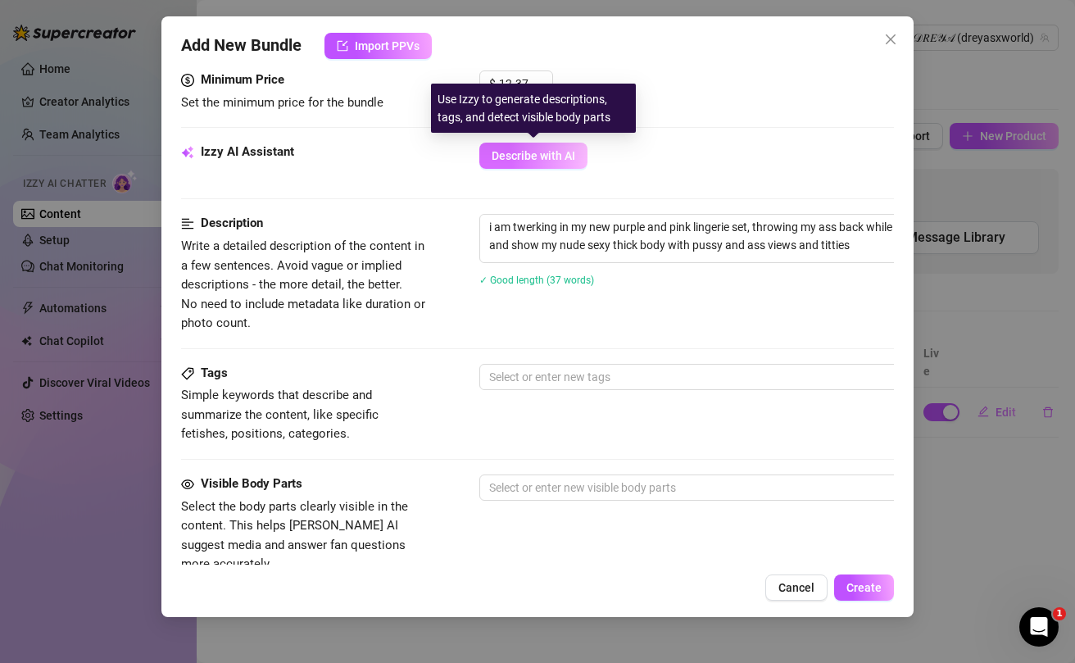
click at [526, 157] on span "Describe with AI" at bounding box center [534, 155] width 84 height 13
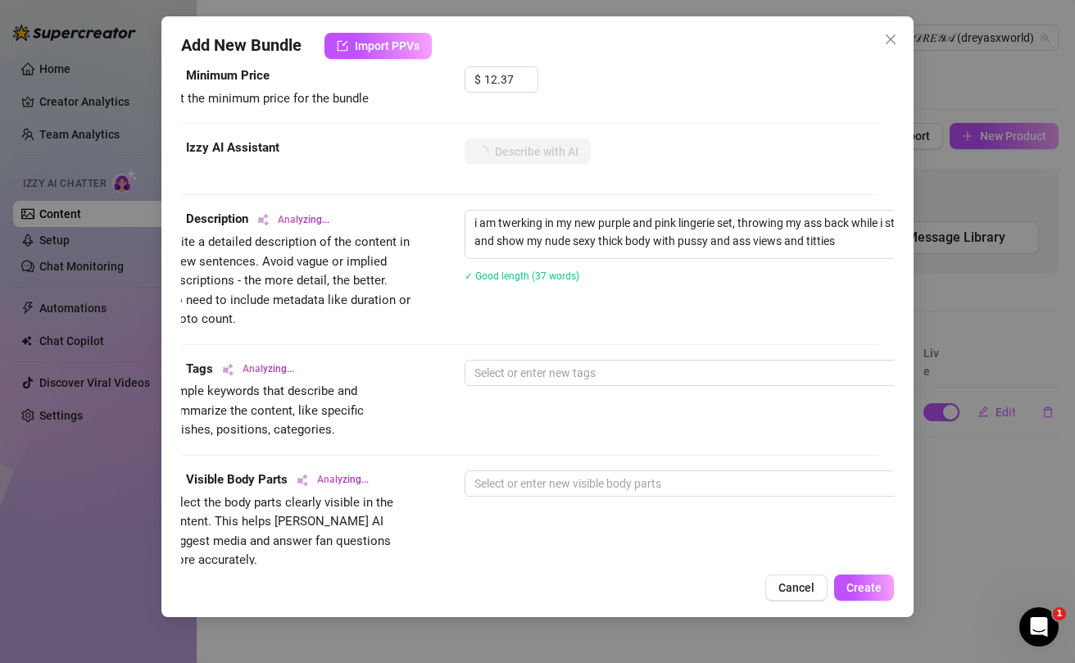
scroll to position [527, 3]
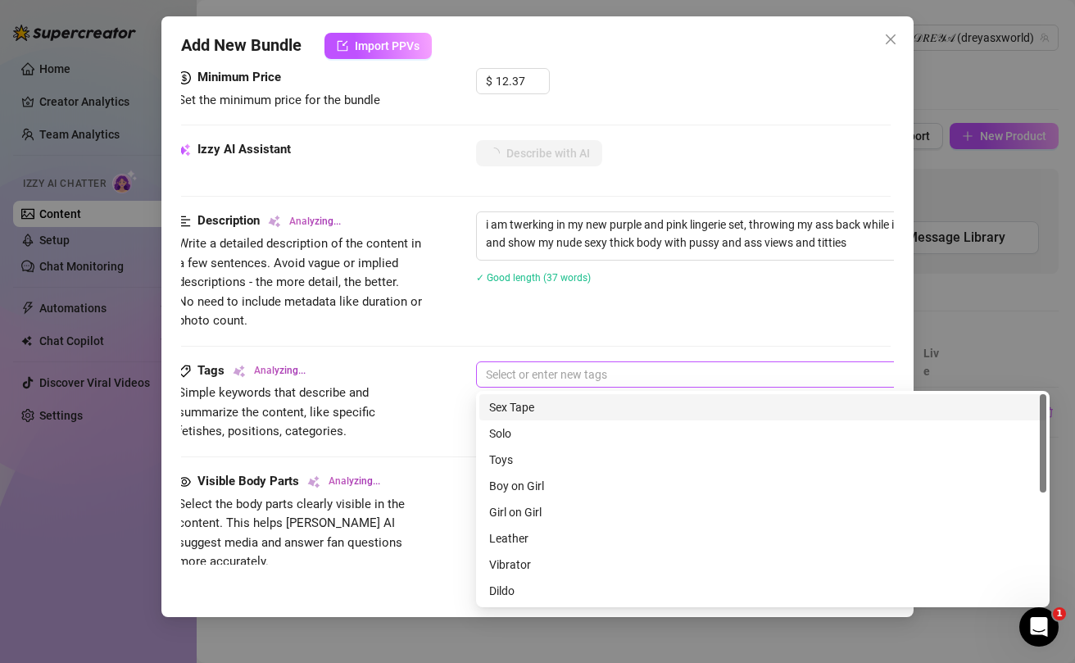
click at [563, 376] on div at bounding box center [754, 374] width 550 height 23
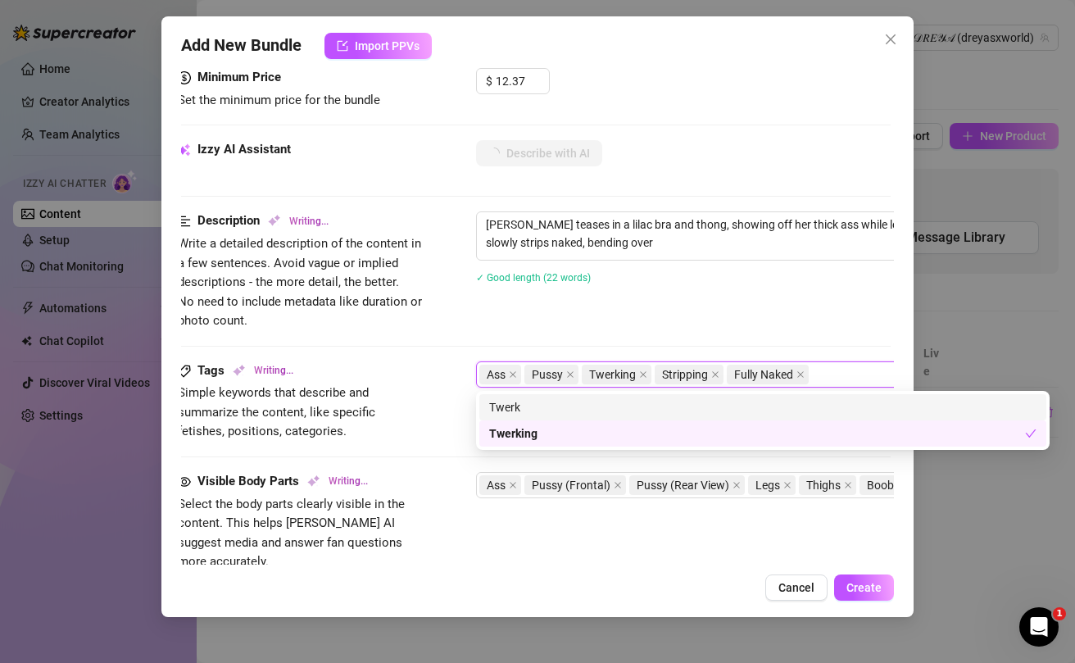
click at [456, 333] on div "Description Writing... Write a detailed description of the content in a few sen…" at bounding box center [534, 285] width 713 height 149
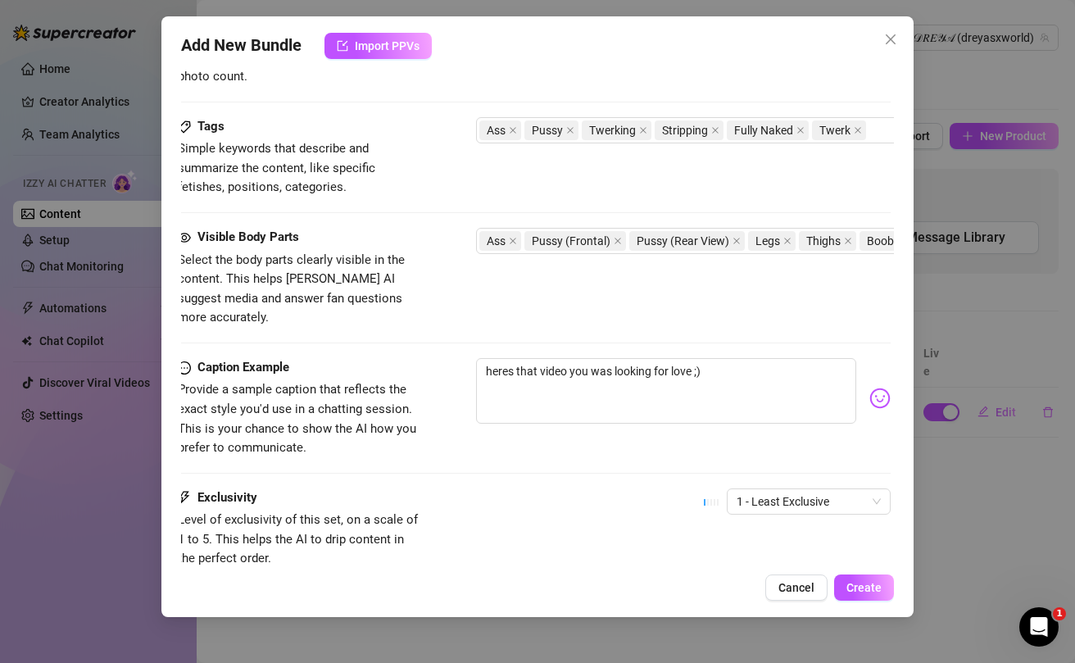
scroll to position [771, 0]
click at [870, 489] on span "1 - Least Exclusive" at bounding box center [812, 501] width 144 height 25
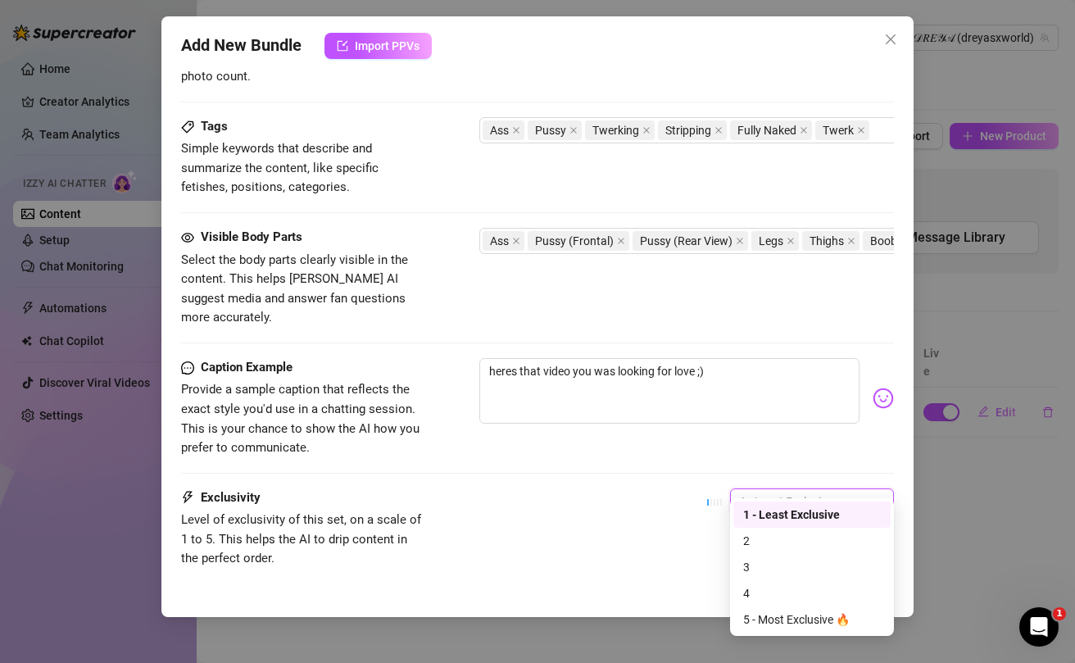
click at [814, 518] on div "1 - Least Exclusive" at bounding box center [812, 514] width 138 height 18
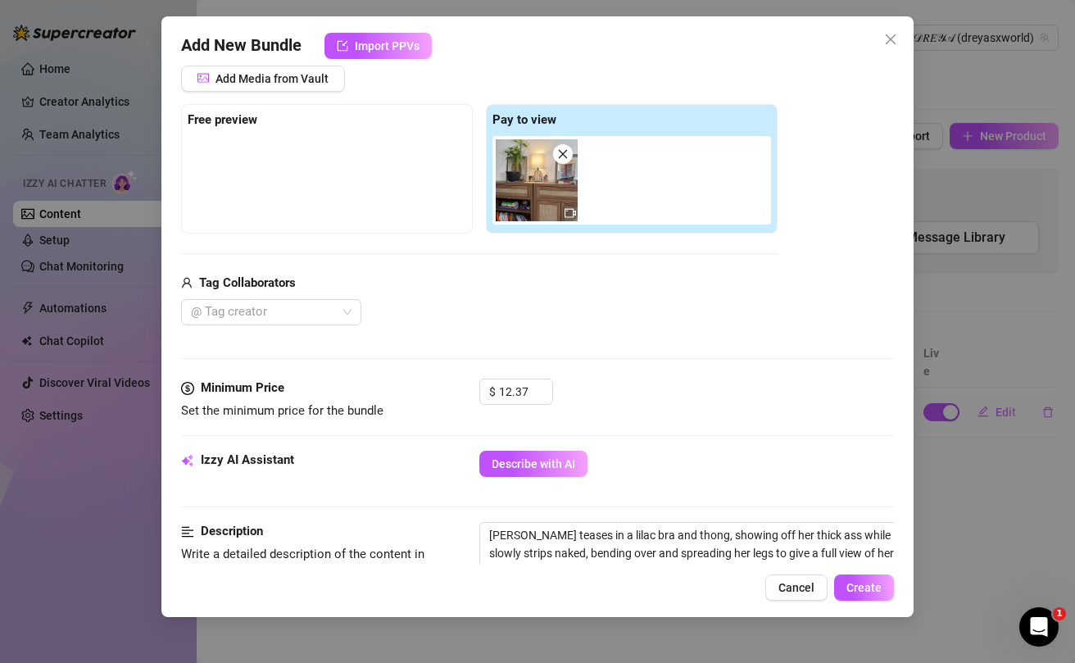
scroll to position [437, 0]
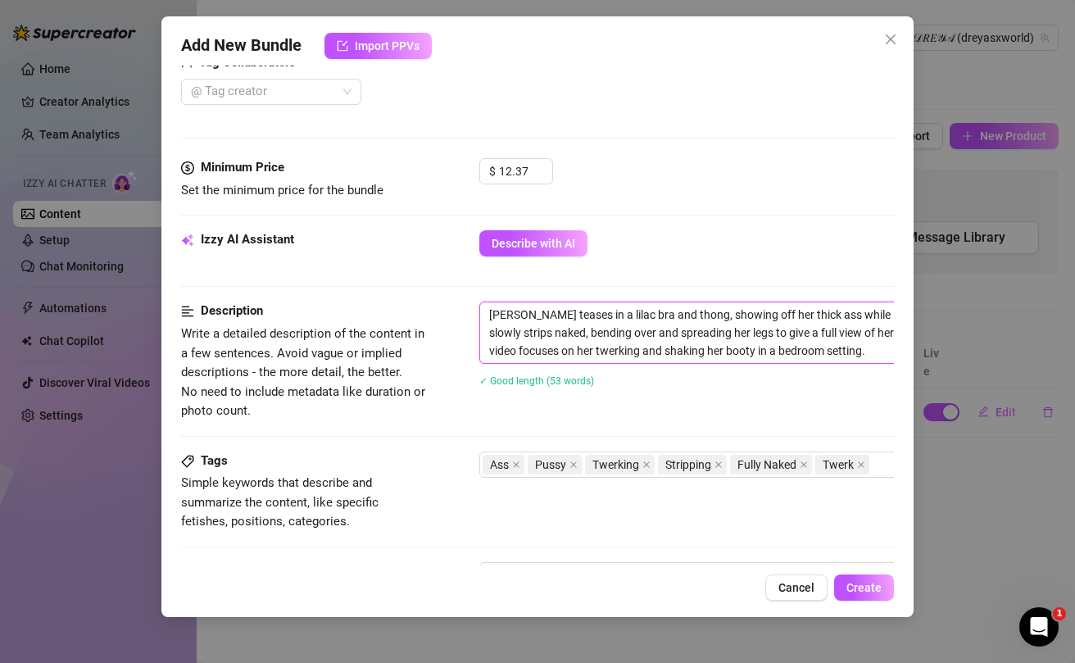
drag, startPoint x: 513, startPoint y: 317, endPoint x: 465, endPoint y: 319, distance: 47.6
click at [465, 319] on div "Description Write a detailed description of the content in a few sentences. Avo…" at bounding box center [537, 360] width 713 height 119
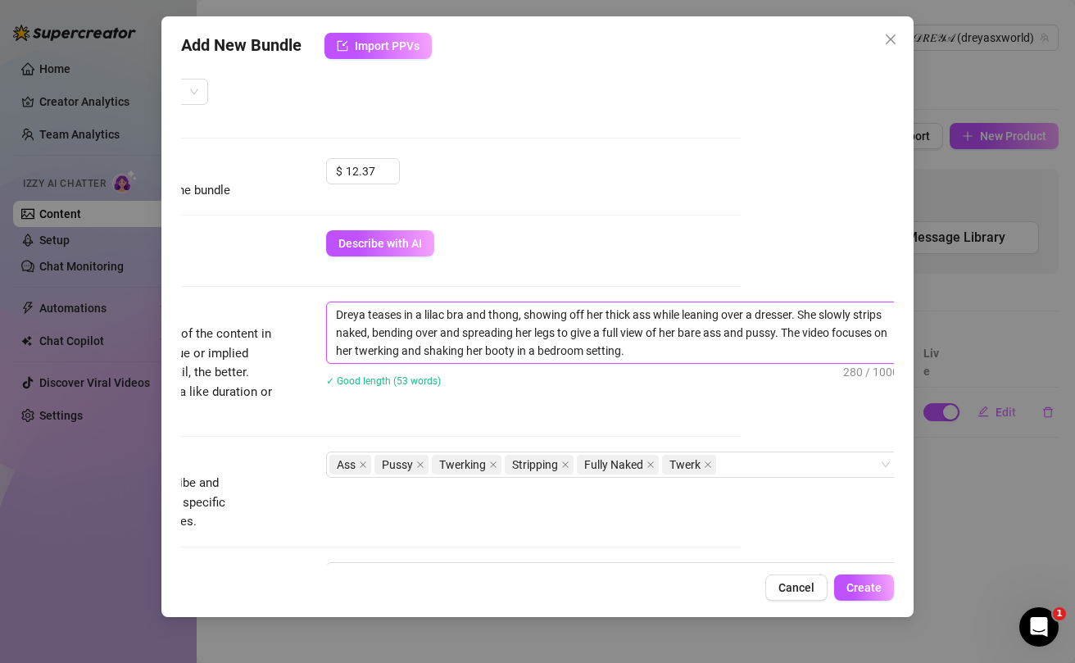
scroll to position [437, 158]
drag, startPoint x: 594, startPoint y: 356, endPoint x: 546, endPoint y: 359, distance: 48.4
click at [546, 359] on textarea "Dreya teases in a lilac bra and thong, showing off her thick ass while leaning …" at bounding box center [608, 332] width 572 height 61
click at [546, 352] on textarea "Dreya teases in a lilac bra and thong, showing off her thick ass while leaning …" at bounding box center [608, 332] width 572 height 61
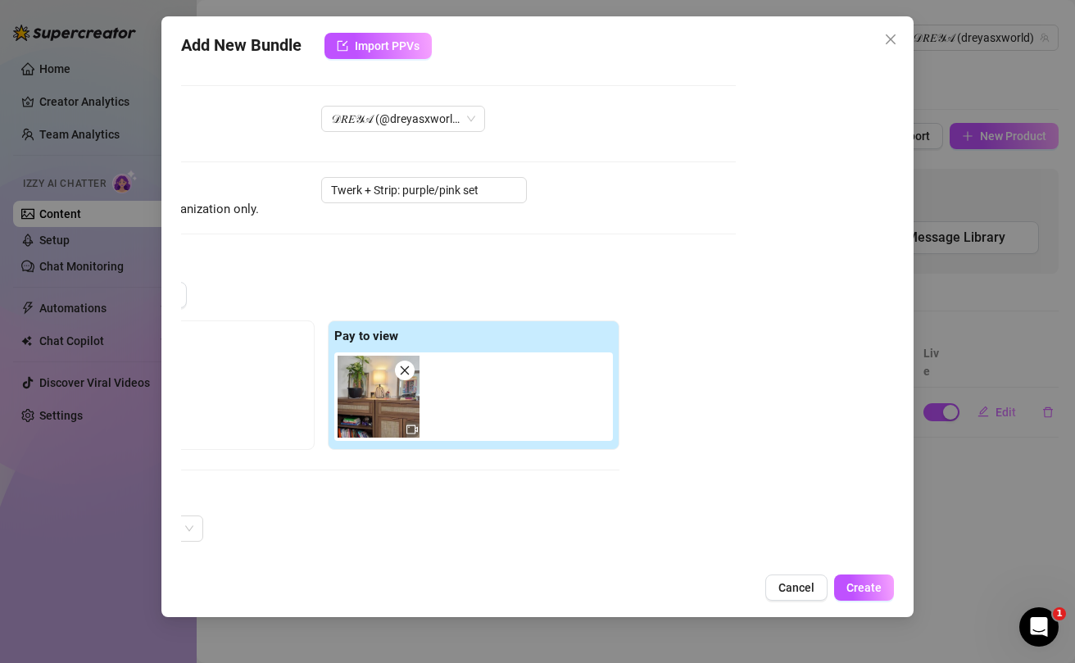
scroll to position [0, 0]
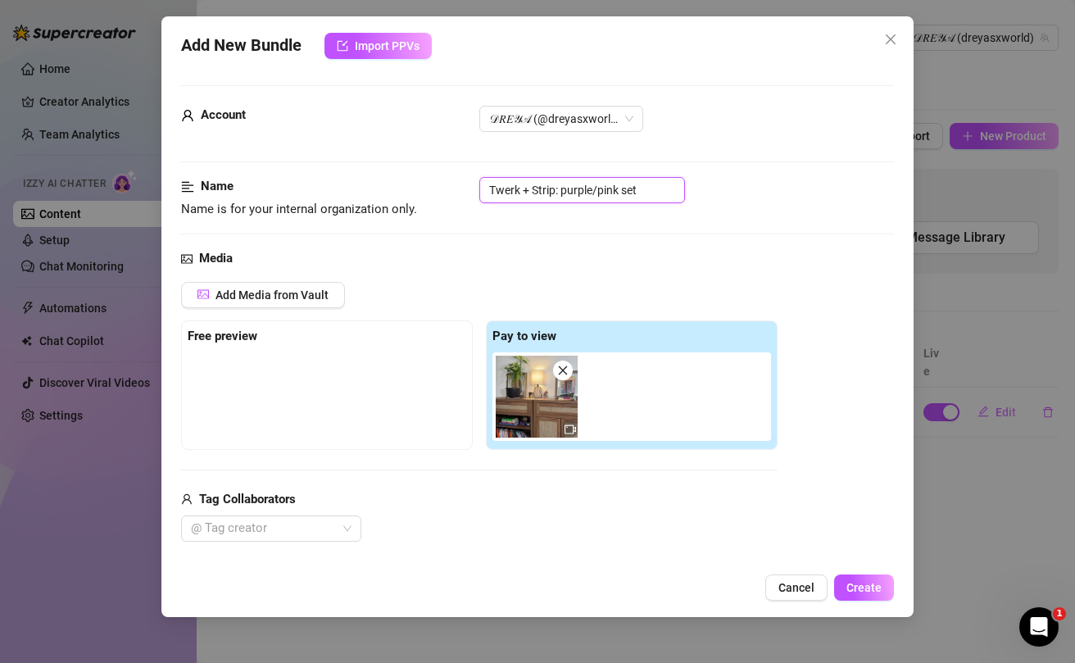
click at [564, 193] on input "Twerk + Strip: purple/pink set" at bounding box center [582, 190] width 206 height 26
click at [600, 188] on input "Twerk + Strip: Purple/pink set" at bounding box center [582, 190] width 206 height 26
click at [604, 191] on input "Twerk + Strip: Purple/pink set" at bounding box center [582, 190] width 206 height 26
drag, startPoint x: 645, startPoint y: 189, endPoint x: 562, endPoint y: 190, distance: 82.7
click at [562, 190] on input "Twerk + Strip: Purple/Pink set" at bounding box center [582, 190] width 206 height 26
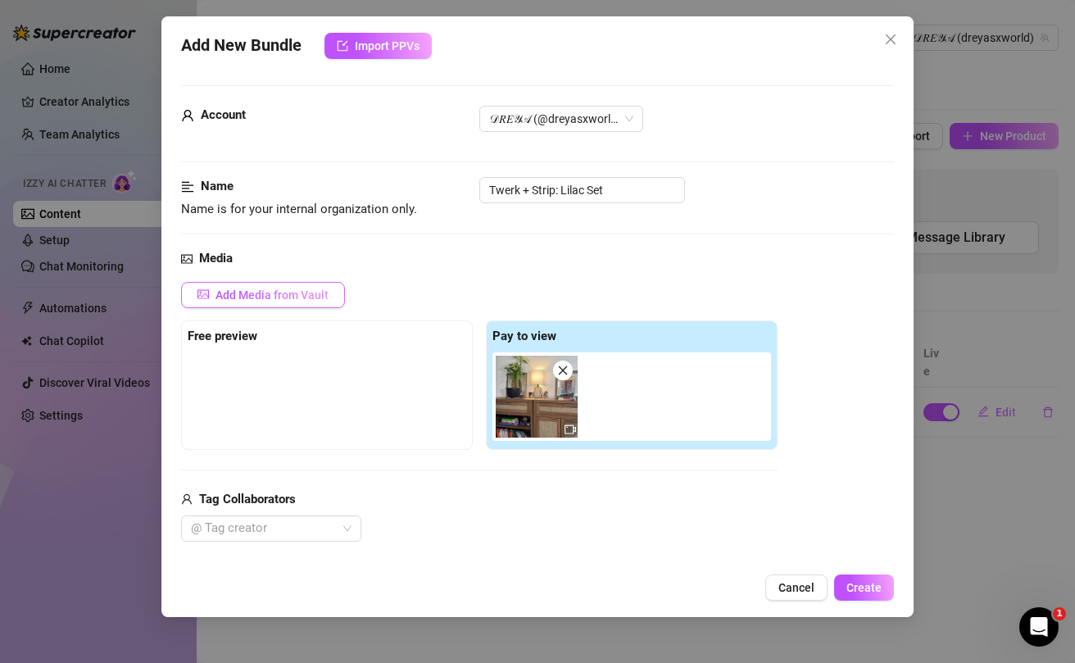
click at [282, 301] on span "Add Media from Vault" at bounding box center [271, 294] width 113 height 13
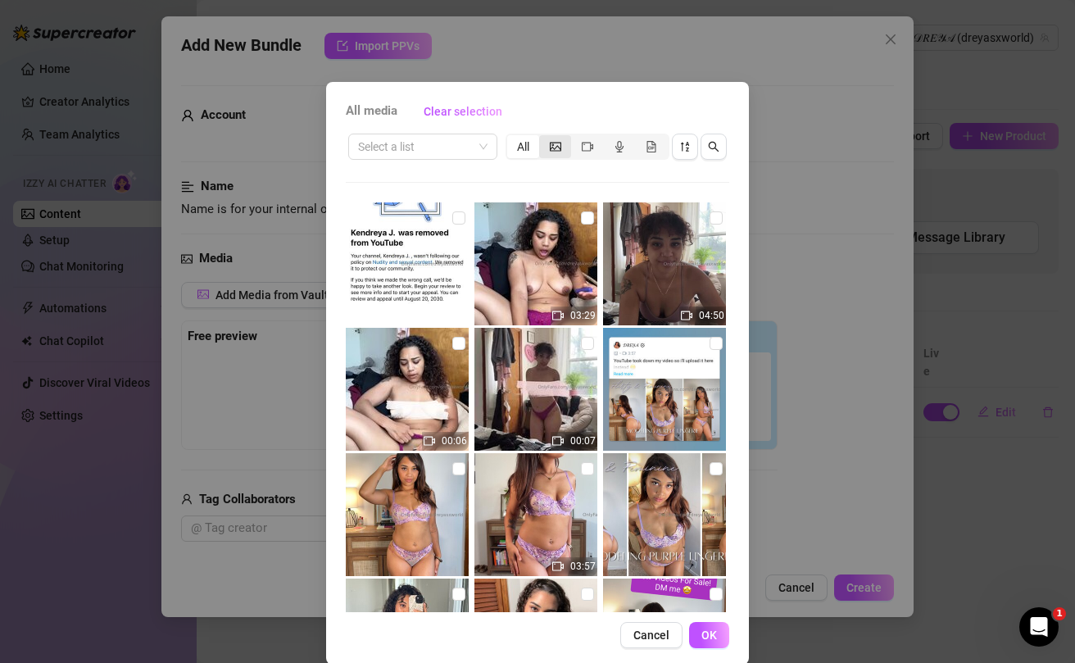
click at [558, 154] on div "segmented control" at bounding box center [555, 146] width 32 height 23
click at [543, 138] on input "segmented control" at bounding box center [543, 138] width 0 height 0
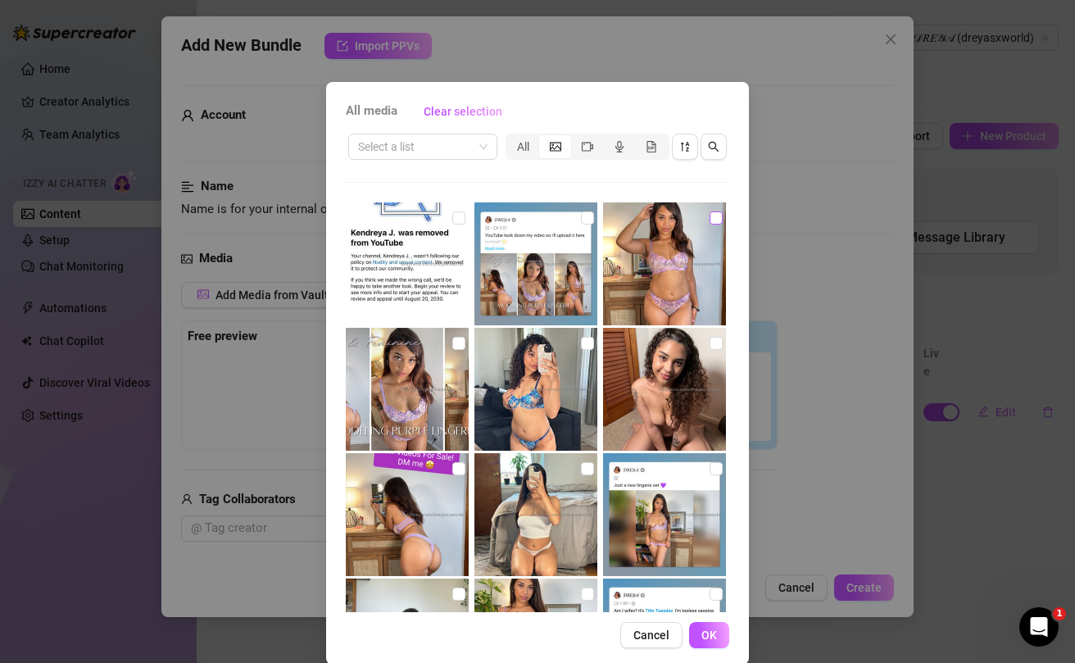
click at [717, 222] on input "checkbox" at bounding box center [715, 217] width 13 height 13
click at [710, 632] on span "OK" at bounding box center [709, 634] width 16 height 13
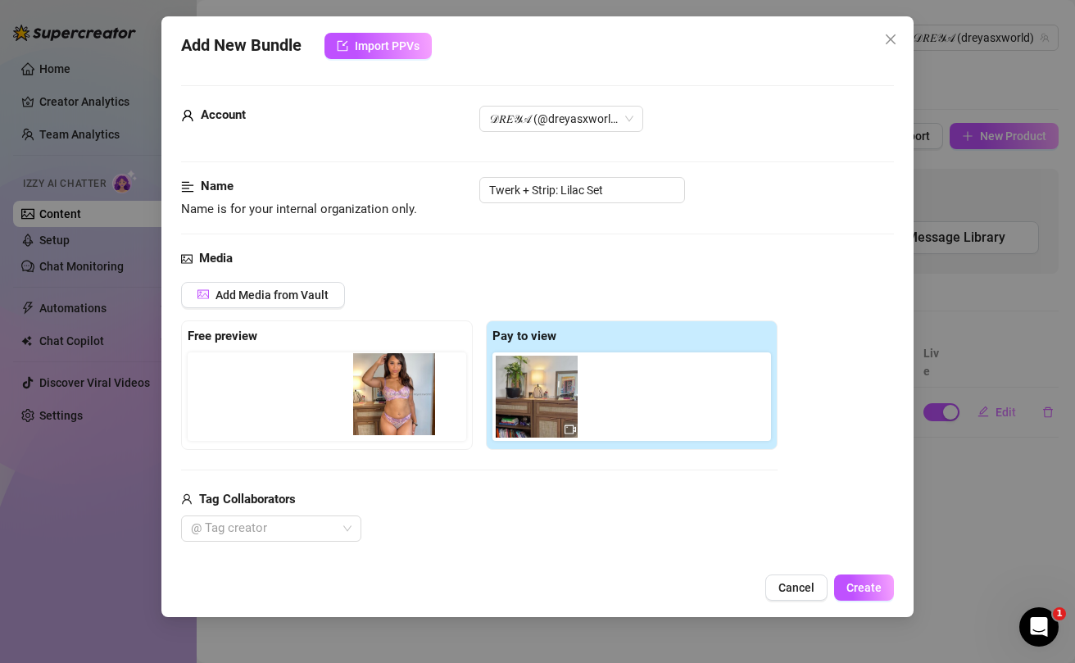
drag, startPoint x: 627, startPoint y: 412, endPoint x: 392, endPoint y: 410, distance: 235.1
click at [392, 410] on div "Free preview Pay to view" at bounding box center [479, 384] width 596 height 129
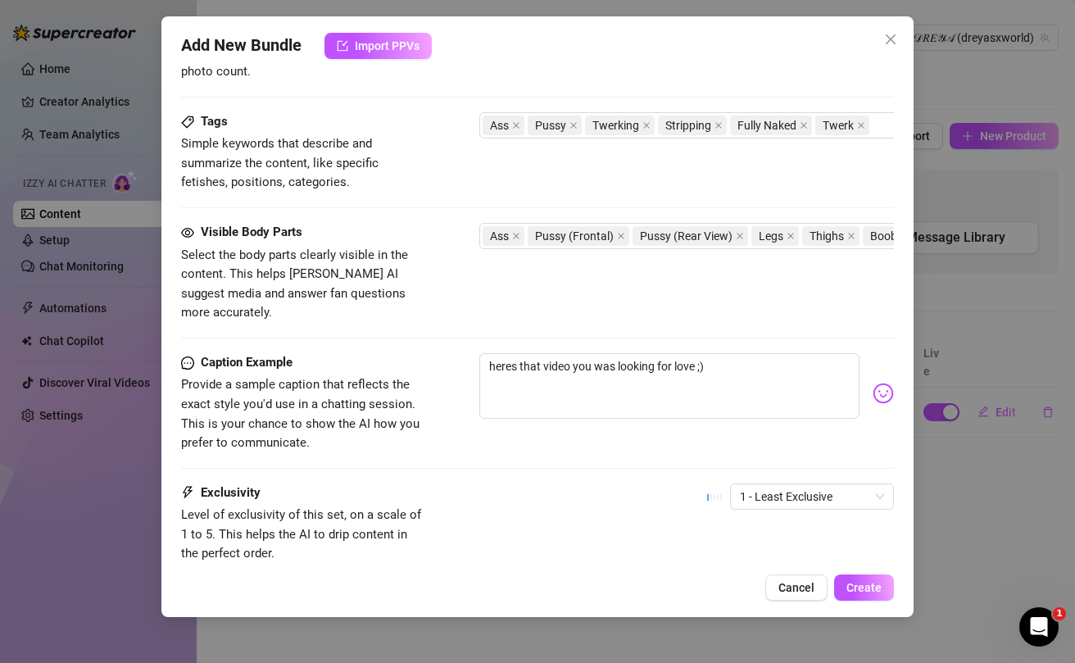
scroll to position [877, 0]
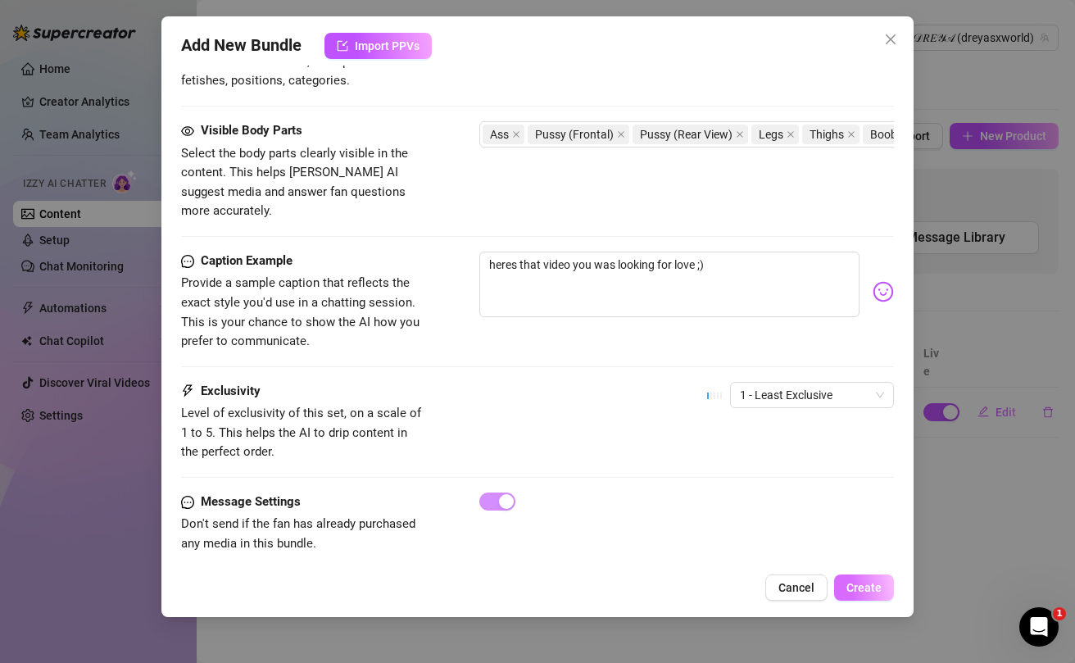
click at [868, 584] on span "Create" at bounding box center [863, 587] width 35 height 13
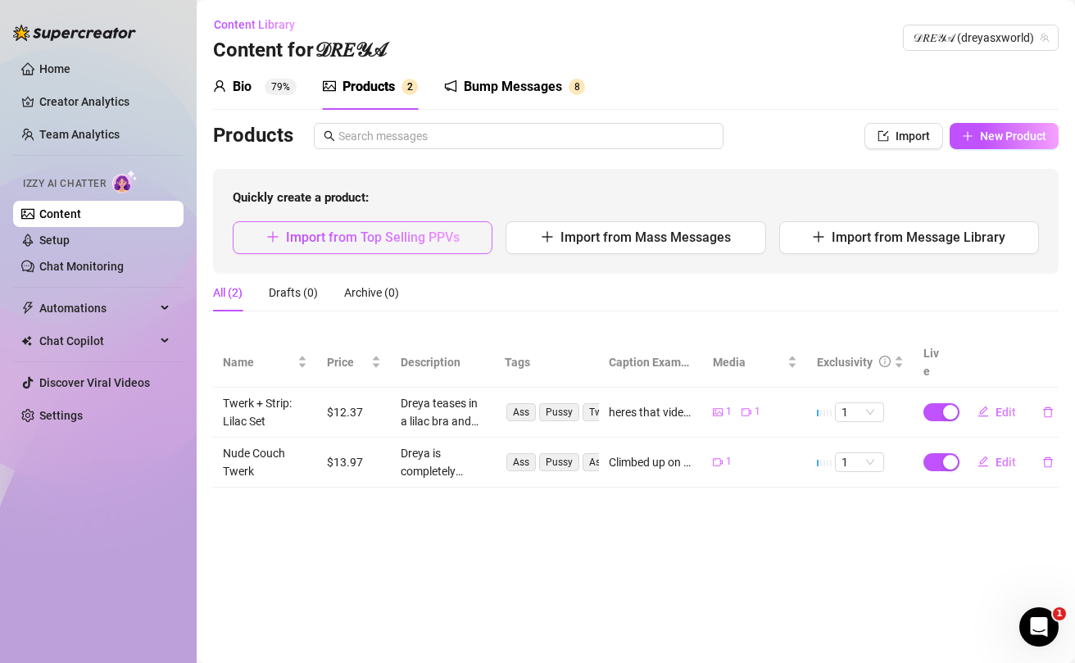
click at [377, 244] on span "Import from Top Selling PPVs" at bounding box center [373, 237] width 174 height 16
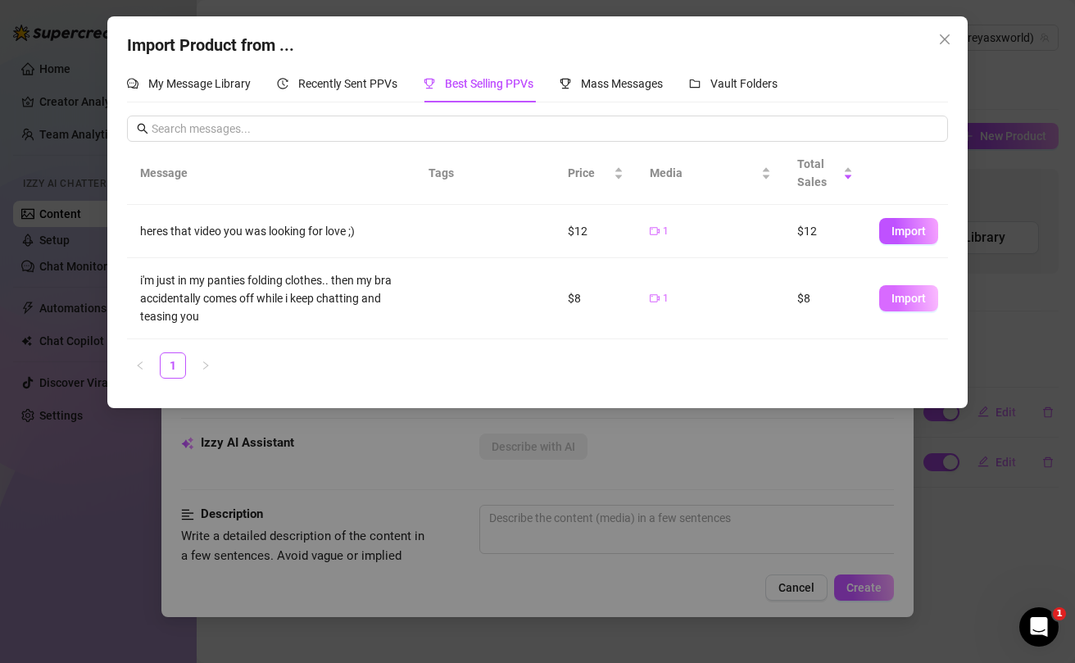
click at [916, 303] on span "Import" at bounding box center [908, 298] width 34 height 13
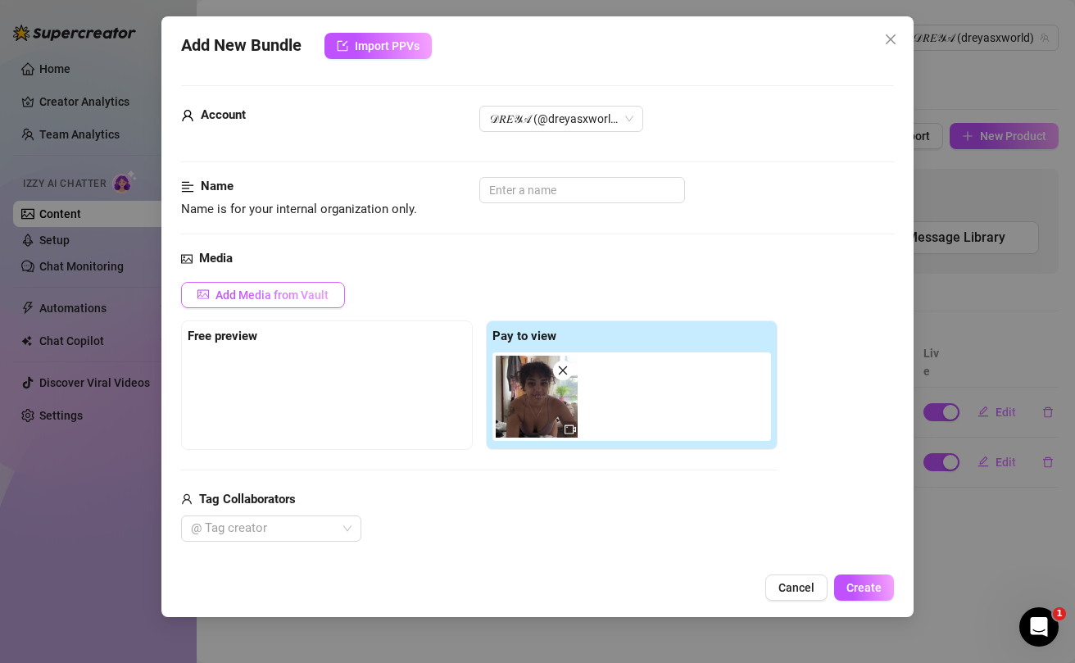
click at [272, 300] on span "Add Media from Vault" at bounding box center [271, 294] width 113 height 13
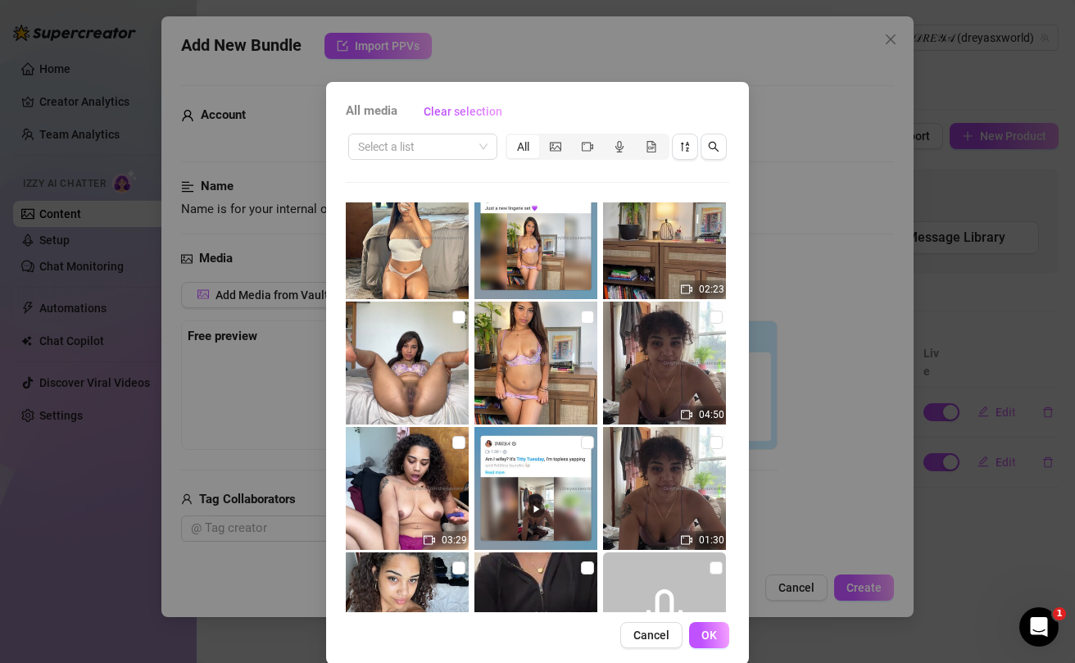
scroll to position [570, 0]
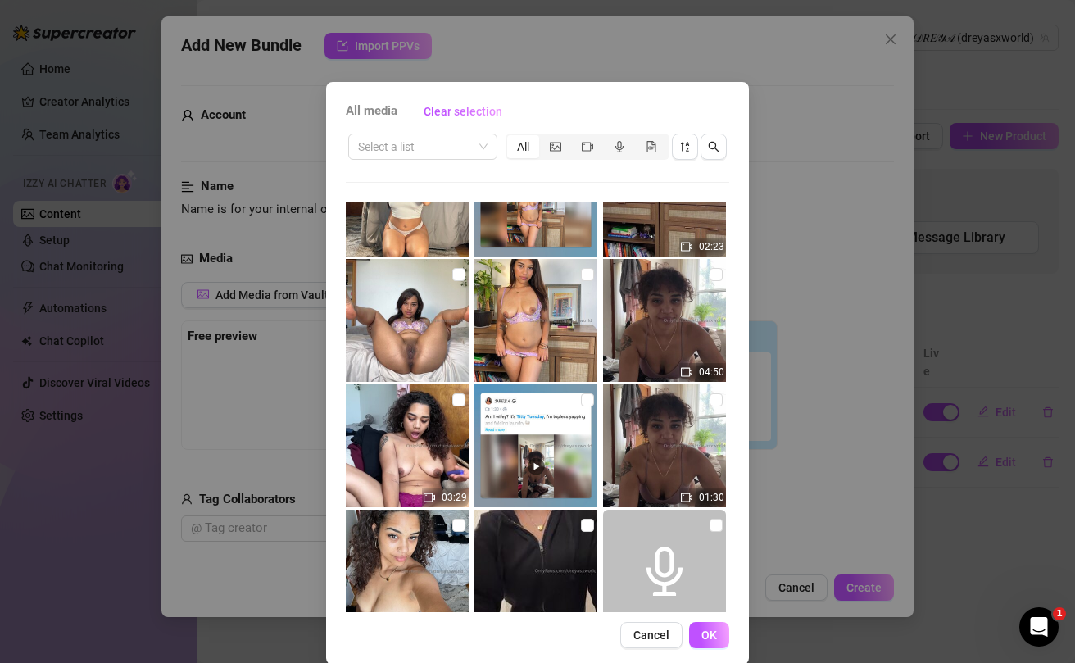
click at [706, 404] on img at bounding box center [664, 445] width 123 height 123
click at [714, 401] on input "checkbox" at bounding box center [715, 399] width 13 height 13
click at [715, 632] on span "OK" at bounding box center [709, 634] width 16 height 13
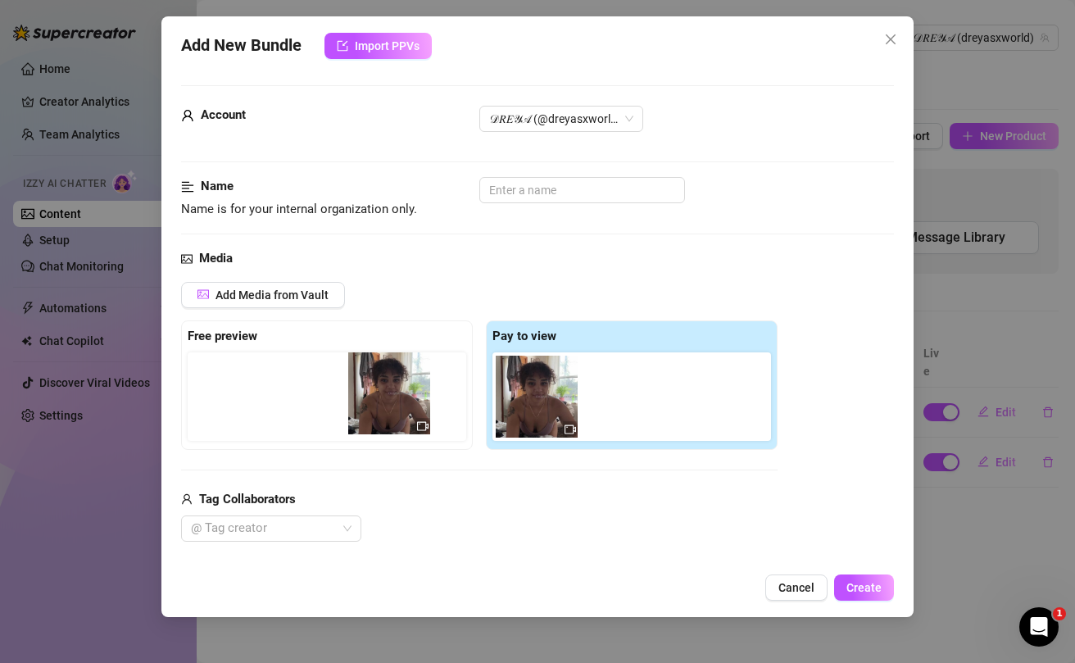
drag, startPoint x: 625, startPoint y: 405, endPoint x: 382, endPoint y: 400, distance: 243.4
click at [382, 400] on div "Free preview Pay to view" at bounding box center [479, 384] width 596 height 129
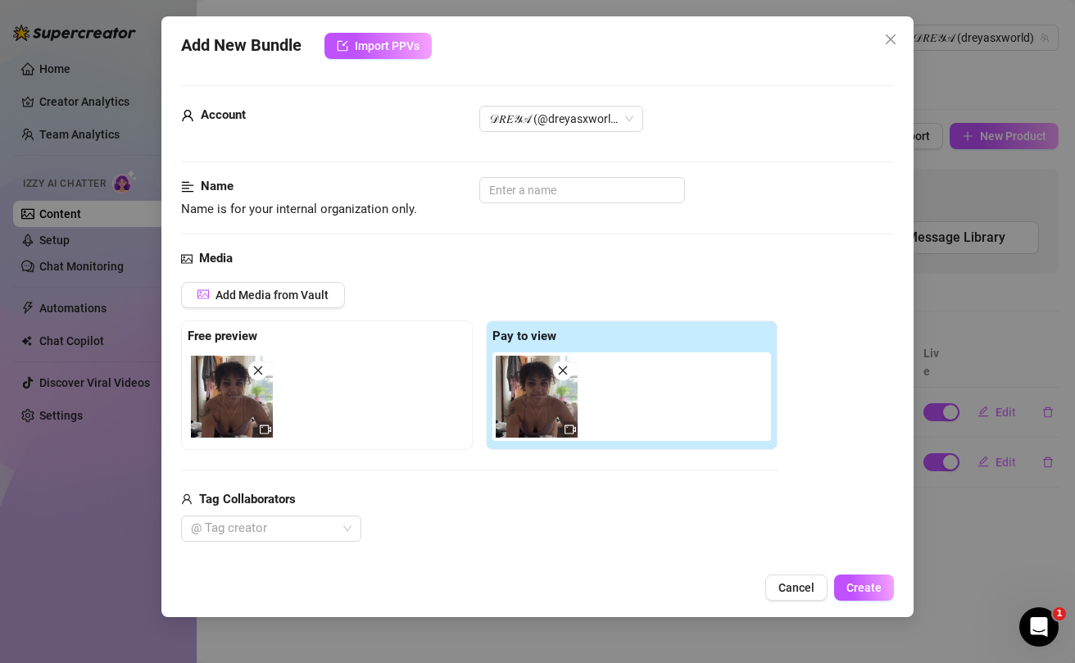
click at [250, 407] on img at bounding box center [232, 397] width 82 height 82
click at [266, 428] on icon "video-camera" at bounding box center [265, 429] width 11 height 11
click at [795, 595] on button "Cancel" at bounding box center [796, 587] width 62 height 26
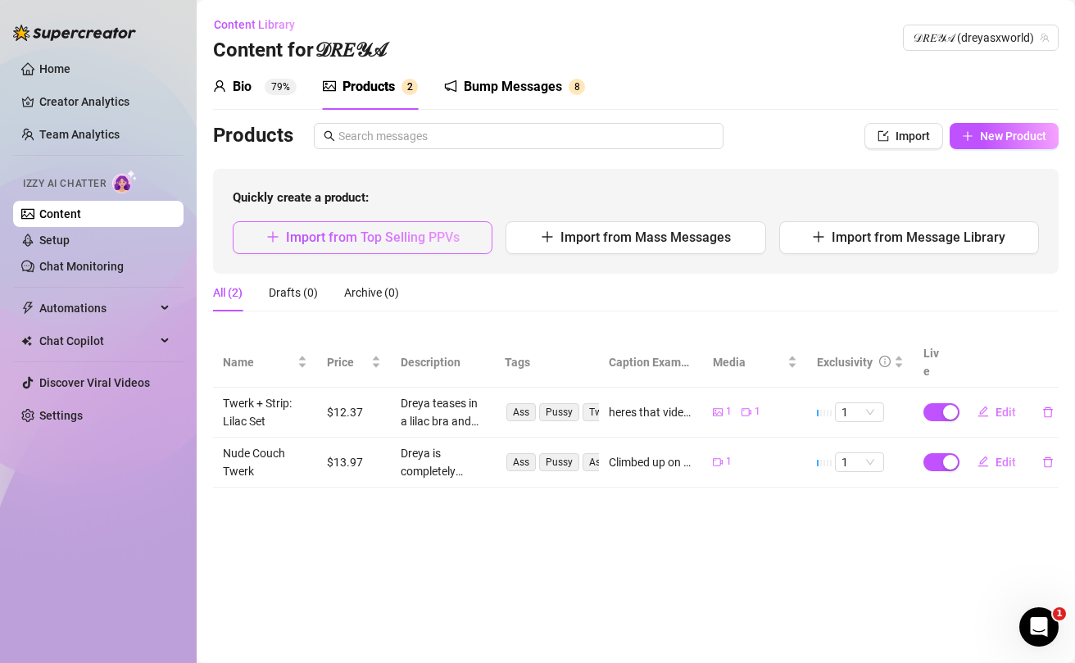
click at [389, 235] on span "Import from Top Selling PPVs" at bounding box center [373, 237] width 174 height 16
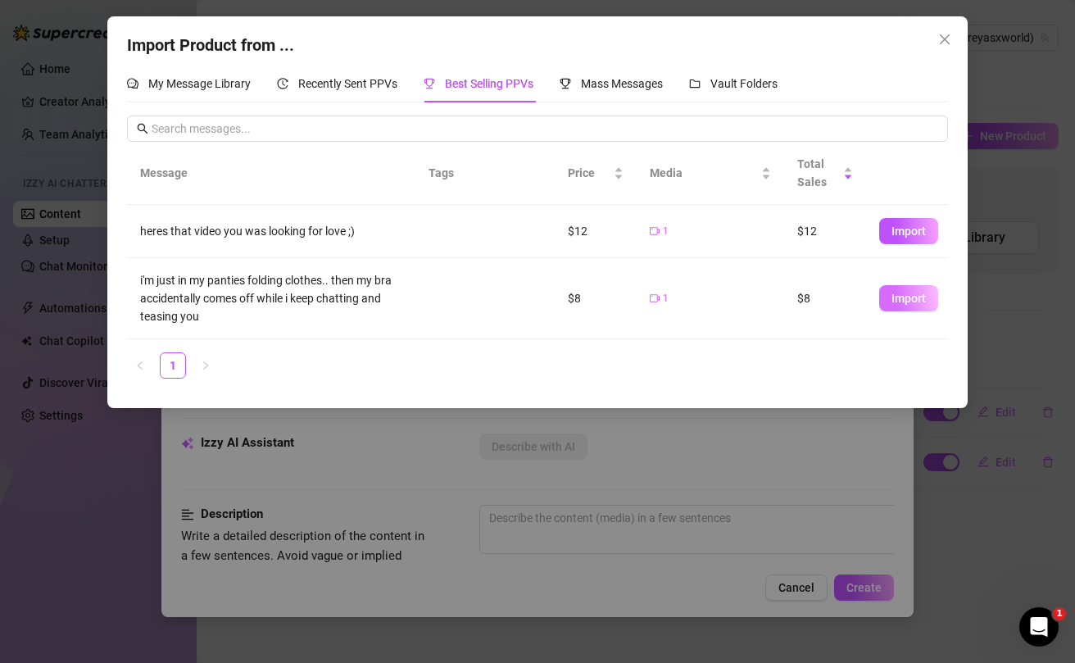
click at [915, 306] on button "Import" at bounding box center [908, 298] width 59 height 26
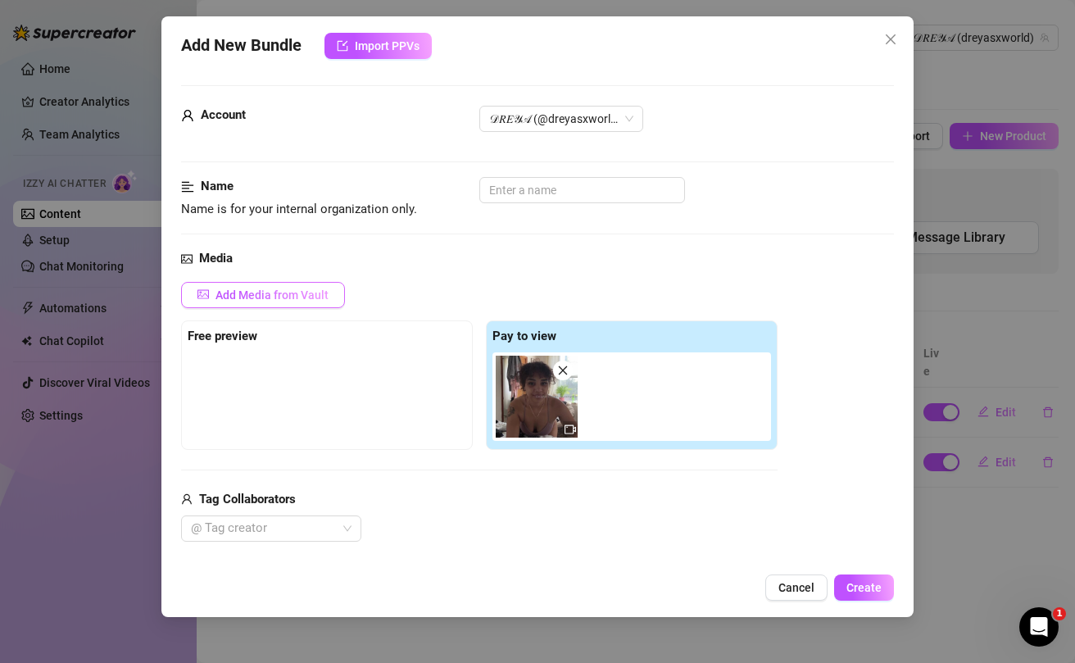
click at [234, 295] on span "Add Media from Vault" at bounding box center [271, 294] width 113 height 13
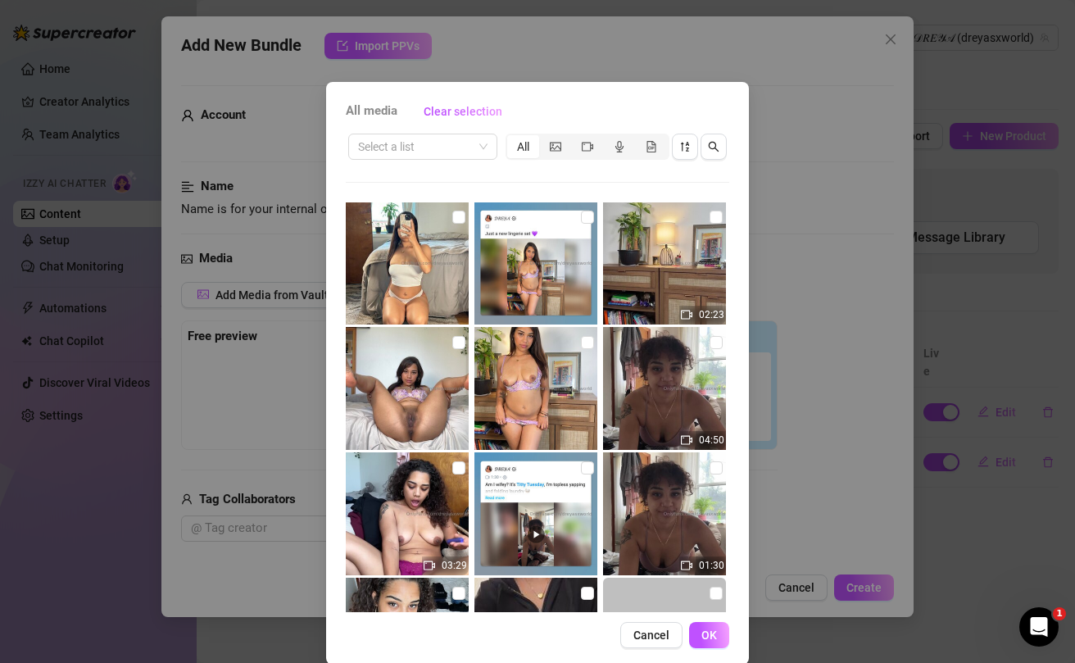
scroll to position [510, 0]
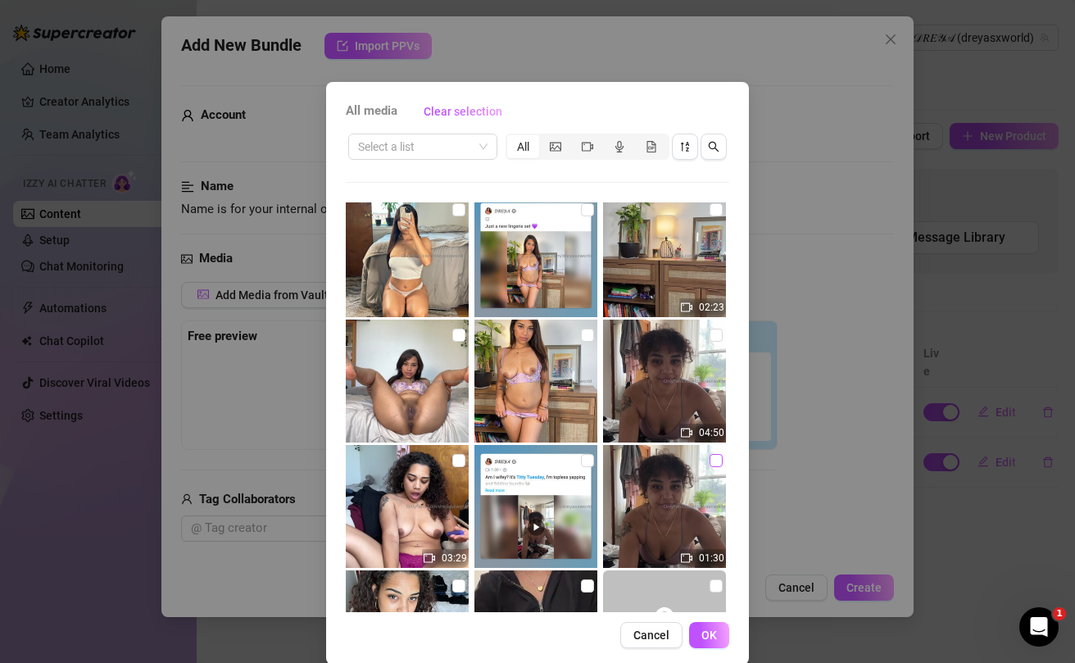
click at [717, 463] on input "checkbox" at bounding box center [715, 460] width 13 height 13
click at [714, 635] on span "OK" at bounding box center [709, 634] width 16 height 13
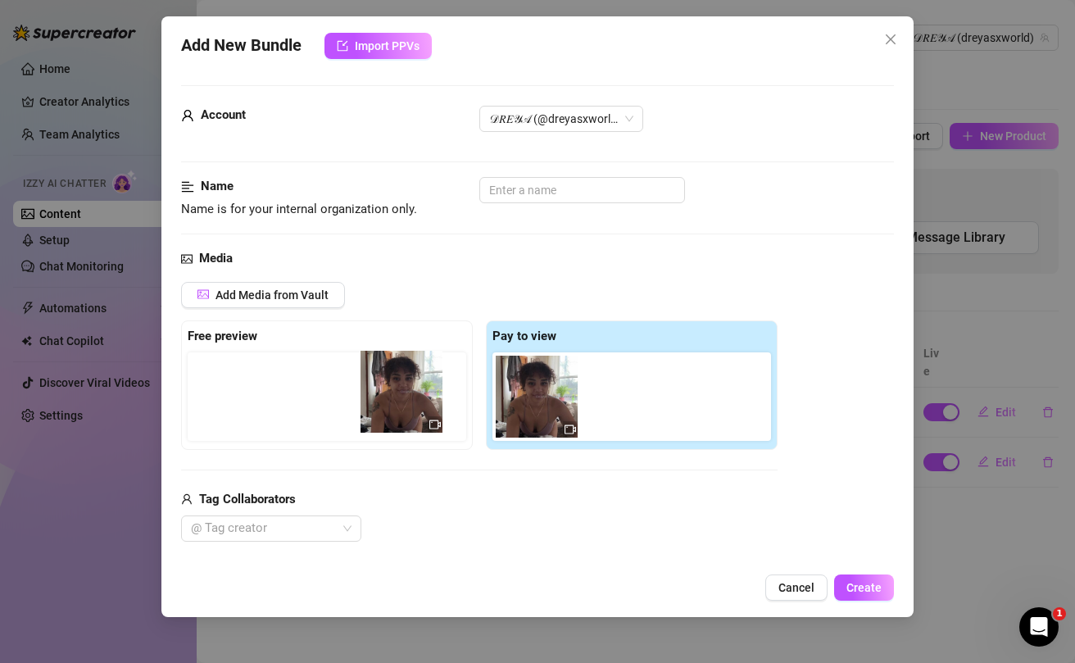
drag, startPoint x: 631, startPoint y: 426, endPoint x: 403, endPoint y: 421, distance: 227.8
click at [403, 421] on div "Free preview Pay to view" at bounding box center [479, 384] width 596 height 129
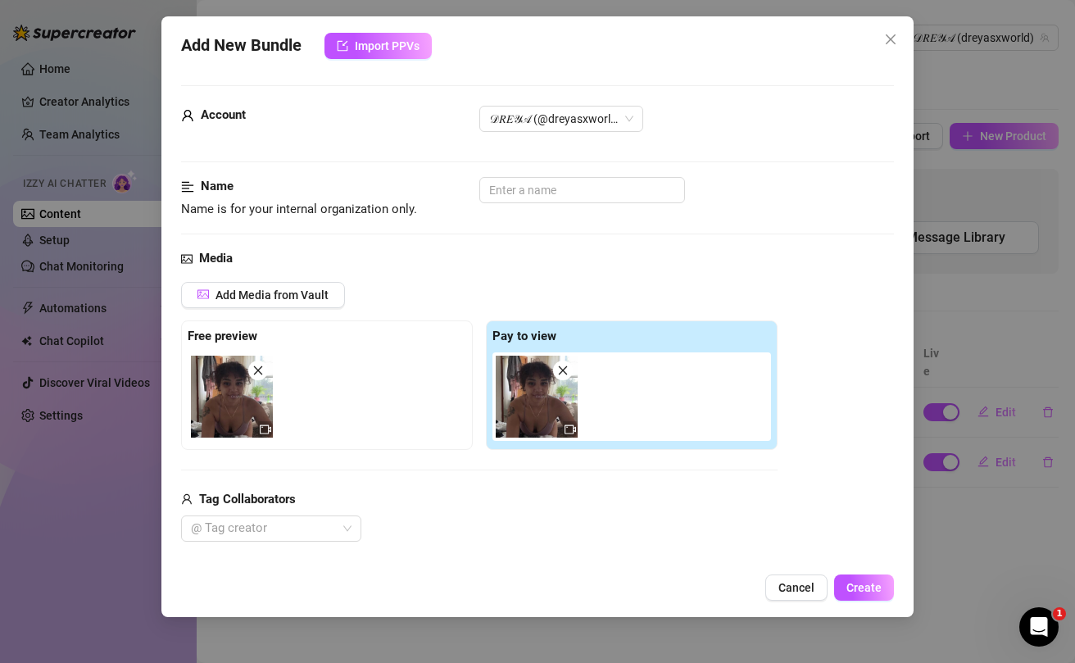
click at [569, 434] on div at bounding box center [569, 429] width 11 height 13
click at [796, 590] on span "Cancel" at bounding box center [796, 587] width 36 height 13
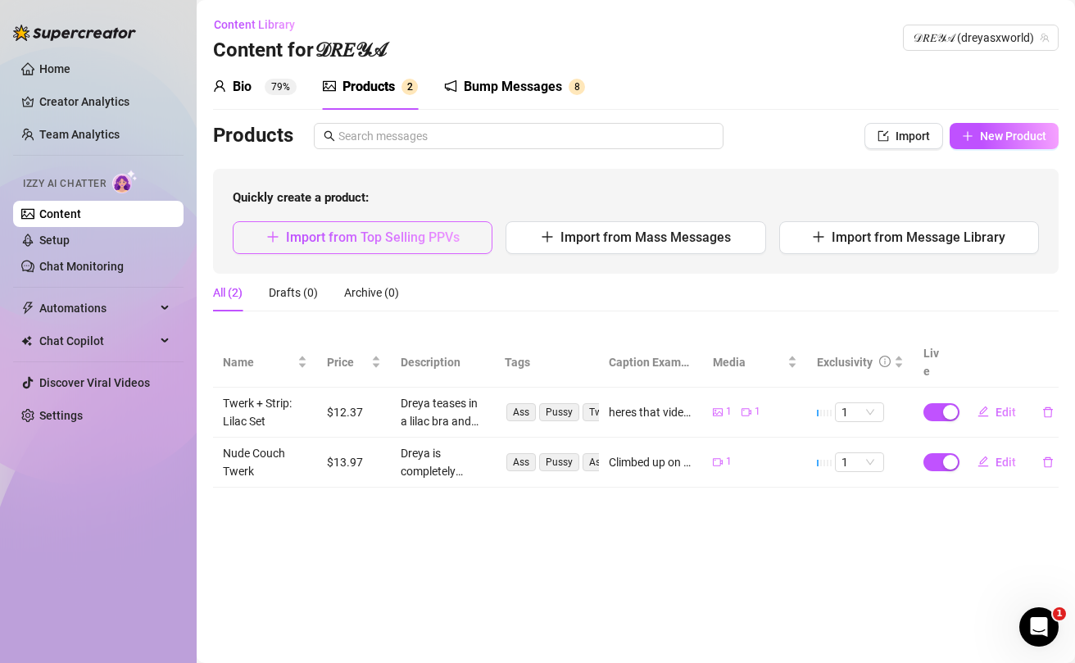
click at [417, 240] on span "Import from Top Selling PPVs" at bounding box center [373, 237] width 174 height 16
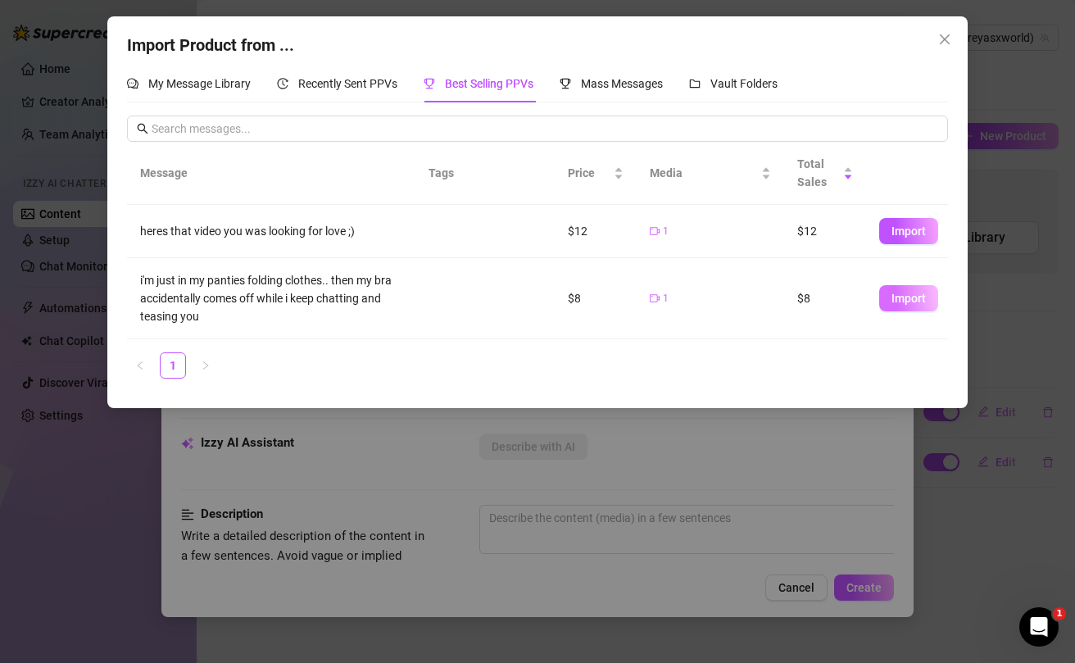
click at [905, 306] on button "Import" at bounding box center [908, 298] width 59 height 26
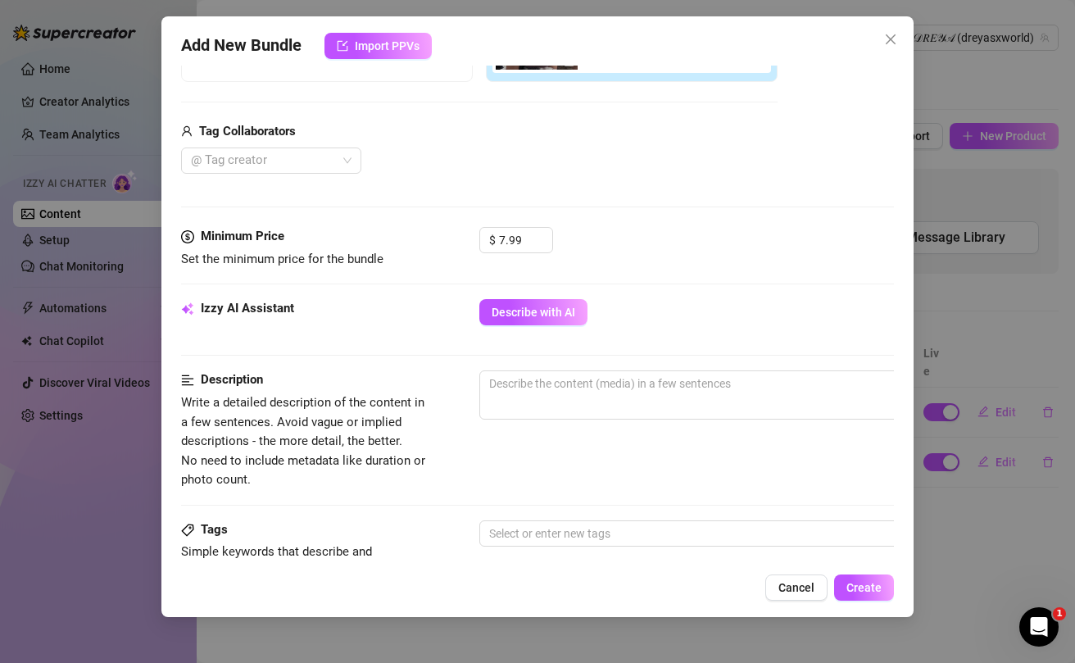
scroll to position [440, 0]
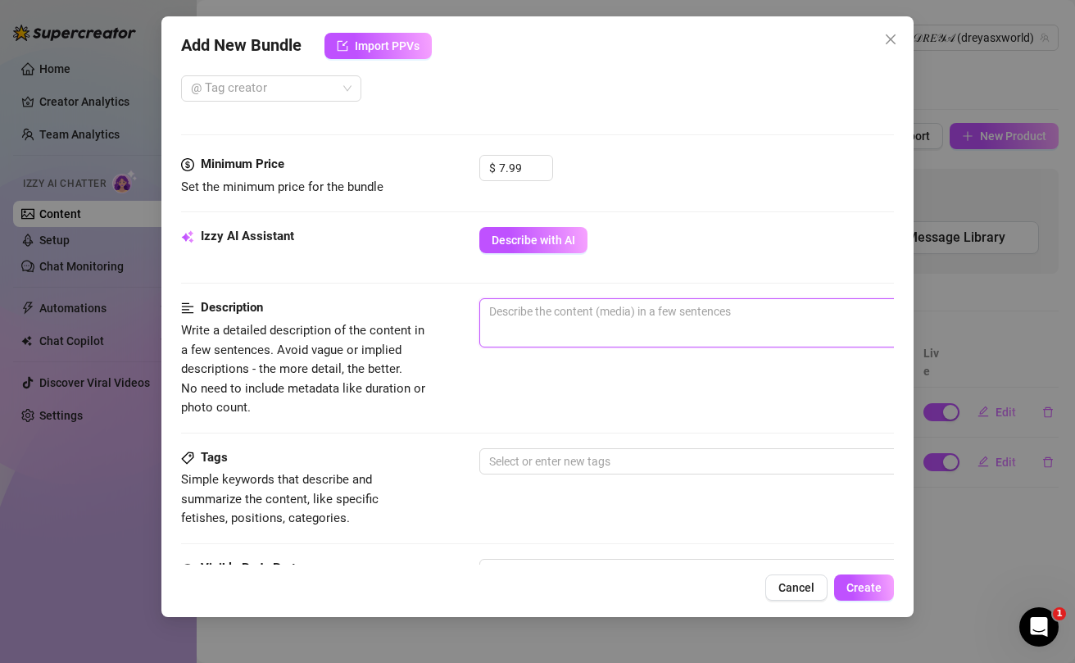
click at [531, 315] on textarea at bounding box center [766, 311] width 572 height 25
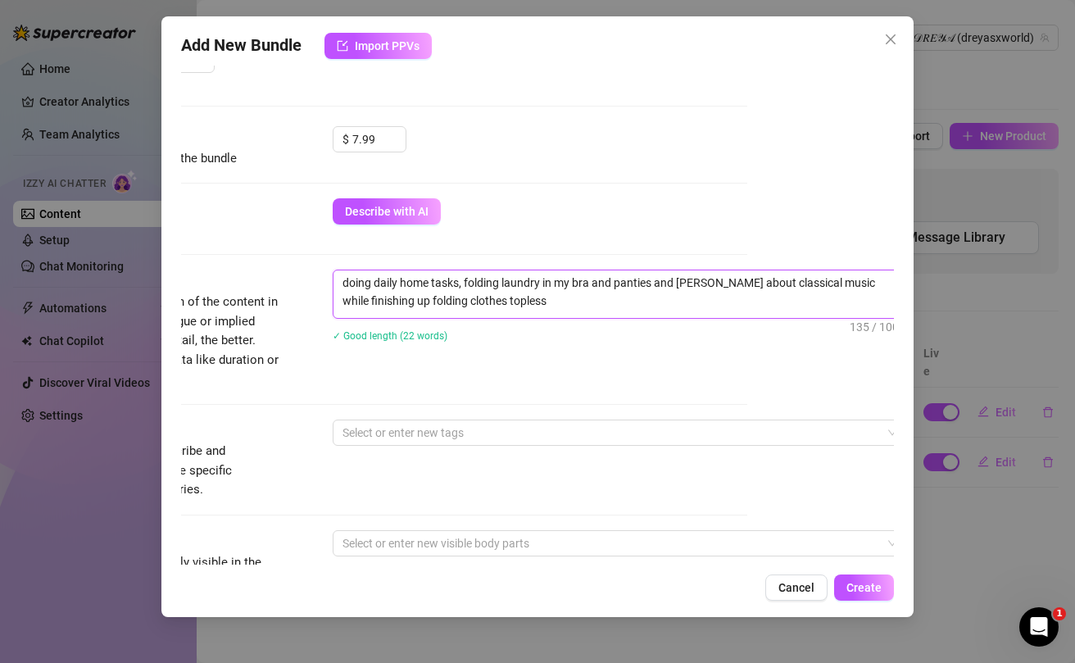
scroll to position [469, 0]
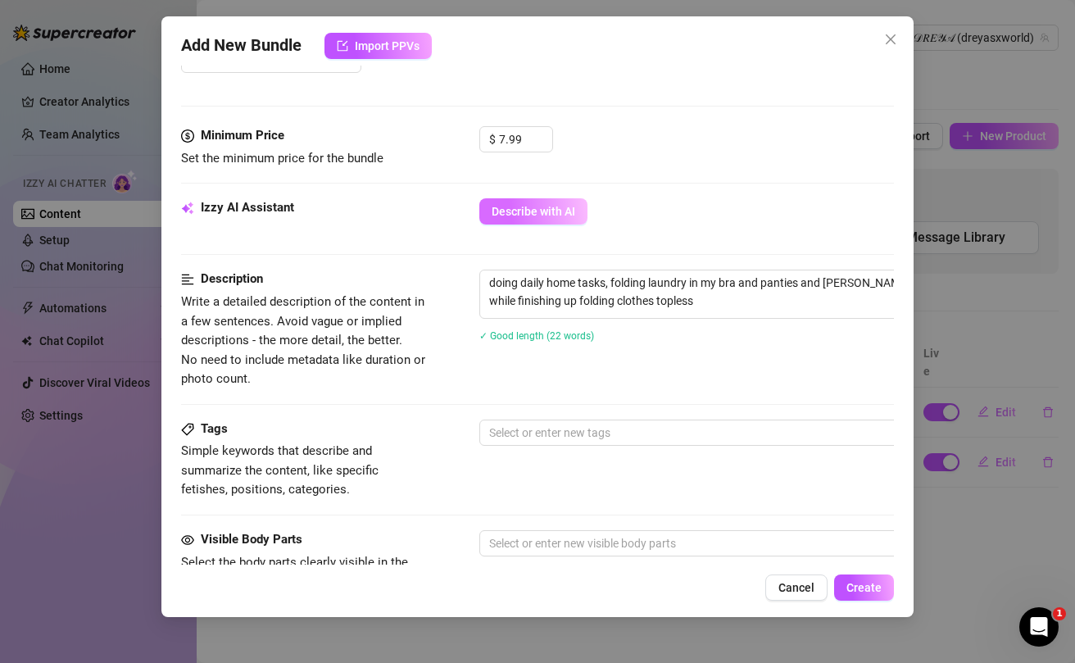
click at [525, 206] on span "Describe with AI" at bounding box center [534, 211] width 84 height 13
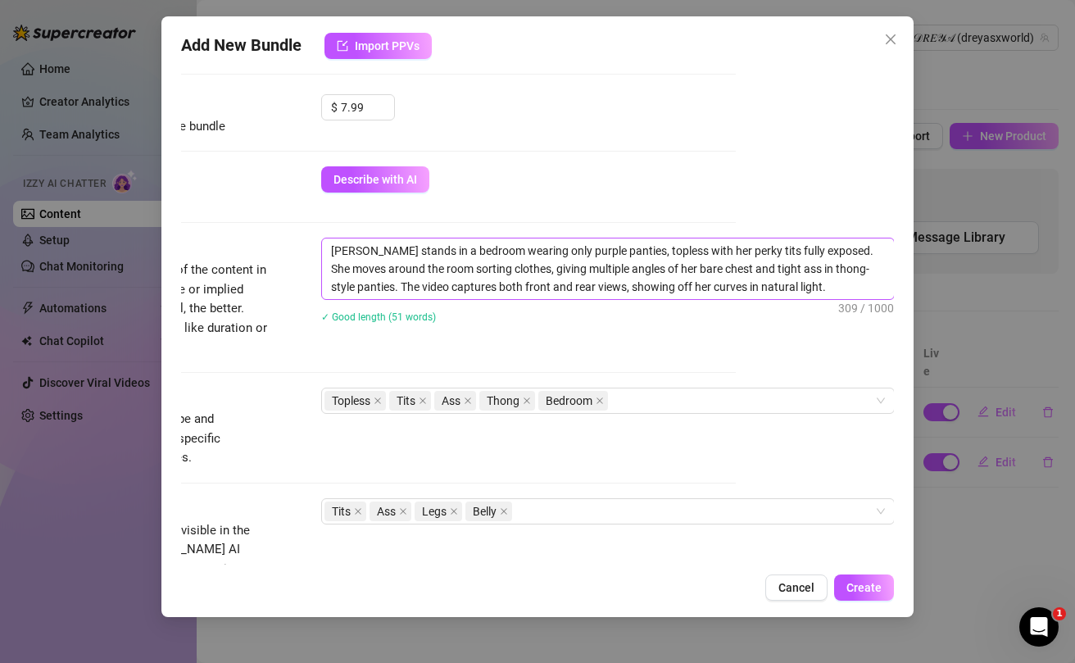
scroll to position [503, 158]
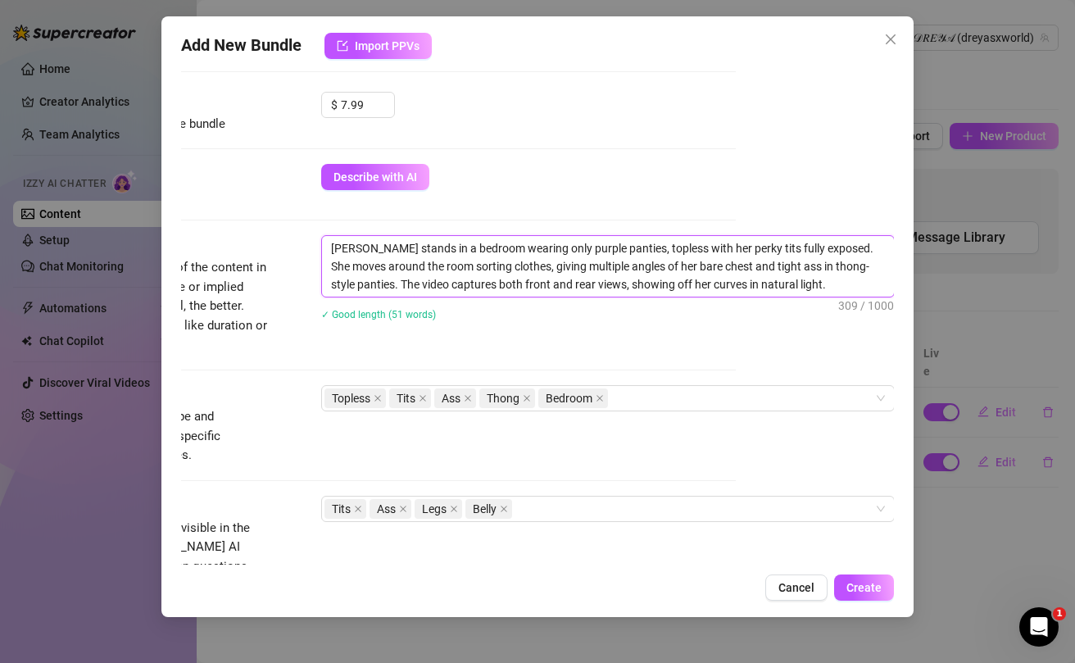
drag, startPoint x: 349, startPoint y: 251, endPoint x: 310, endPoint y: 251, distance: 38.5
click at [310, 251] on div "Description Write a detailed description of the content in a few sentences. Avo…" at bounding box center [379, 294] width 713 height 119
drag, startPoint x: 355, startPoint y: 251, endPoint x: 299, endPoint y: 251, distance: 55.7
click at [299, 251] on div "Description Write a detailed description of the content in a few sentences. Avo…" at bounding box center [379, 294] width 713 height 119
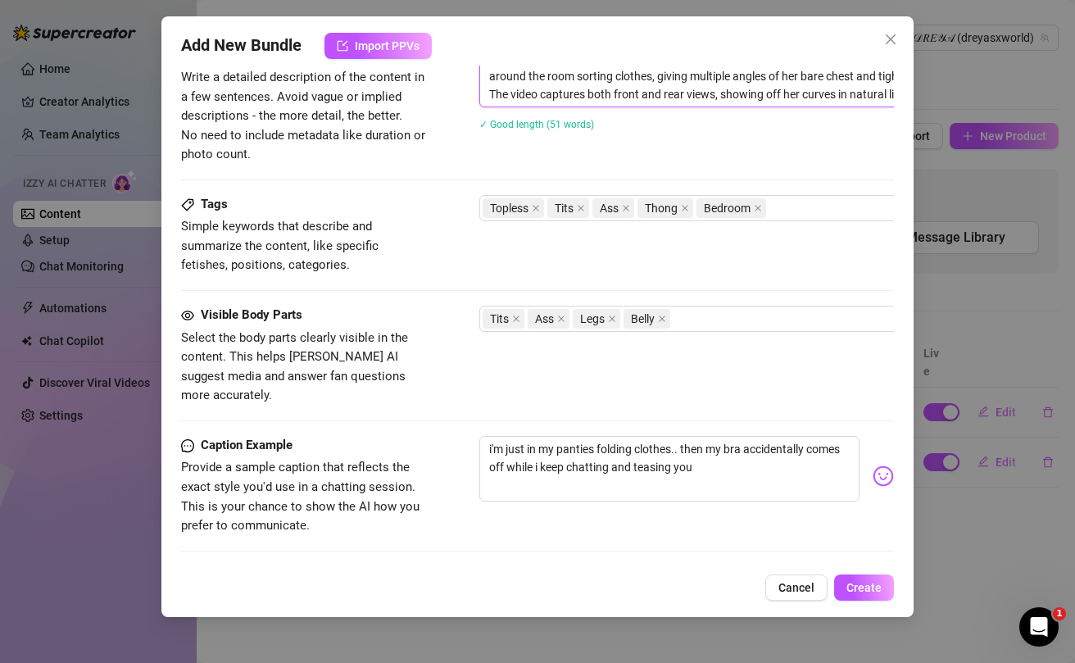
scroll to position [705, 0]
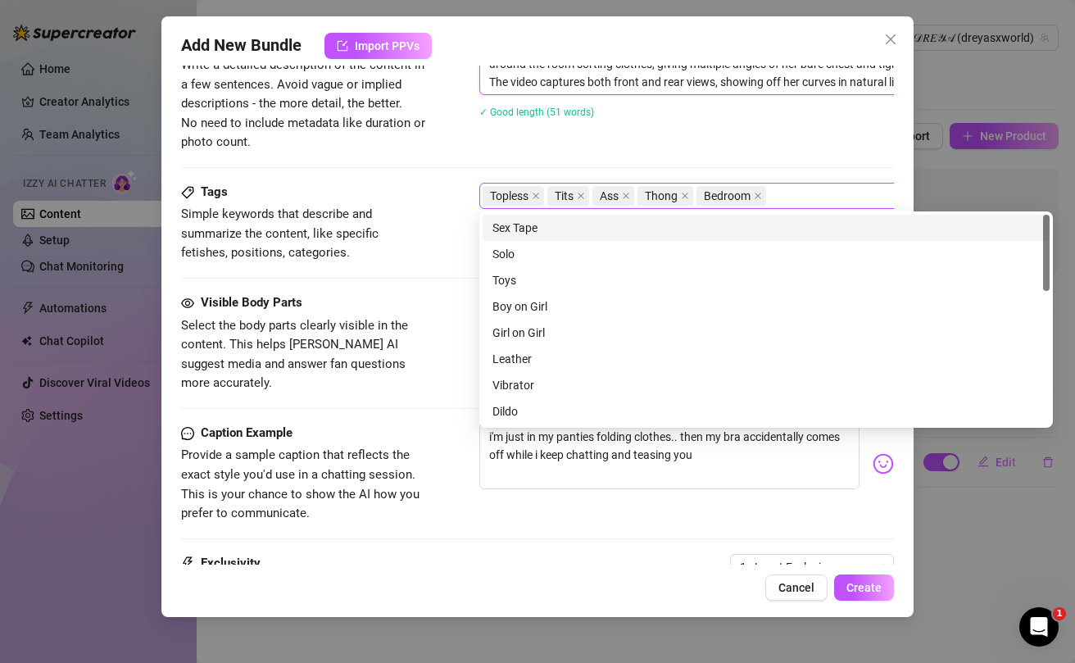
click at [796, 199] on div "Topless Tits Ass Thong Bedroom" at bounding box center [758, 195] width 550 height 23
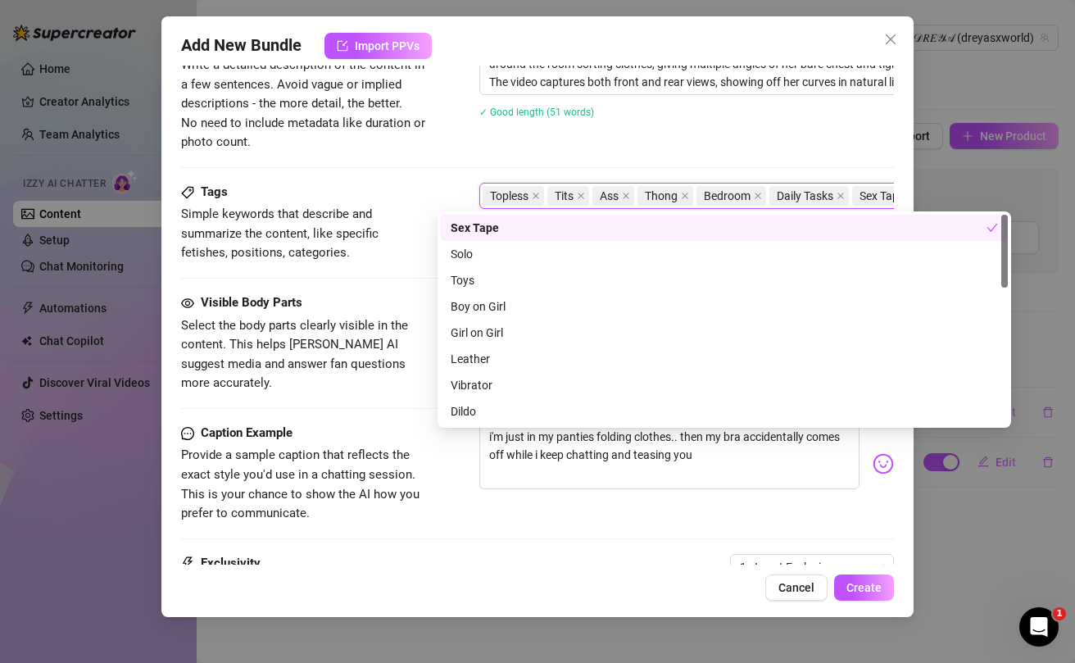
scroll to position [705, 158]
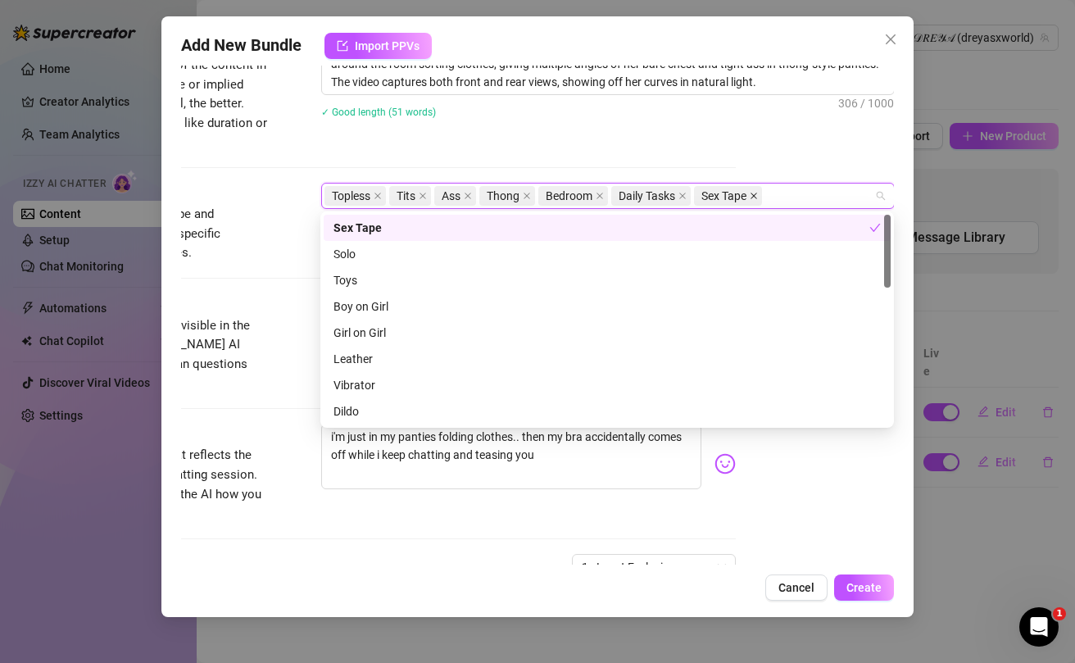
click at [757, 197] on icon "close" at bounding box center [753, 196] width 7 height 7
click at [800, 136] on div "Dreya stands in a bedroom wearing only purple panties, topless with her perky t…" at bounding box center [607, 86] width 573 height 106
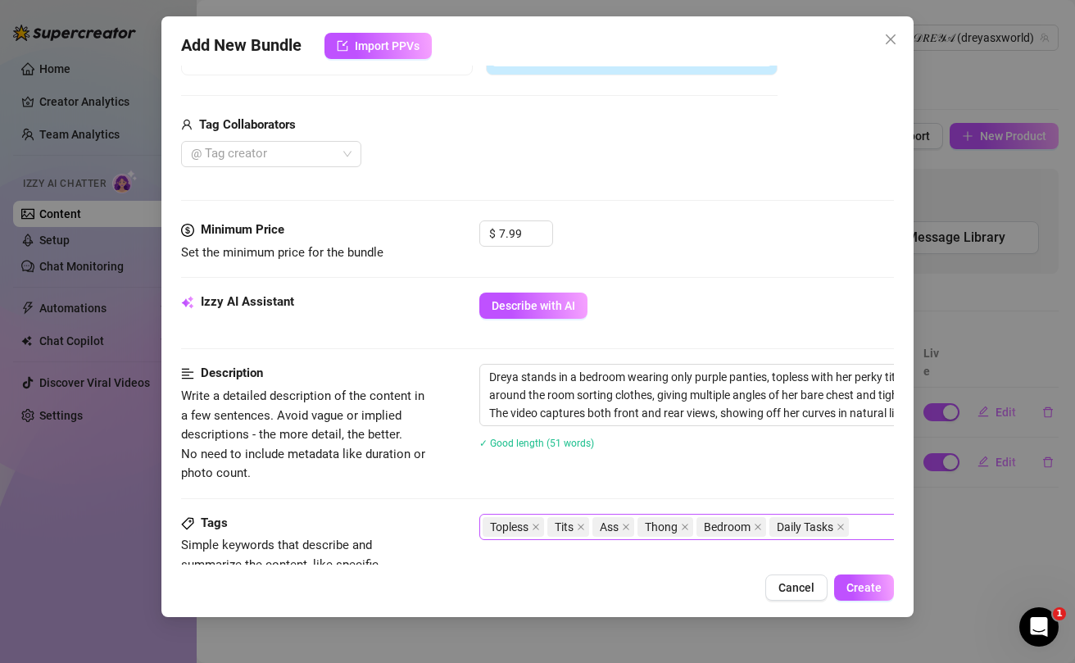
scroll to position [382, 0]
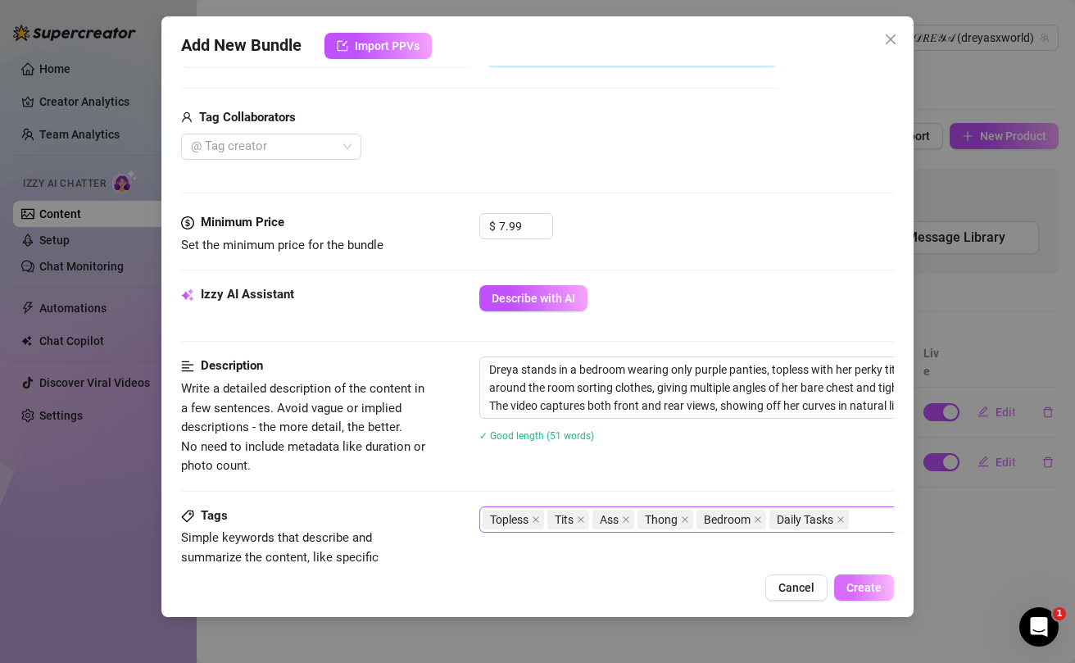
click at [866, 578] on button "Create" at bounding box center [864, 587] width 60 height 26
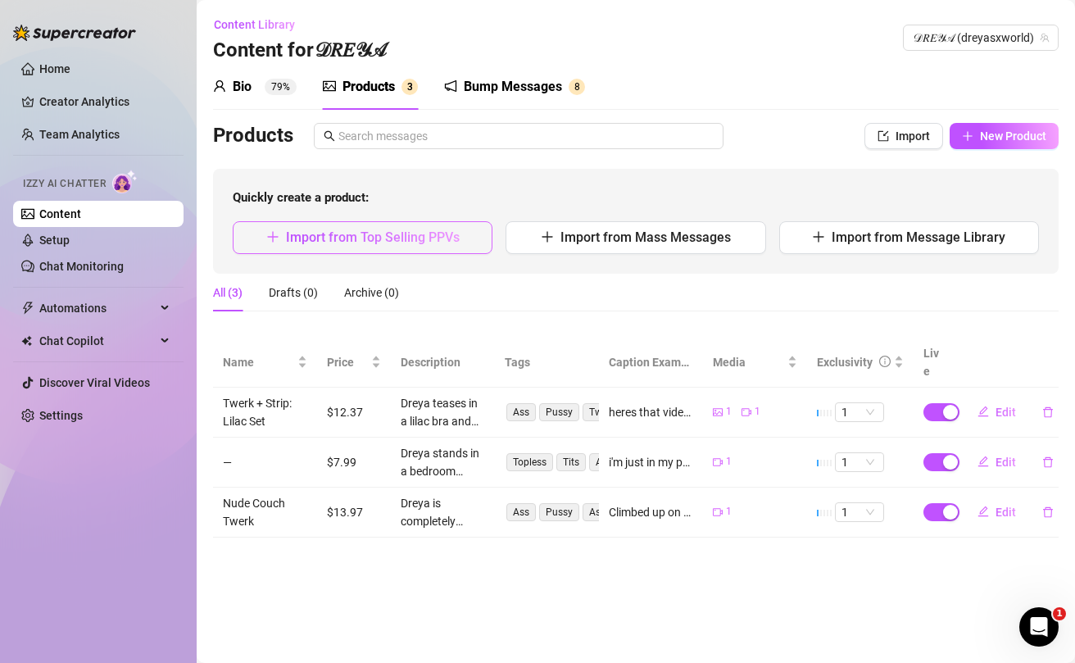
click at [357, 238] on span "Import from Top Selling PPVs" at bounding box center [373, 237] width 174 height 16
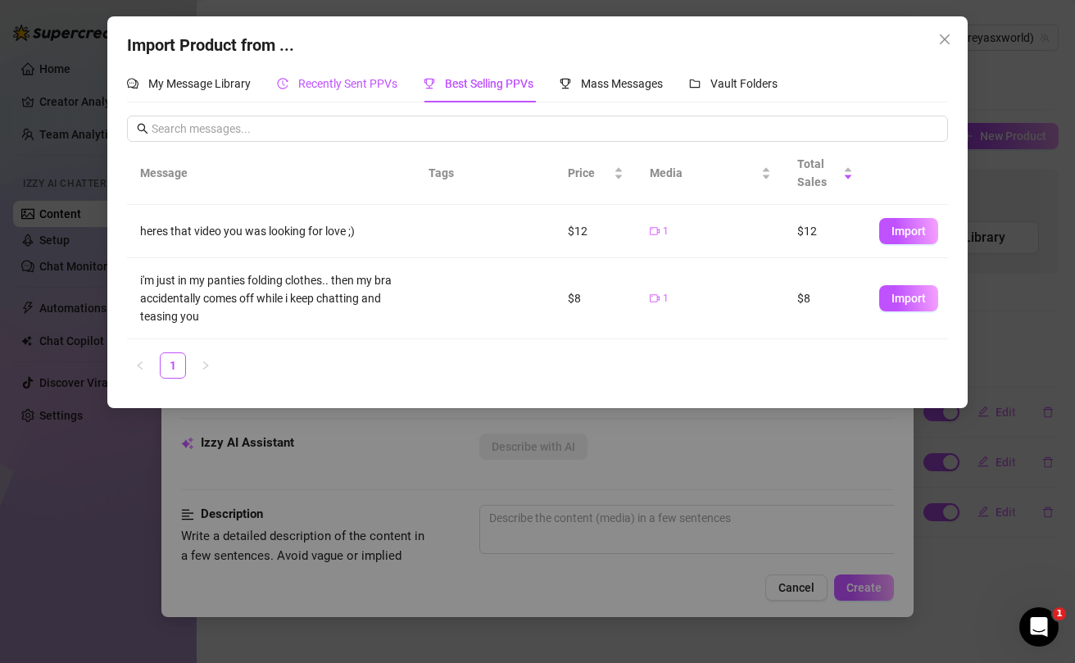
click at [362, 88] on span "Recently Sent PPVs" at bounding box center [347, 83] width 99 height 13
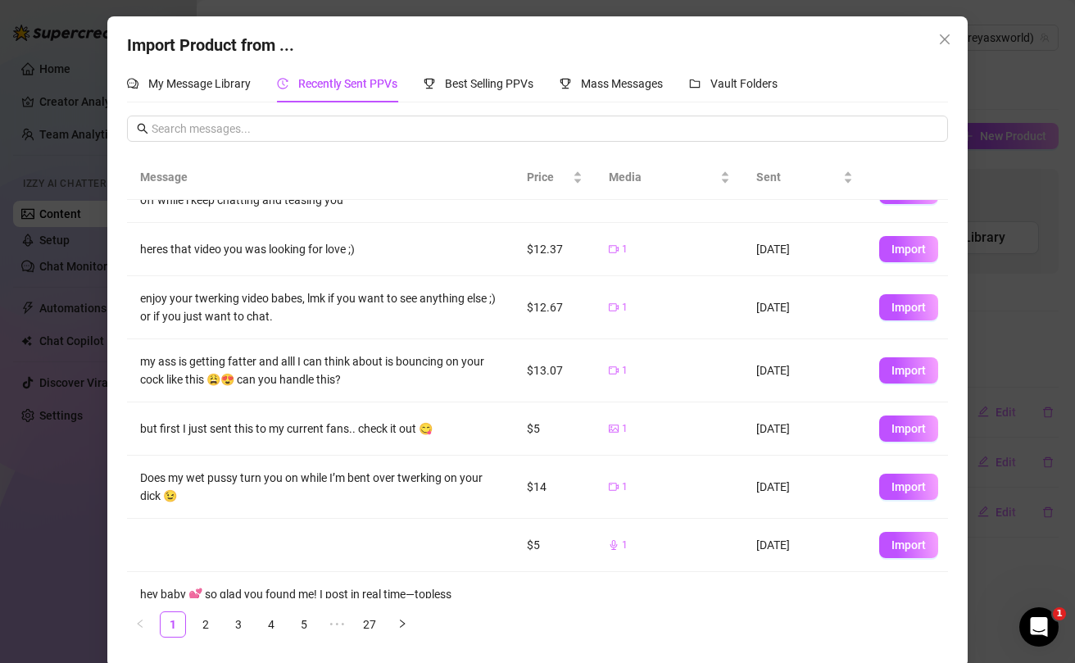
scroll to position [107, 0]
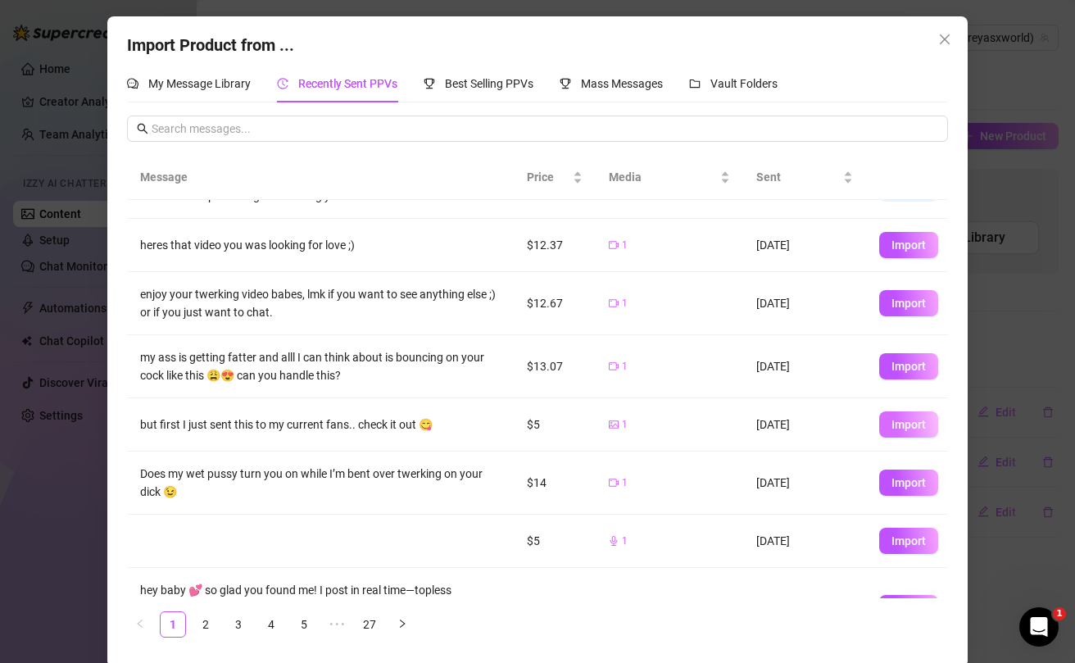
click at [915, 427] on span "Import" at bounding box center [908, 424] width 34 height 13
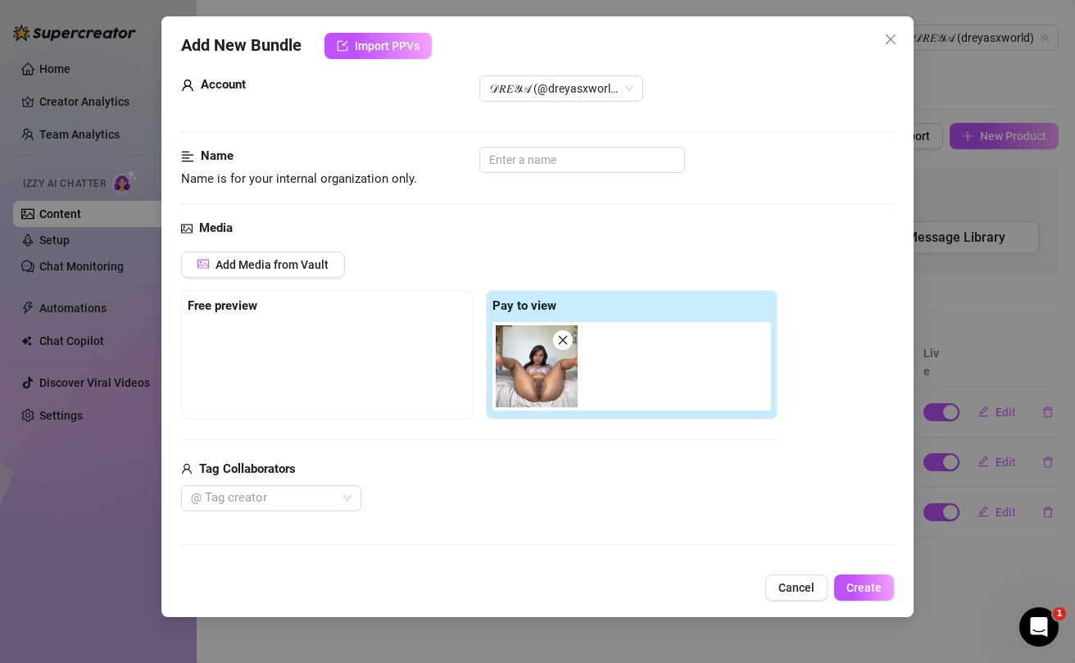
scroll to position [0, 0]
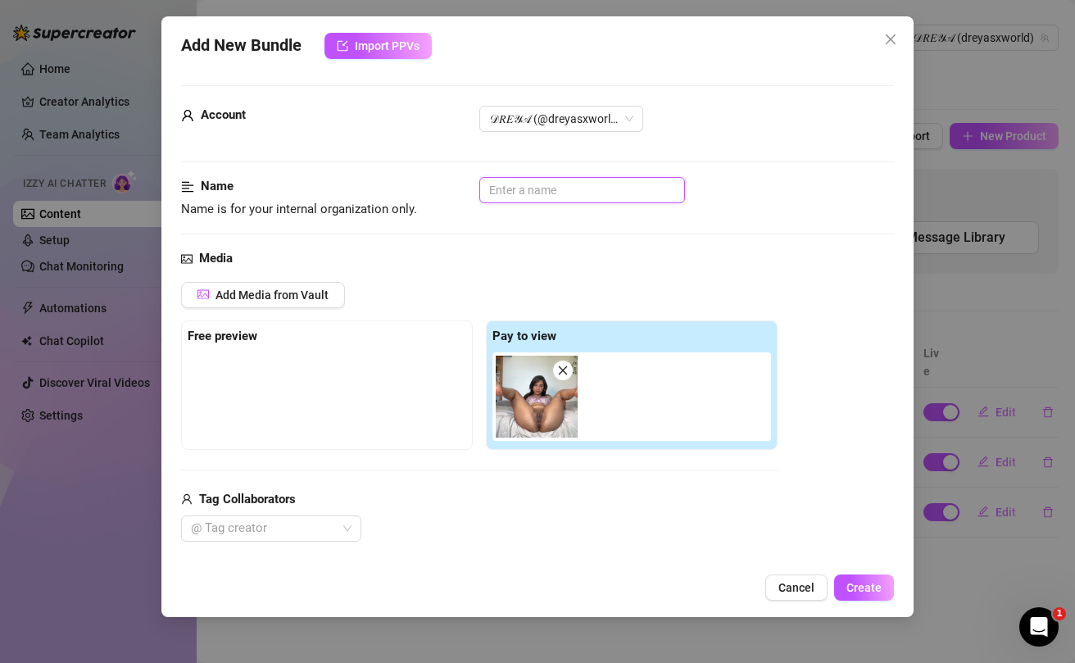
click at [523, 197] on input "text" at bounding box center [582, 190] width 206 height 26
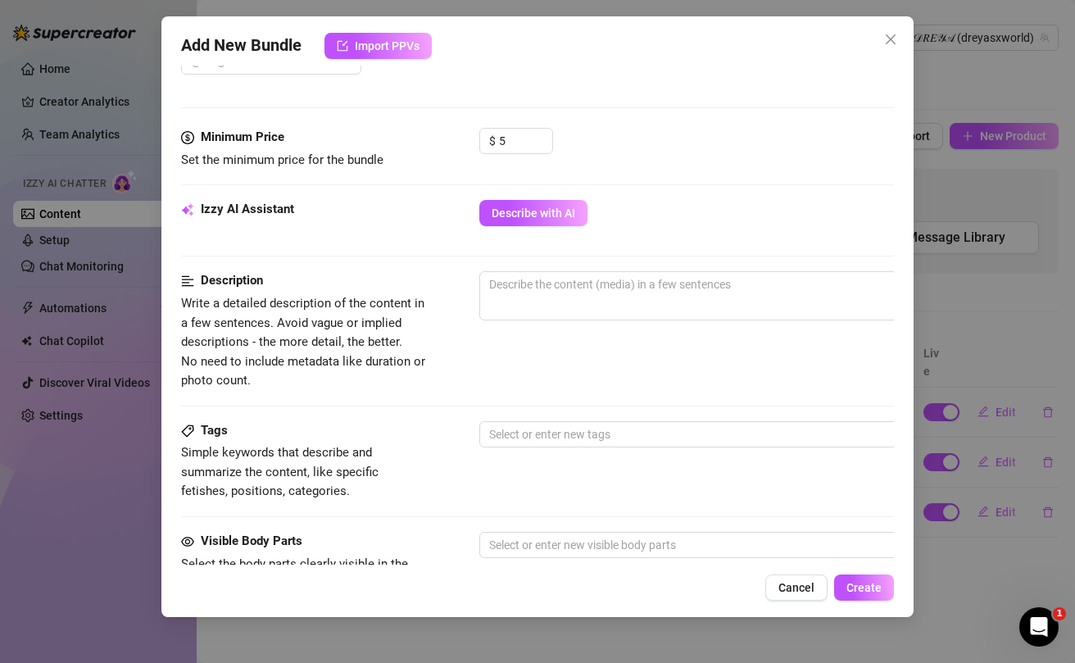
scroll to position [480, 0]
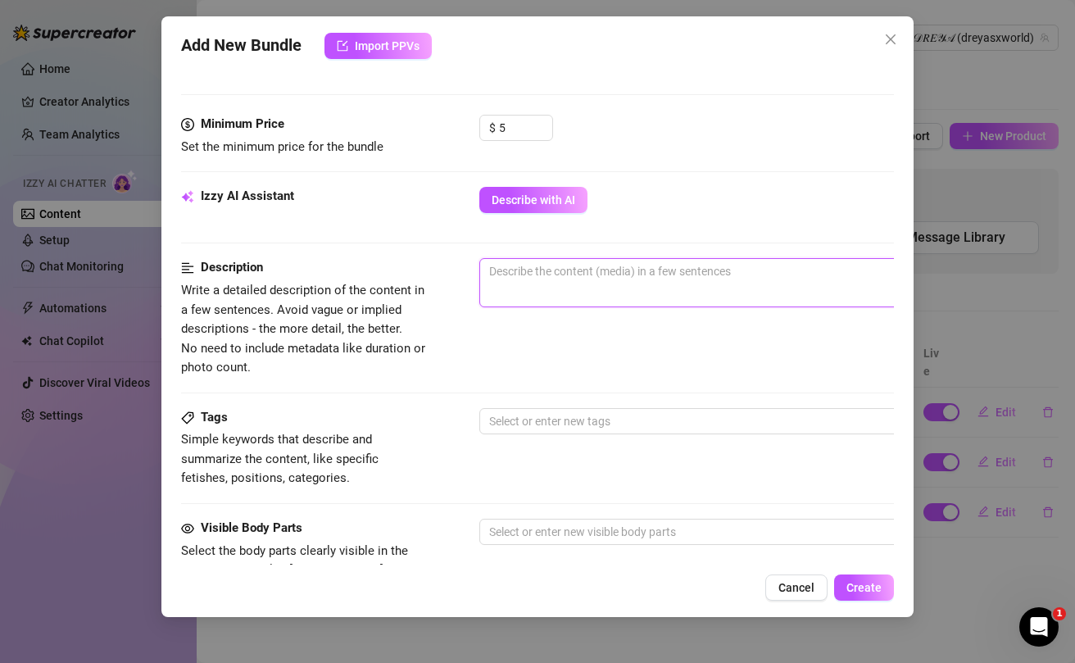
click at [537, 273] on textarea at bounding box center [766, 271] width 572 height 25
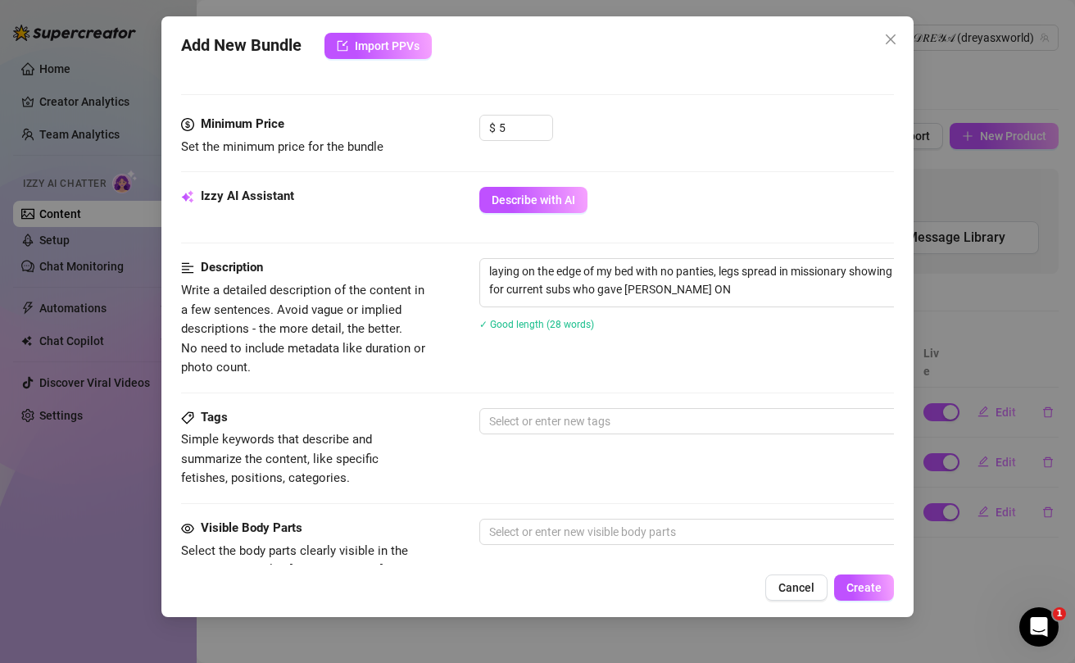
click at [764, 396] on div "Description Write a detailed description of the content in a few sentences. Avo…" at bounding box center [537, 332] width 713 height 149
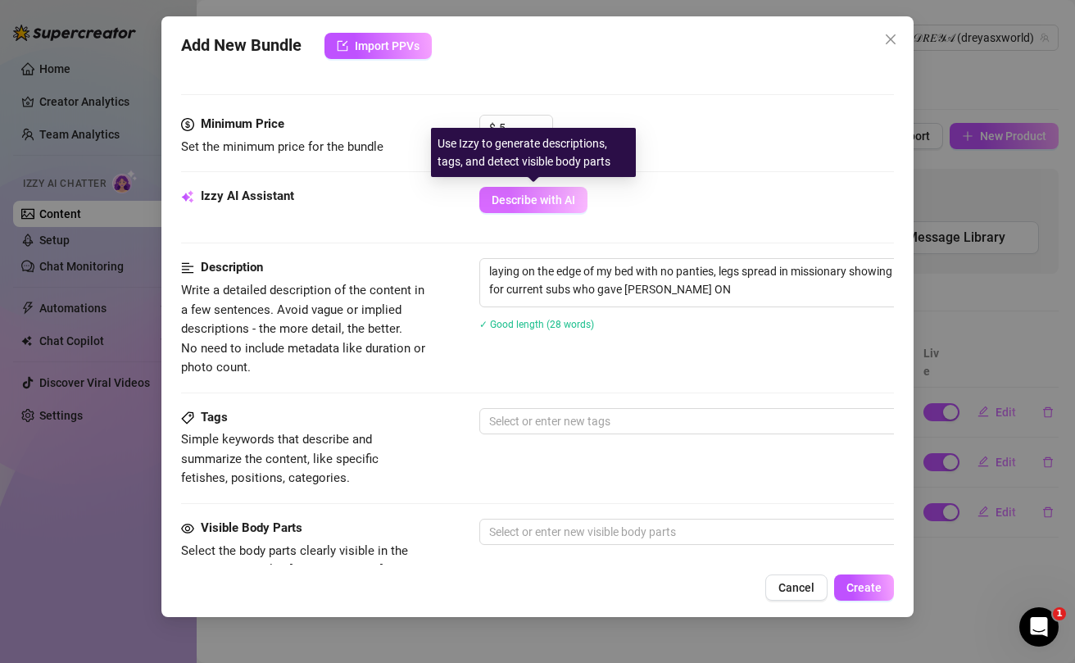
click at [544, 201] on span "Describe with AI" at bounding box center [534, 199] width 84 height 13
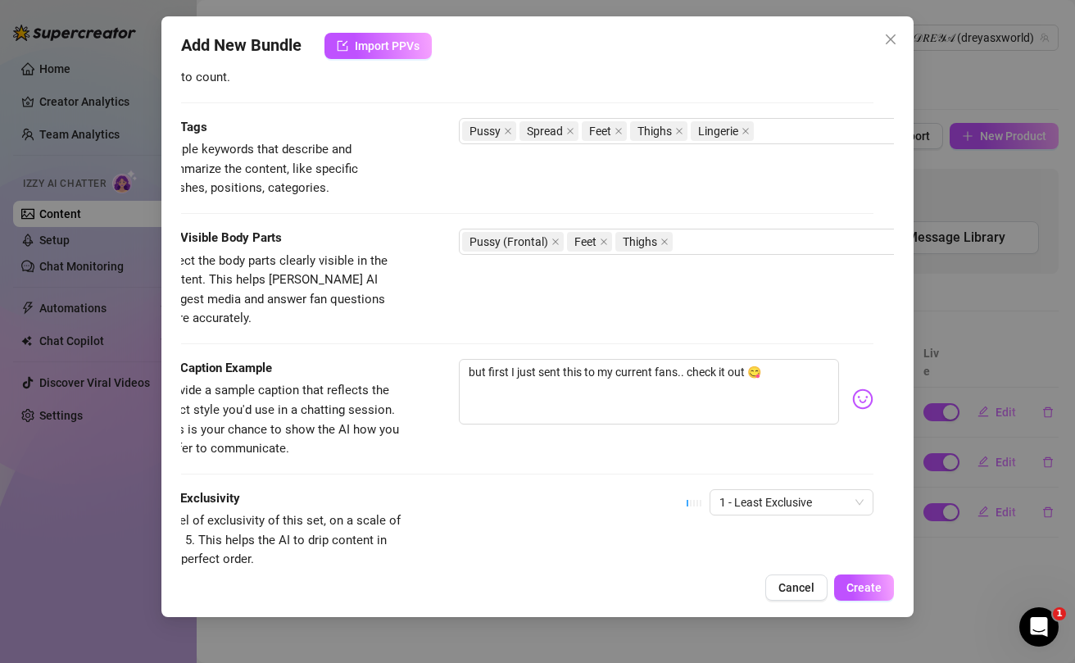
scroll to position [770, 21]
drag, startPoint x: 515, startPoint y: 353, endPoint x: 559, endPoint y: 357, distance: 43.6
click at [559, 359] on textarea "but first I just sent this to my current fans.. check it out 😋" at bounding box center [648, 392] width 380 height 66
click at [539, 359] on textarea "but first I just sent this to my current fans.. check it out 😋" at bounding box center [648, 392] width 380 height 66
drag, startPoint x: 539, startPoint y: 355, endPoint x: 558, endPoint y: 357, distance: 19.0
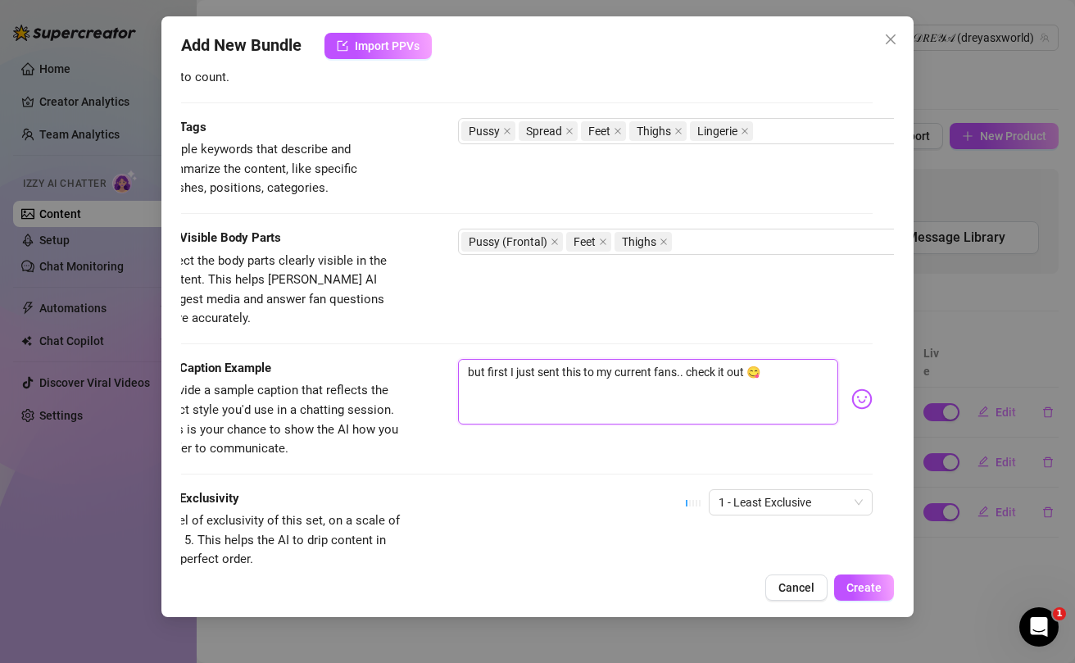
click at [558, 359] on textarea "but first I just sent this to my current fans.. check it out 😋" at bounding box center [648, 392] width 380 height 66
drag, startPoint x: 732, startPoint y: 354, endPoint x: 672, endPoint y: 350, distance: 59.9
click at [672, 359] on textarea "but first I just wanted to send this to my current fans.. check it out 😋" at bounding box center [648, 392] width 380 height 66
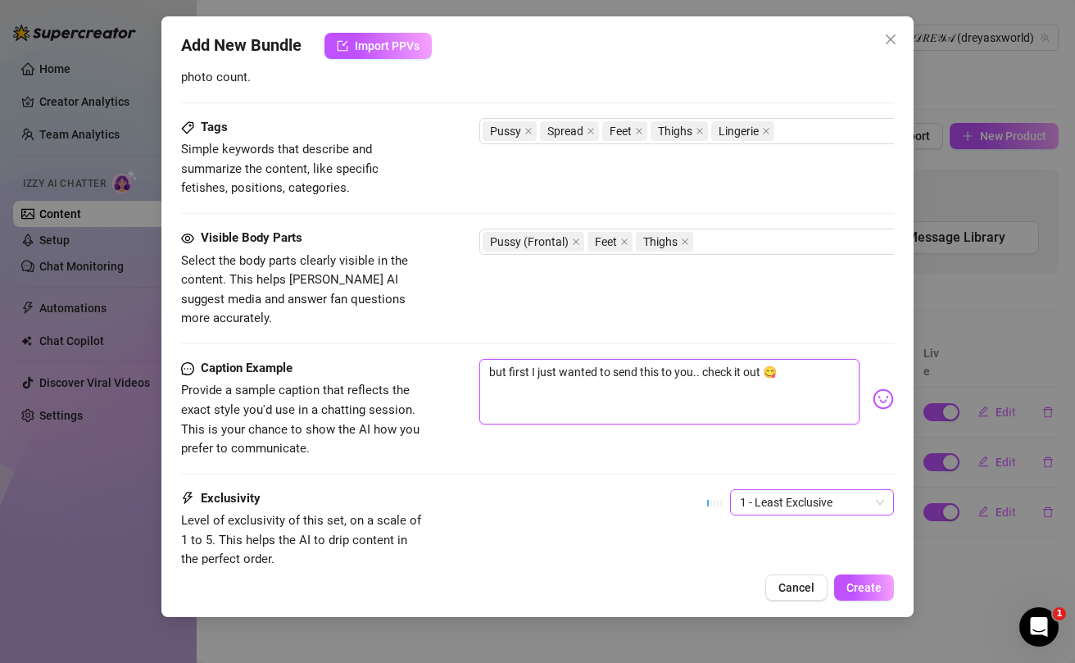
click at [877, 490] on span "1 - Least Exclusive" at bounding box center [812, 502] width 144 height 25
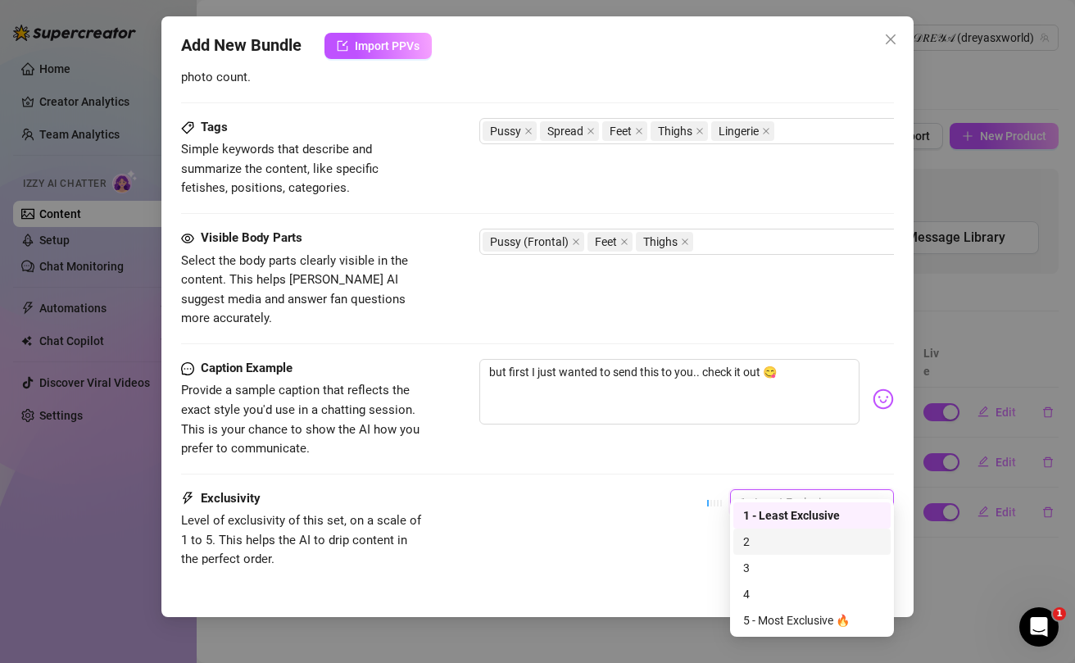
click at [769, 541] on div "2" at bounding box center [812, 541] width 138 height 18
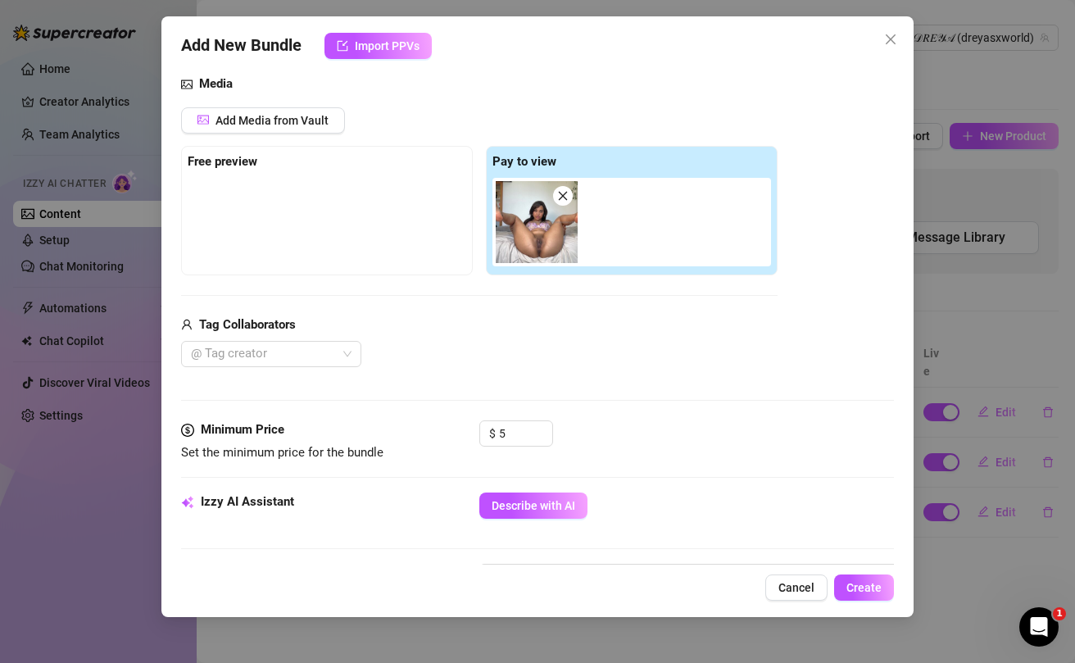
scroll to position [877, 0]
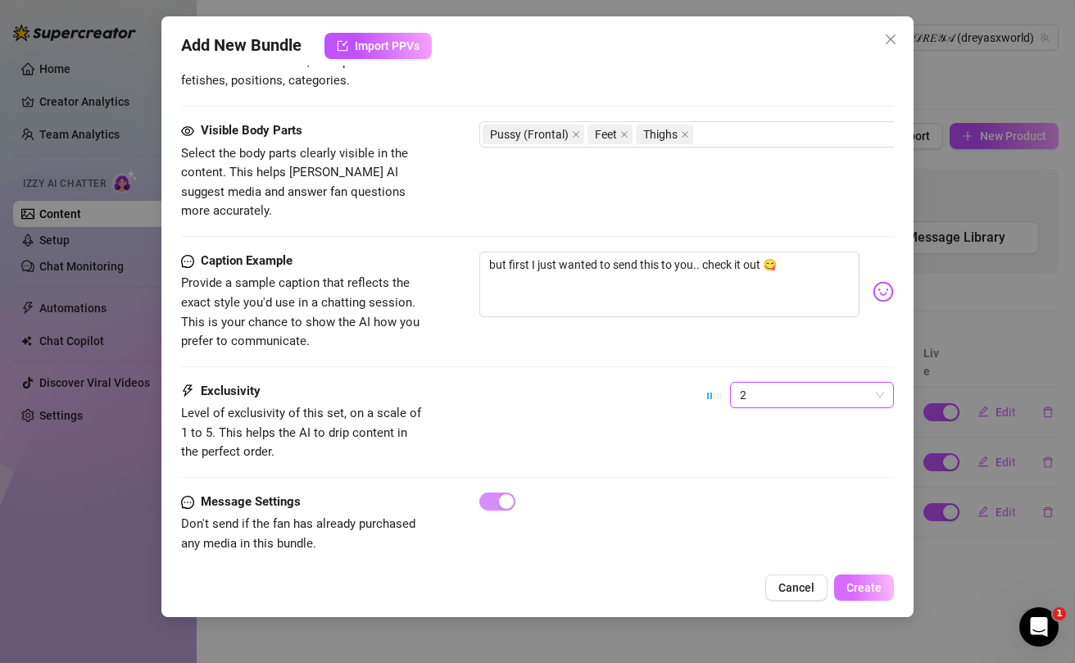
click at [864, 591] on span "Create" at bounding box center [863, 587] width 35 height 13
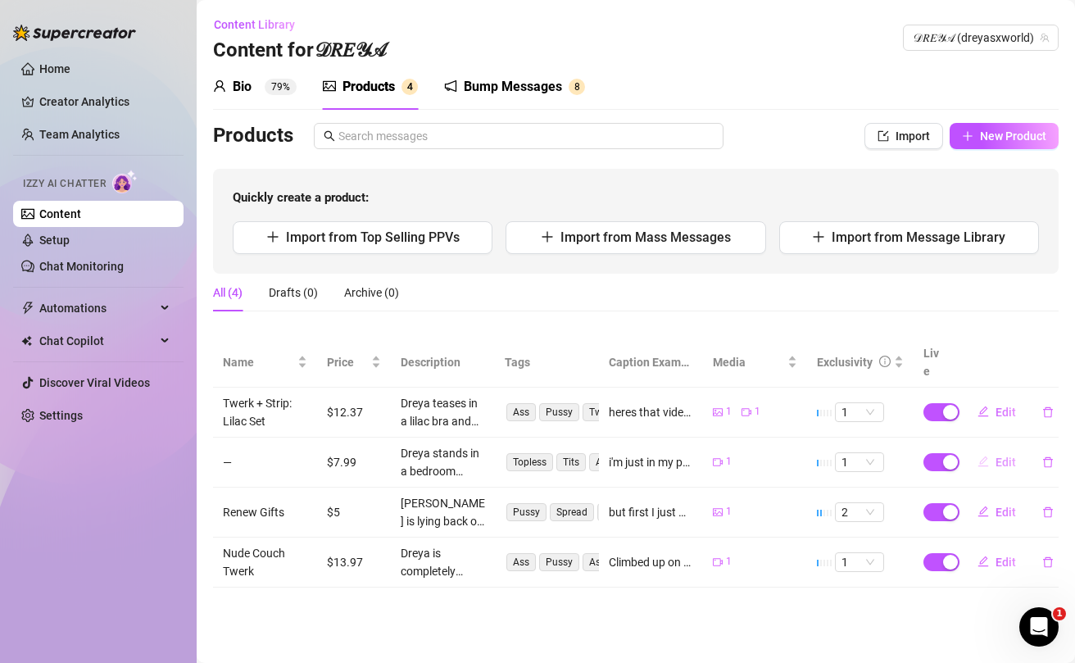
click at [994, 449] on button "Edit" at bounding box center [996, 462] width 65 height 26
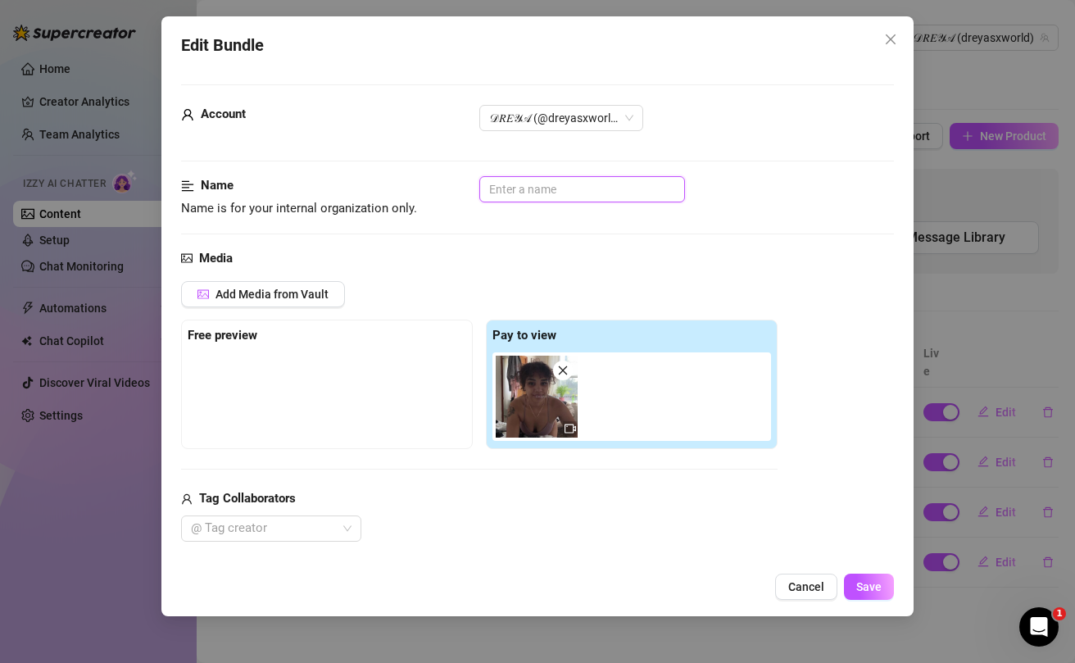
click at [519, 188] on input "text" at bounding box center [582, 189] width 206 height 26
click at [874, 592] on span "Save" at bounding box center [868, 586] width 25 height 13
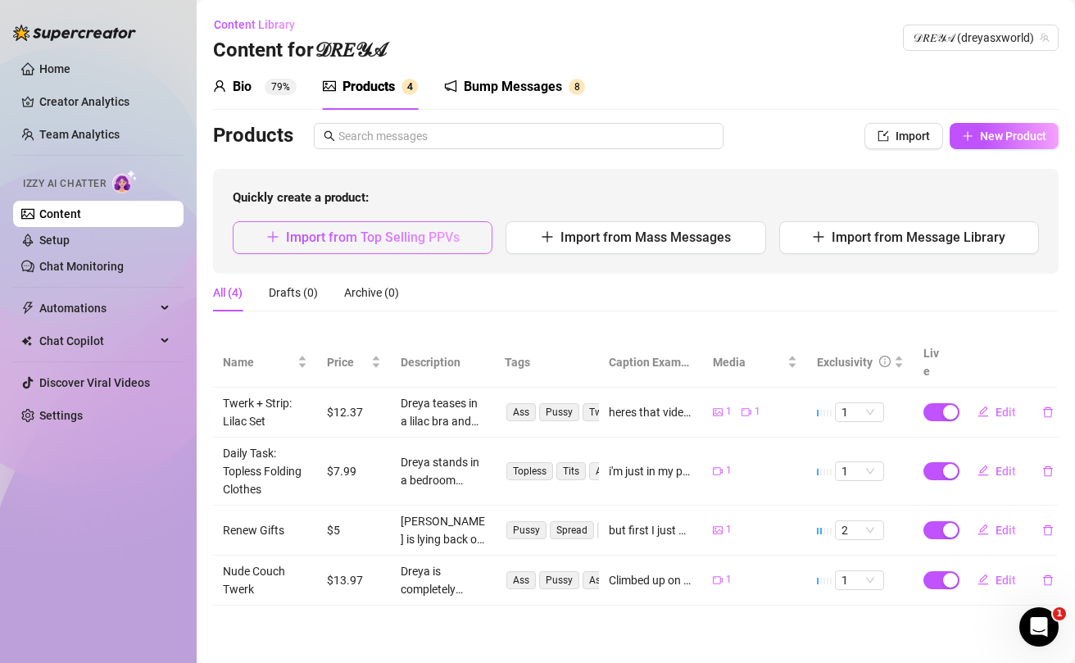
click at [422, 241] on span "Import from Top Selling PPVs" at bounding box center [373, 237] width 174 height 16
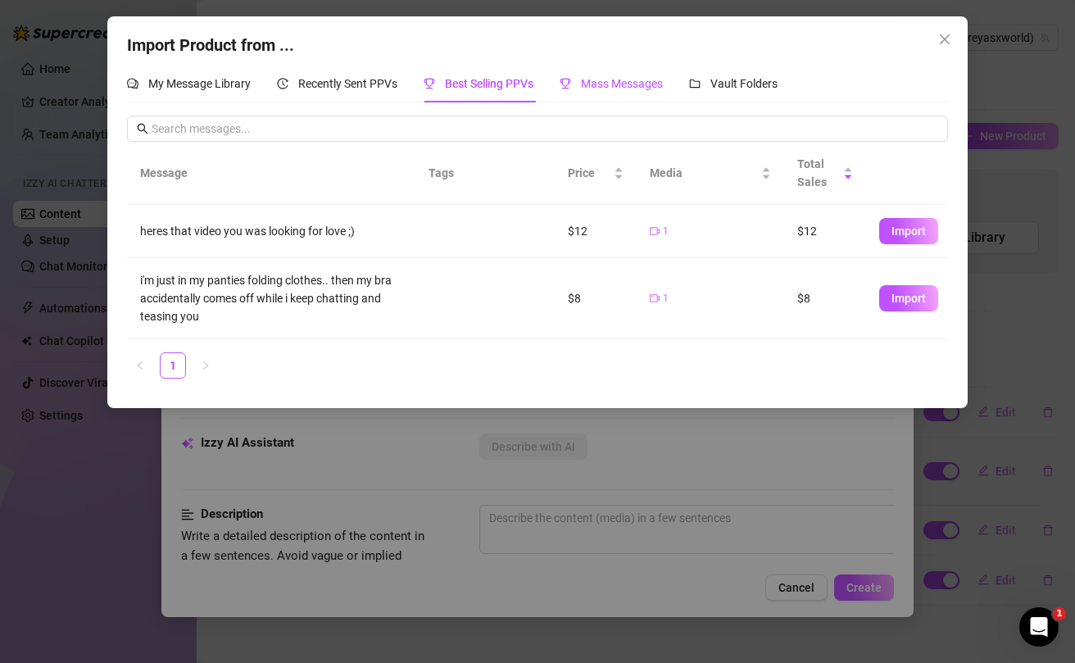
click at [620, 88] on span "Mass Messages" at bounding box center [622, 83] width 82 height 13
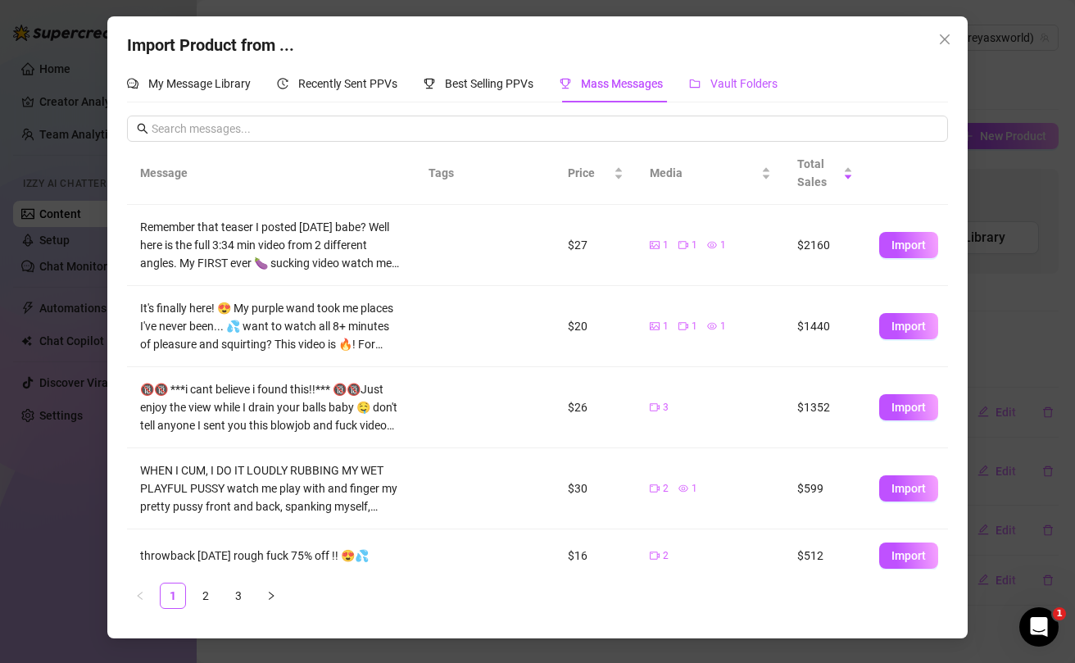
click at [733, 87] on span "Vault Folders" at bounding box center [743, 83] width 67 height 13
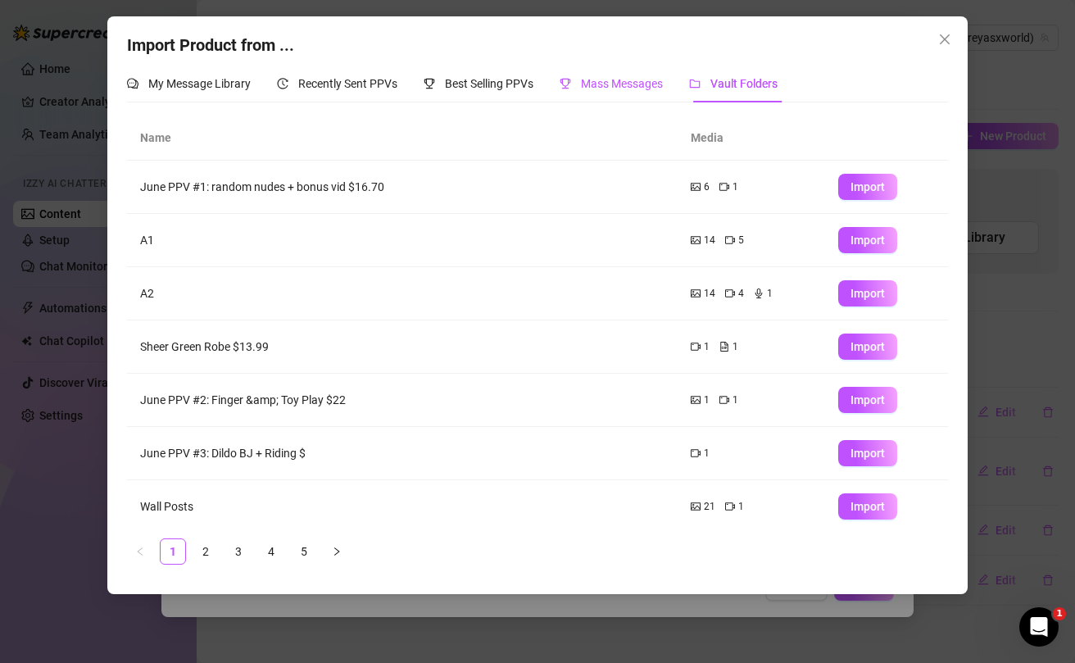
click at [608, 86] on span "Mass Messages" at bounding box center [622, 83] width 82 height 13
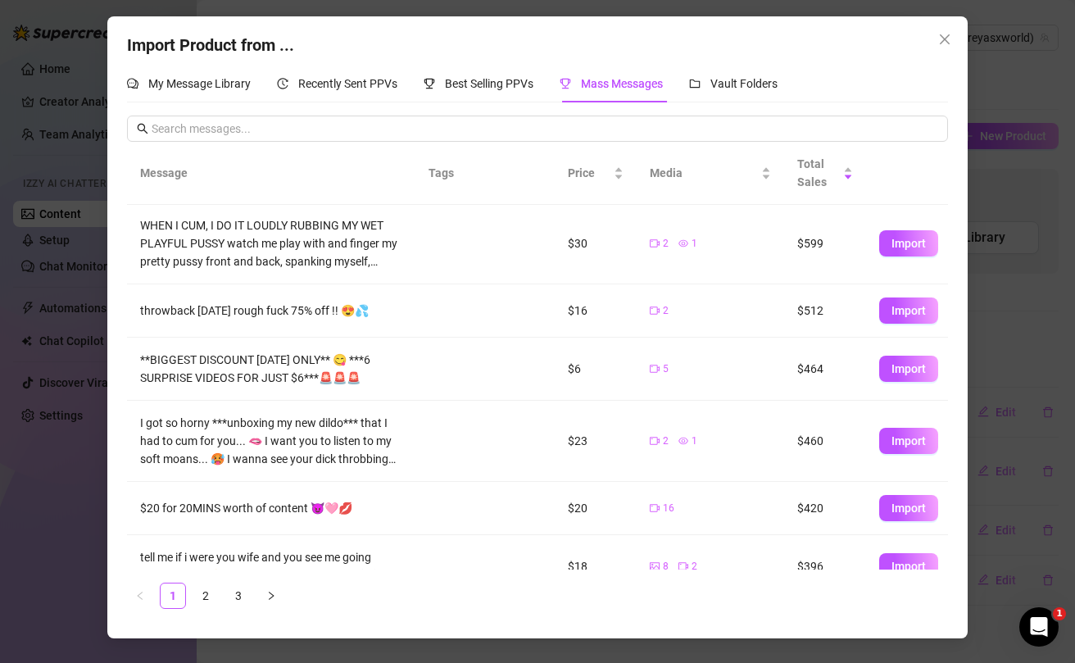
scroll to position [355, 0]
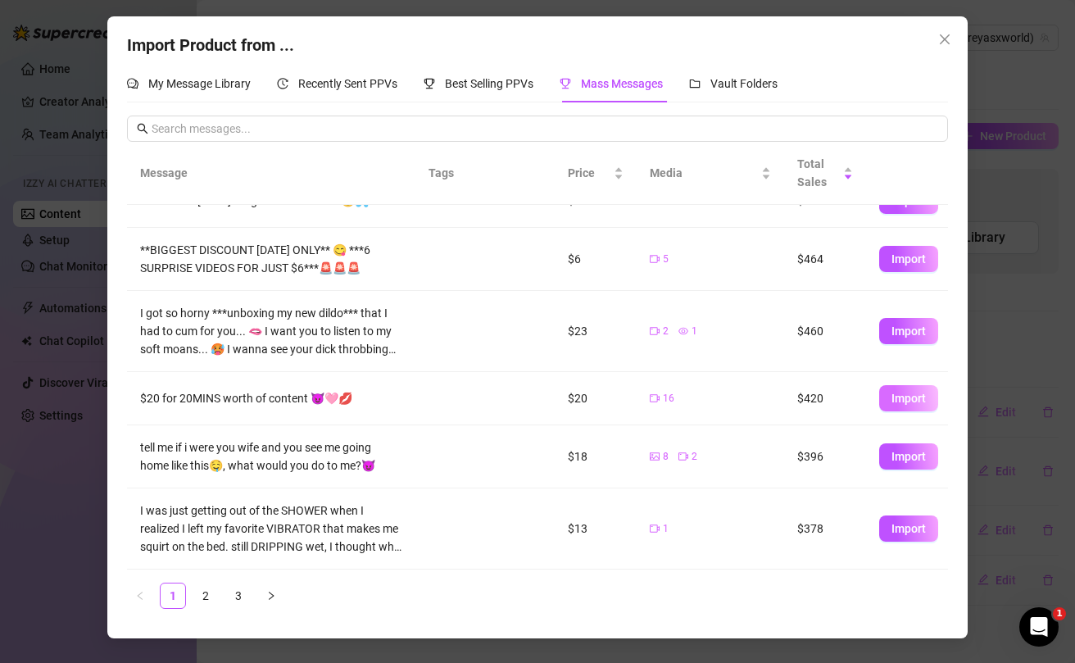
click at [902, 400] on span "Import" at bounding box center [908, 398] width 34 height 13
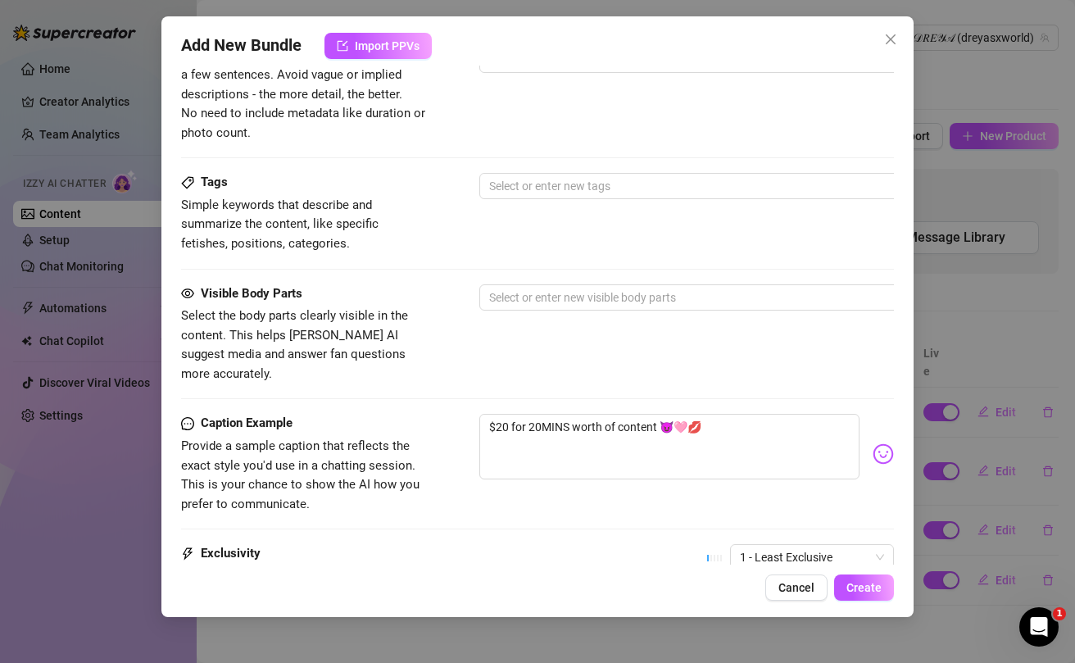
scroll to position [912, 0]
click at [618, 413] on textarea "$20 for 20MINS worth of content 😈🩷💋" at bounding box center [669, 446] width 380 height 66
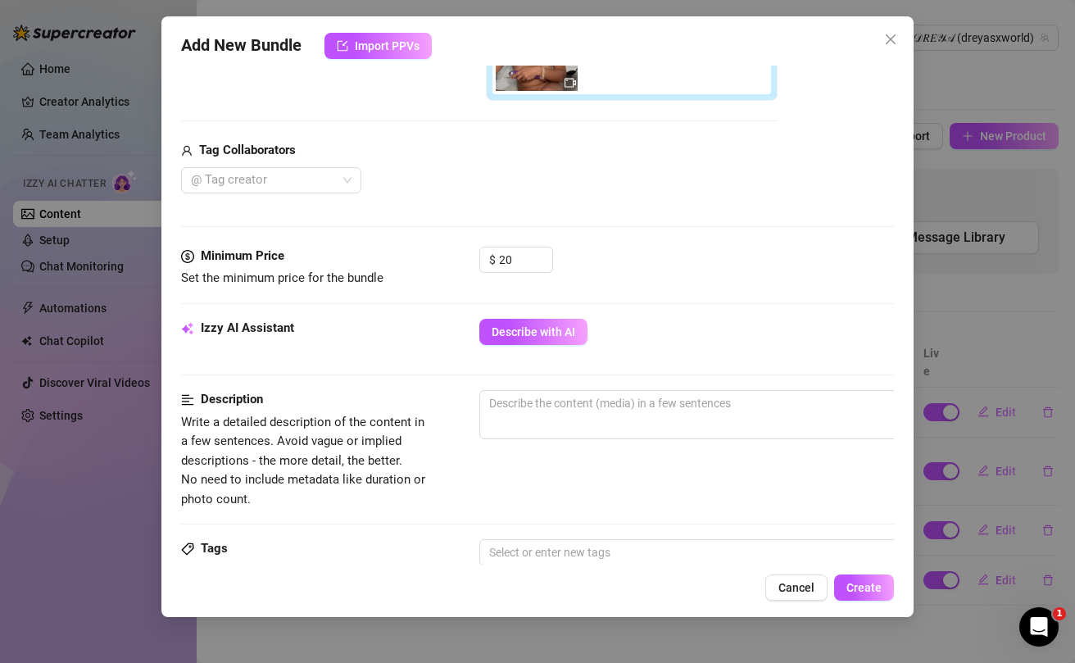
scroll to position [0, 0]
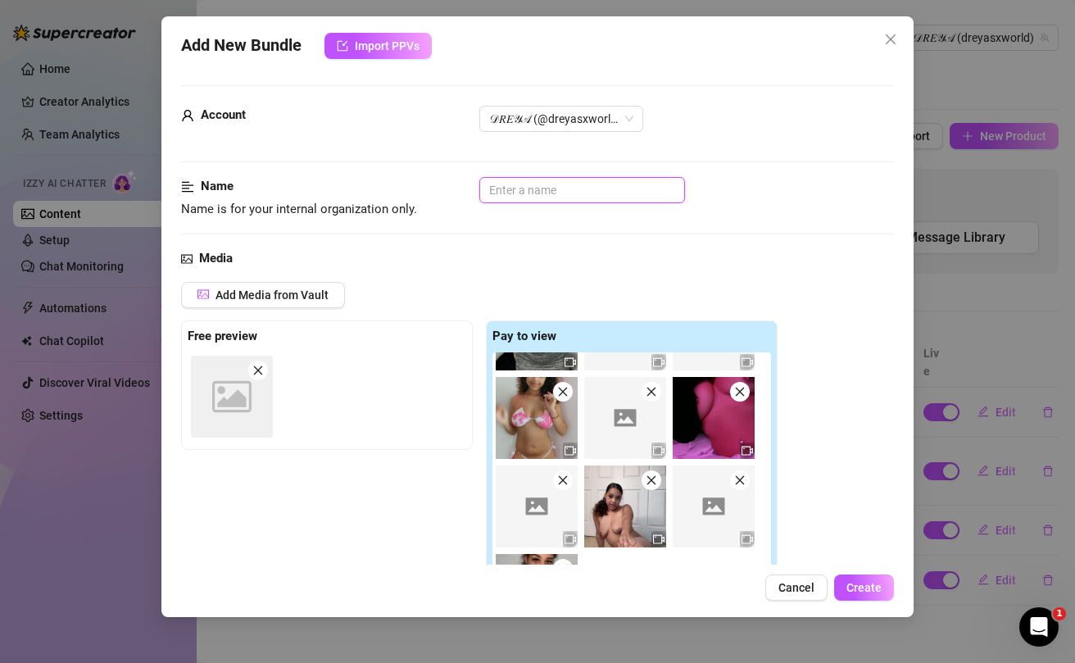
click at [521, 187] on input "text" at bounding box center [582, 190] width 206 height 26
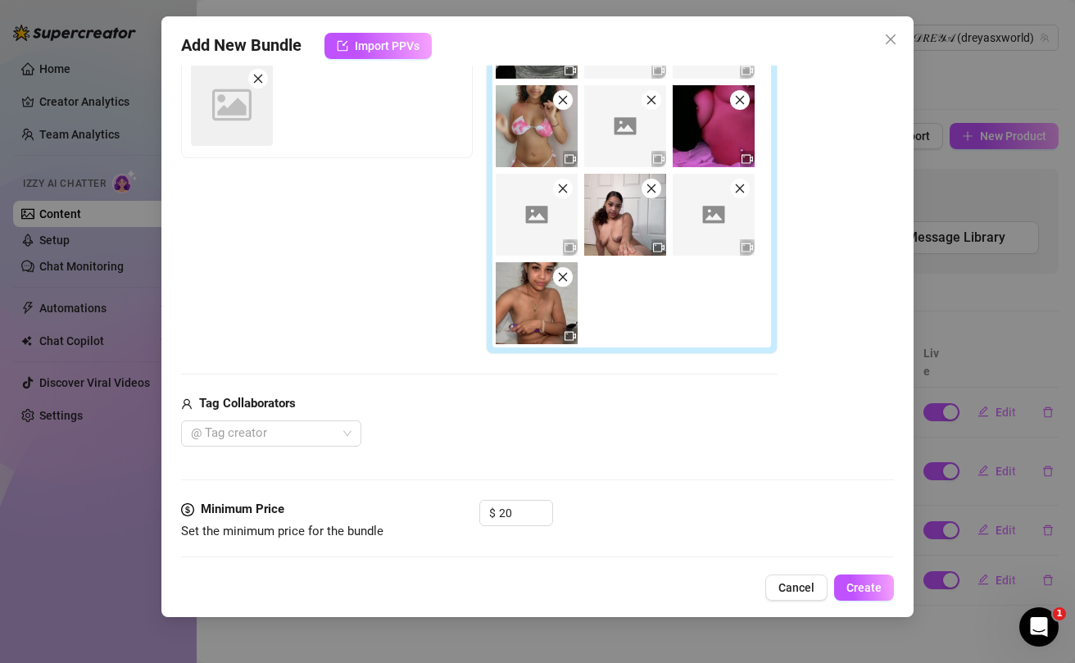
scroll to position [309, 0]
